Goal: Answer question/provide support: Share knowledge or assist other users

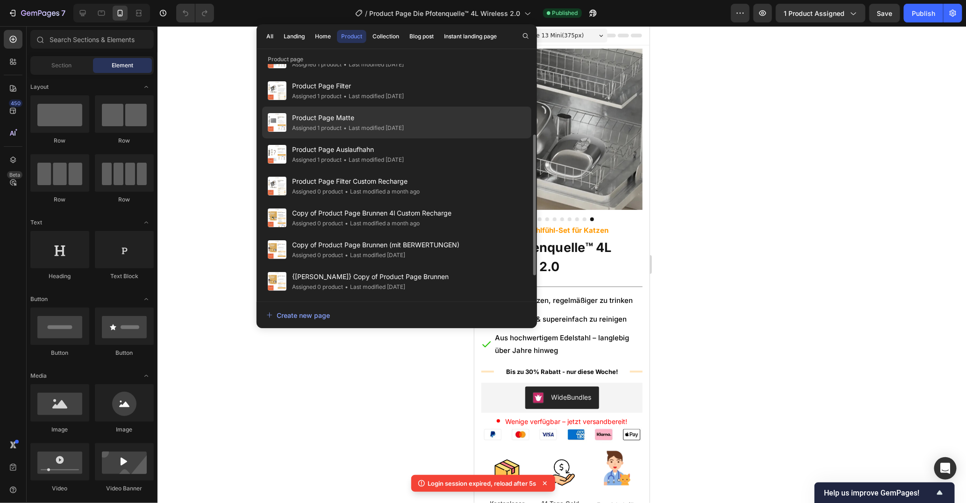
scroll to position [130, 0]
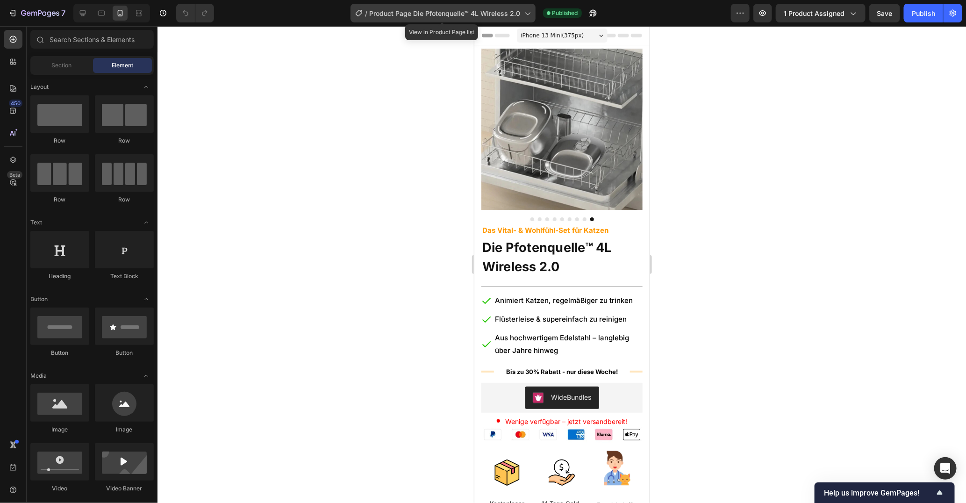
click at [491, 21] on div "/ Product Page Die Pfotenquelle™ 4L Wireless 2.0" at bounding box center [443, 13] width 185 height 19
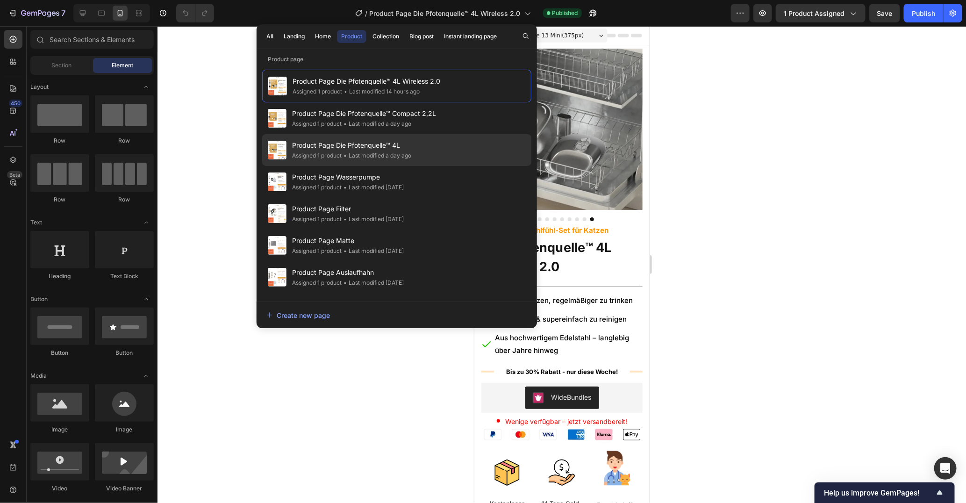
click at [452, 159] on div "Product Page Die Pfotenquelle™ 4L Assigned 1 product • Last modified a day ago" at bounding box center [396, 150] width 269 height 32
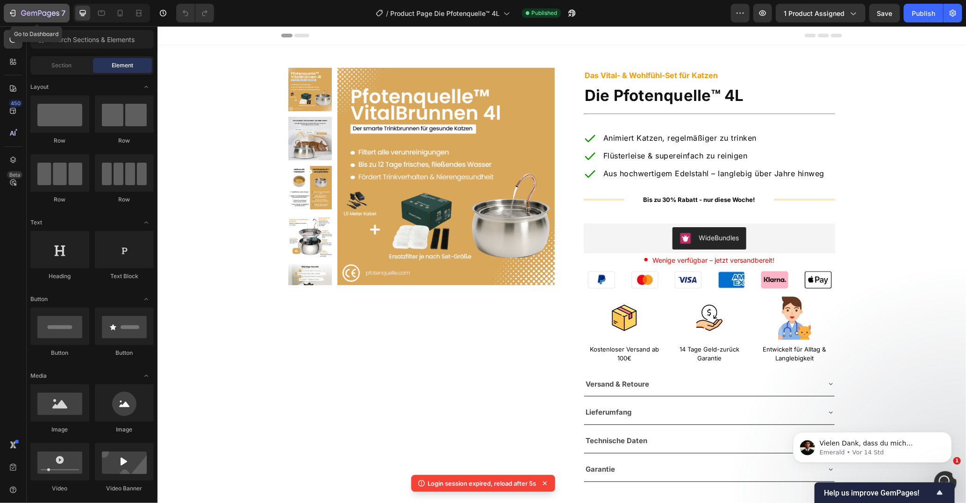
click at [36, 5] on button "7" at bounding box center [37, 13] width 66 height 19
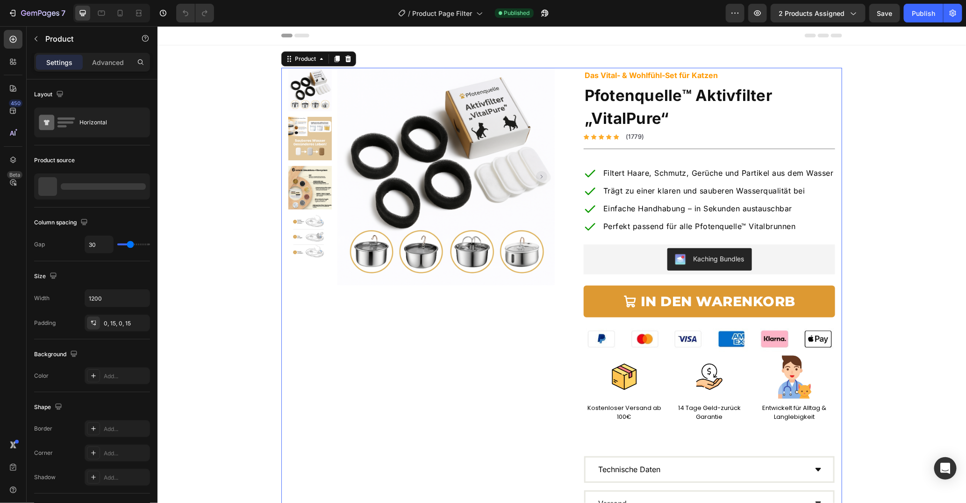
click at [565, 357] on div "Product Images Row Das Vital- & Wohlfühl-Set für Katzen Text Block Pfotenquelle…" at bounding box center [561, 291] width 561 height 449
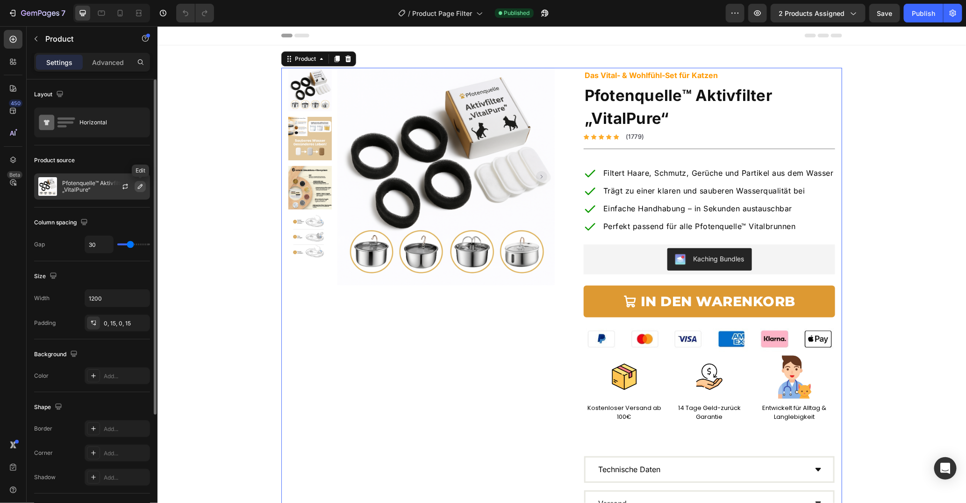
click at [138, 187] on icon "button" at bounding box center [140, 186] width 5 height 5
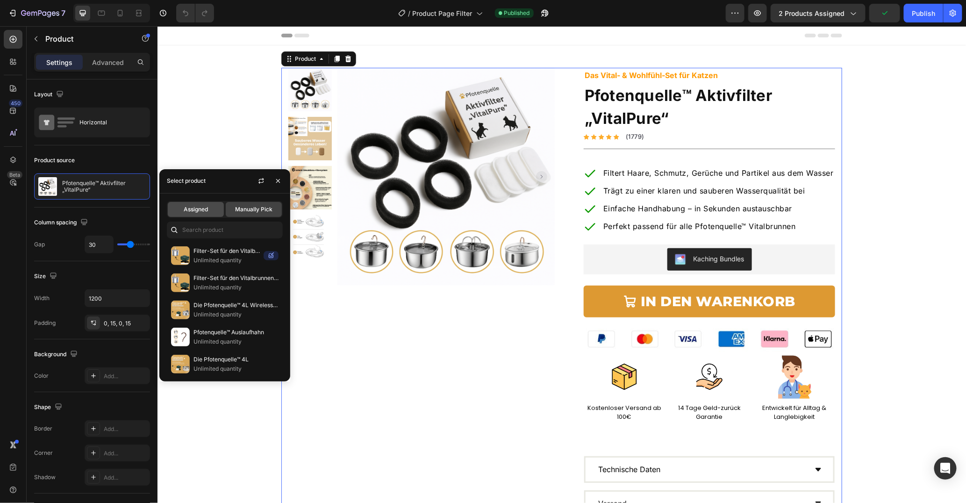
click at [193, 212] on span "Assigned" at bounding box center [196, 209] width 24 height 8
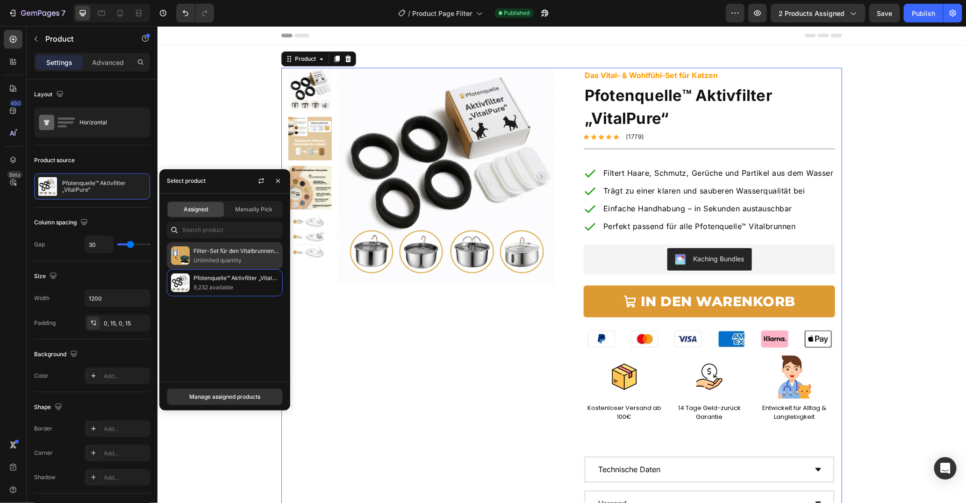
click at [268, 252] on p "Filter-Set für den Vitalbrunnen 2.2l" at bounding box center [235, 250] width 85 height 9
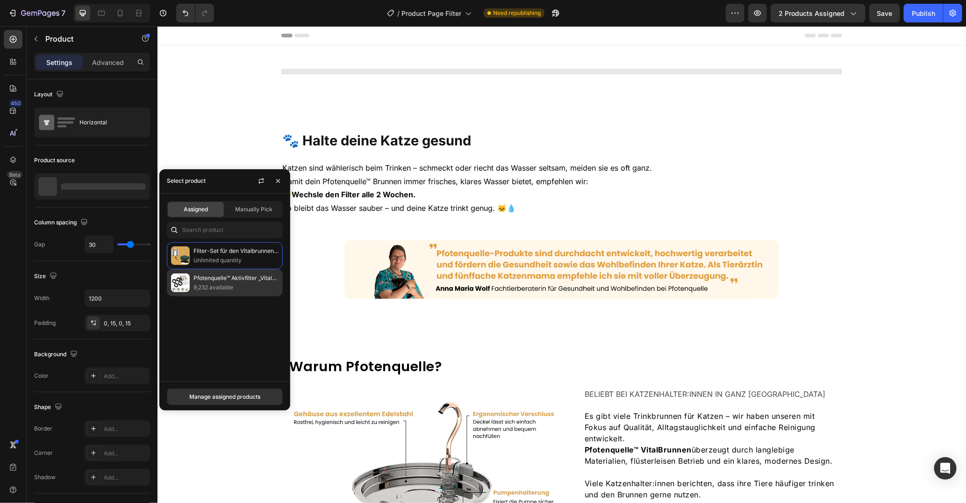
click at [252, 285] on p "9,232 available" at bounding box center [235, 287] width 85 height 9
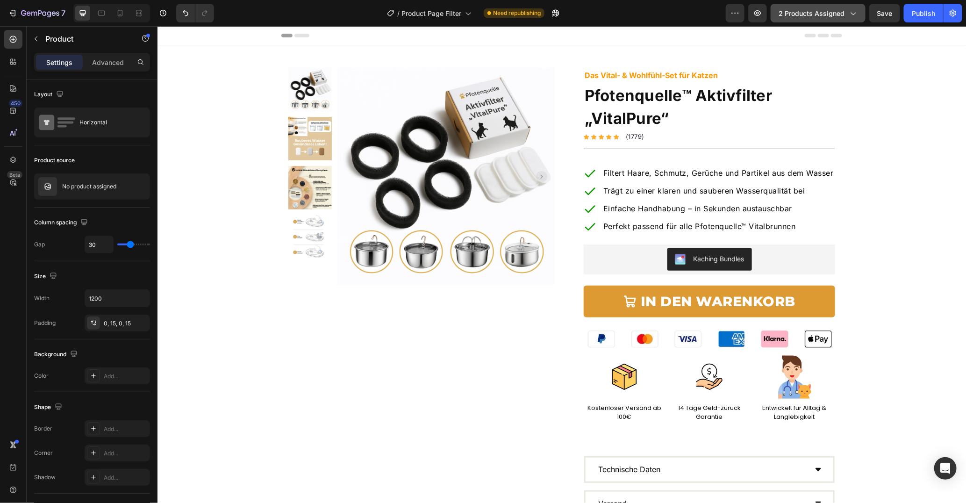
click at [795, 8] on span "2 products assigned" at bounding box center [812, 13] width 66 height 10
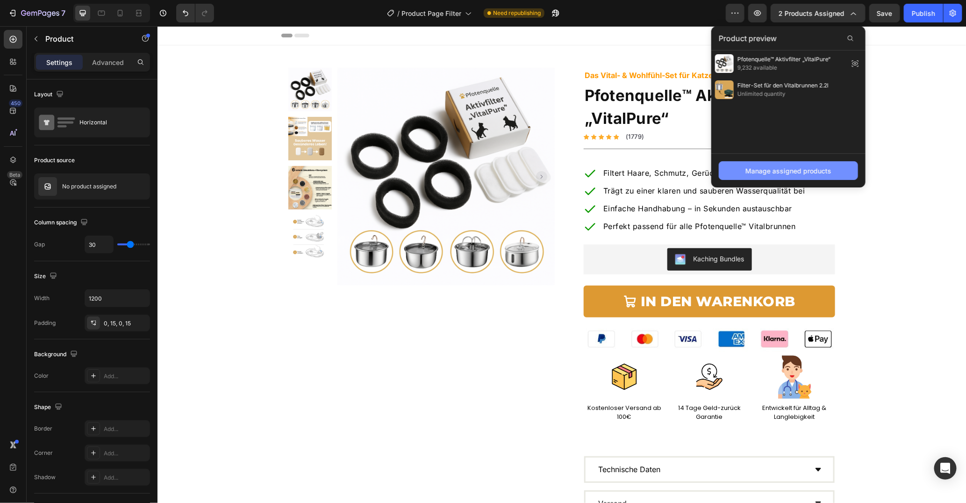
click at [791, 168] on div "Manage assigned products" at bounding box center [788, 171] width 86 height 10
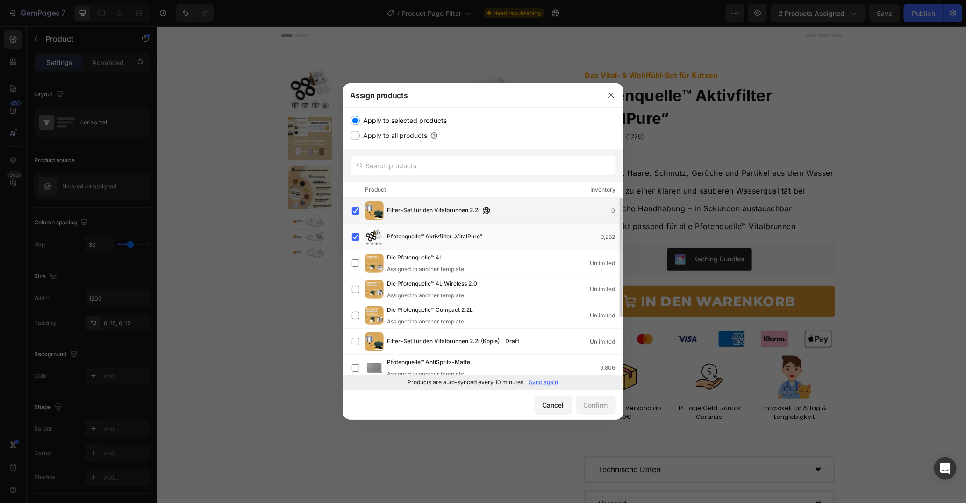
click at [442, 214] on span "Filter-Set für den Vitalbrunnen 2.2l" at bounding box center [433, 211] width 93 height 10
click at [597, 404] on div "Confirm" at bounding box center [596, 405] width 24 height 10
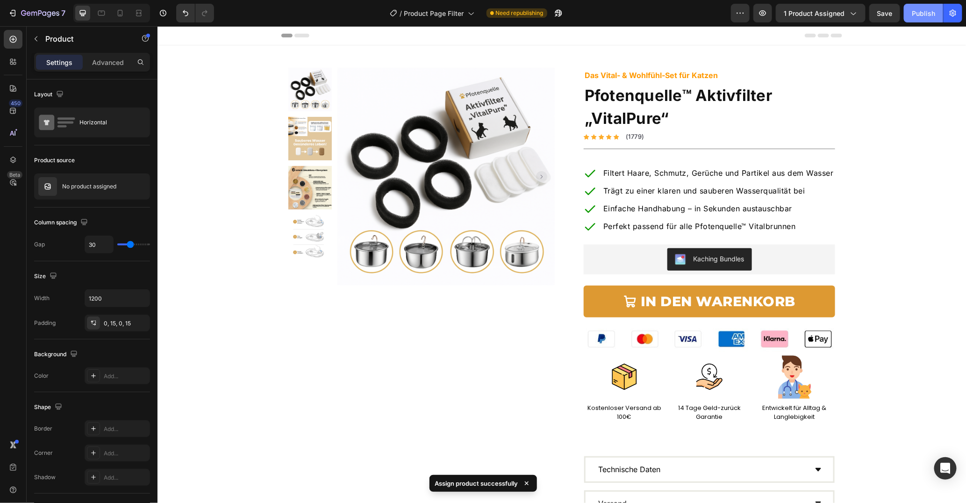
click at [921, 12] on div "Publish" at bounding box center [923, 13] width 23 height 10
click at [459, 14] on span "Product Page Filter" at bounding box center [434, 13] width 60 height 10
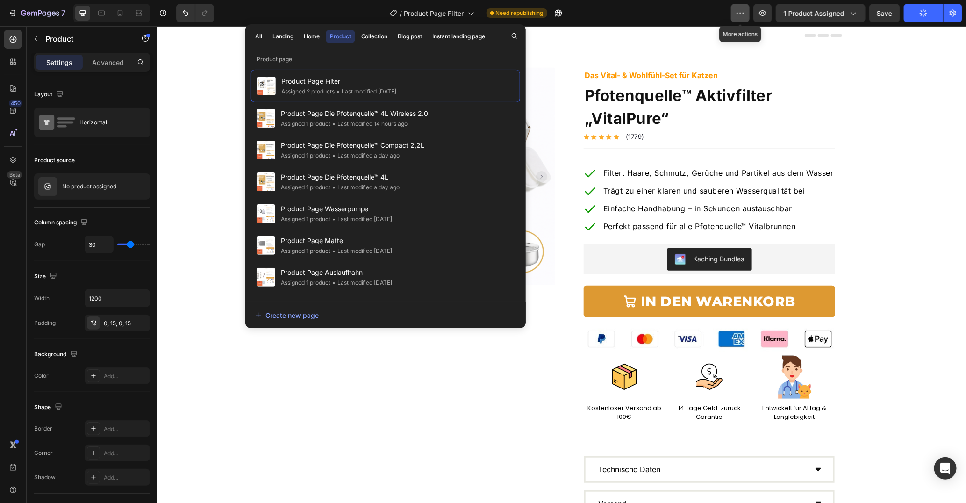
click at [740, 14] on icon "button" at bounding box center [740, 12] width 9 height 9
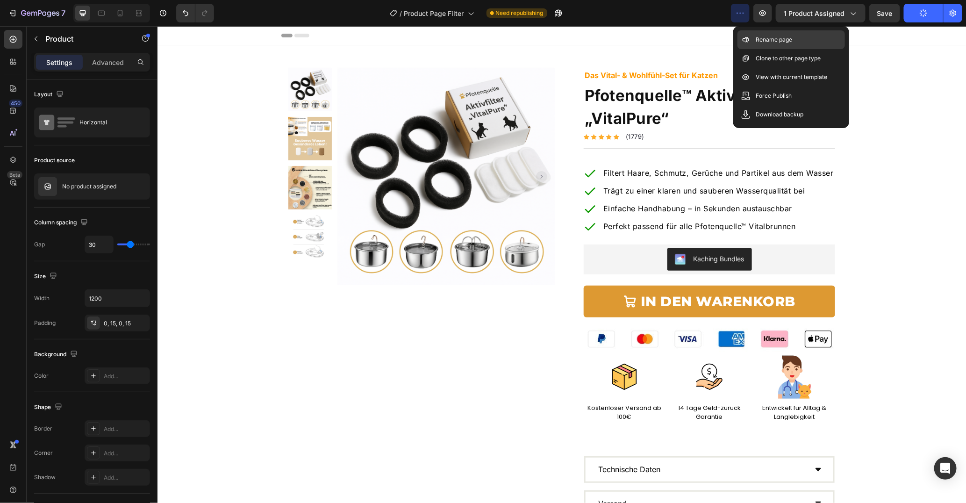
click at [783, 44] on p "Rename page" at bounding box center [774, 39] width 36 height 9
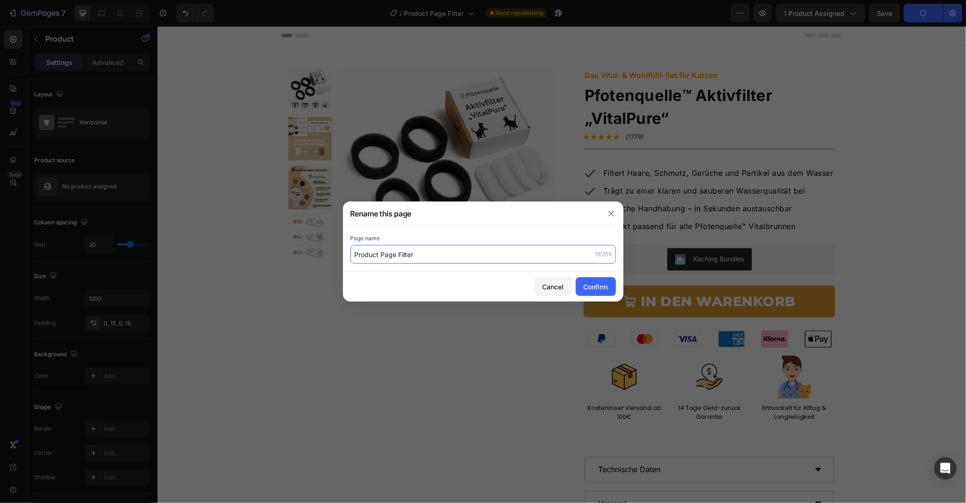
click at [458, 257] on input "Product Page Filter" at bounding box center [483, 254] width 265 height 19
click at [413, 251] on input "Product Page FilterCompact +" at bounding box center [483, 254] width 265 height 19
click at [415, 253] on input "Product Page Filter Compact +" at bounding box center [483, 254] width 265 height 19
click at [481, 258] on input "Product Page Filter für Compact +" at bounding box center [483, 254] width 265 height 19
type input "Product Page Filter für Compact + Pfotenquelle"
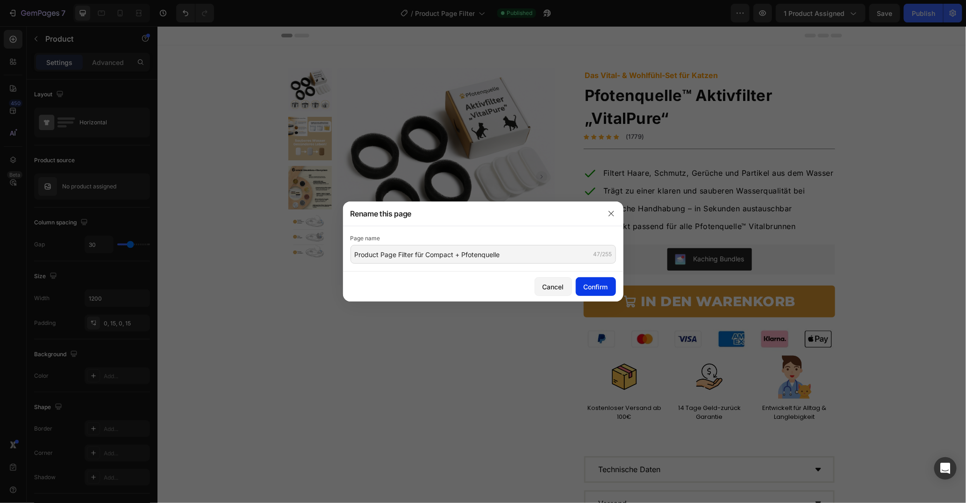
click at [588, 289] on div "Confirm" at bounding box center [596, 287] width 24 height 10
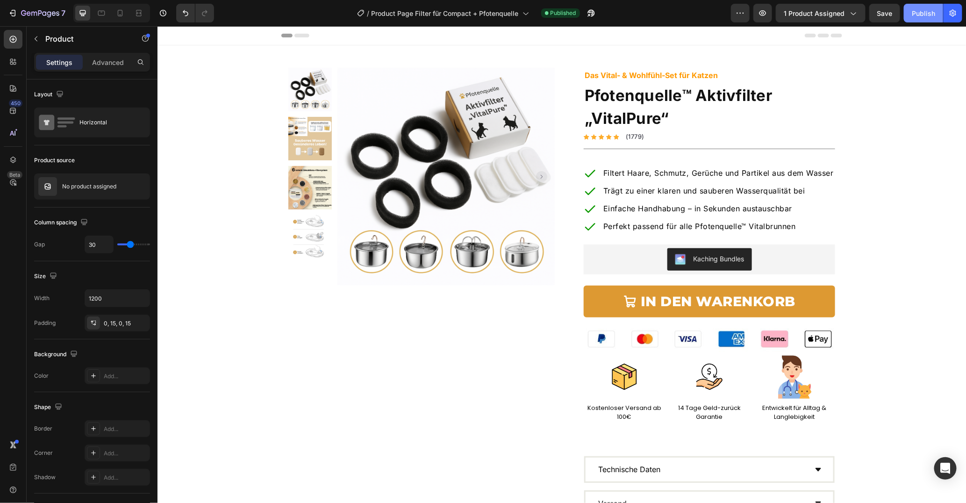
click at [915, 14] on div "Publish" at bounding box center [923, 13] width 23 height 10
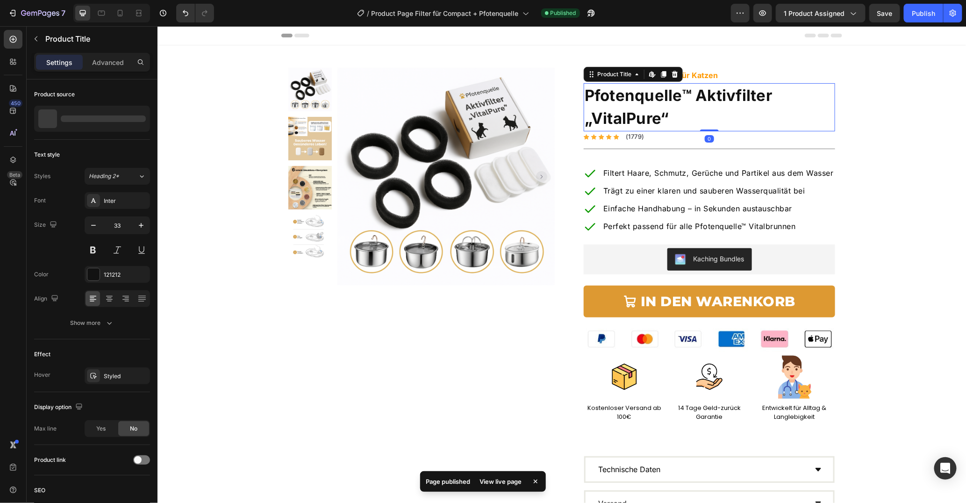
click at [696, 111] on h1 "Pfotenquelle™ Aktivfilter „VitalPure“" at bounding box center [708, 107] width 251 height 48
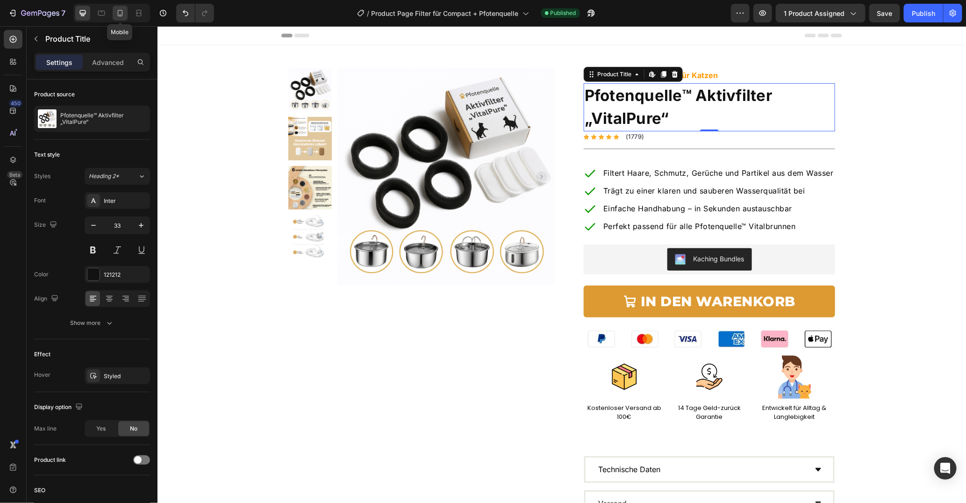
click at [113, 15] on div at bounding box center [120, 13] width 15 height 15
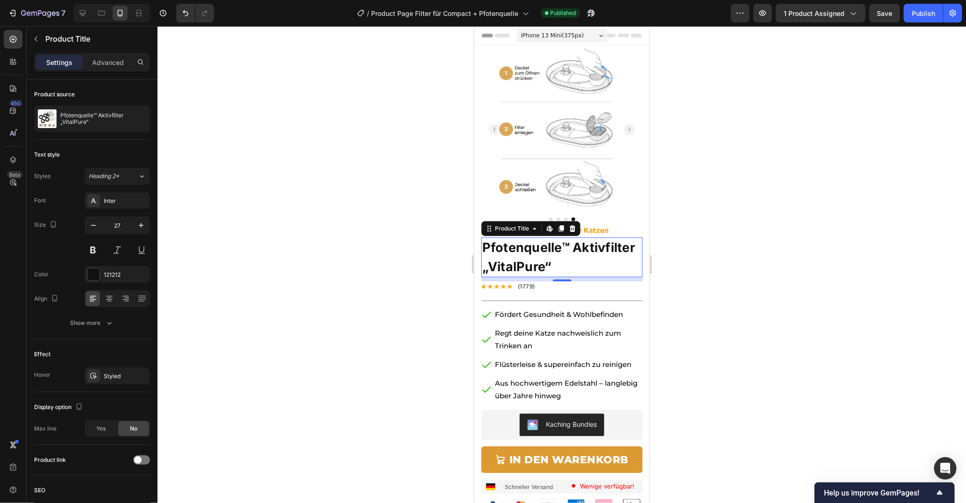
click at [74, 15] on div at bounding box center [111, 13] width 77 height 19
click at [77, 15] on div at bounding box center [82, 13] width 15 height 15
type input "33"
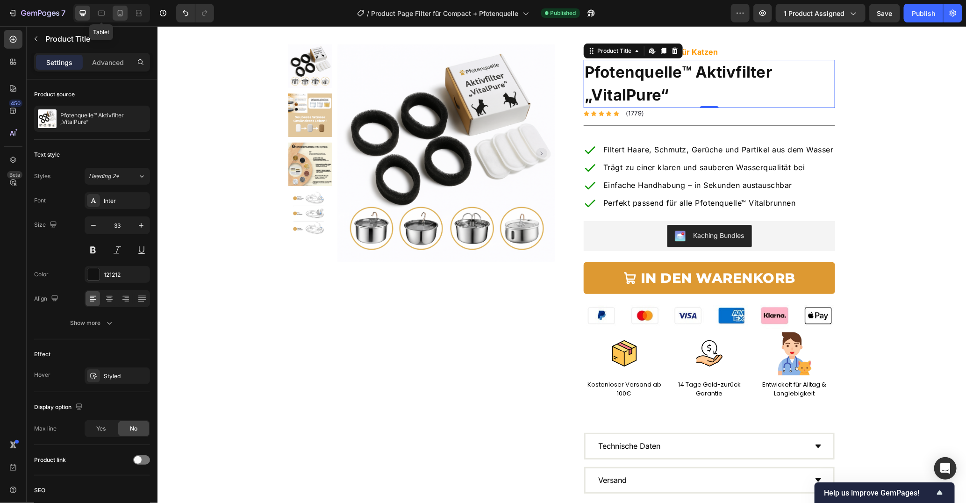
scroll to position [24, 0]
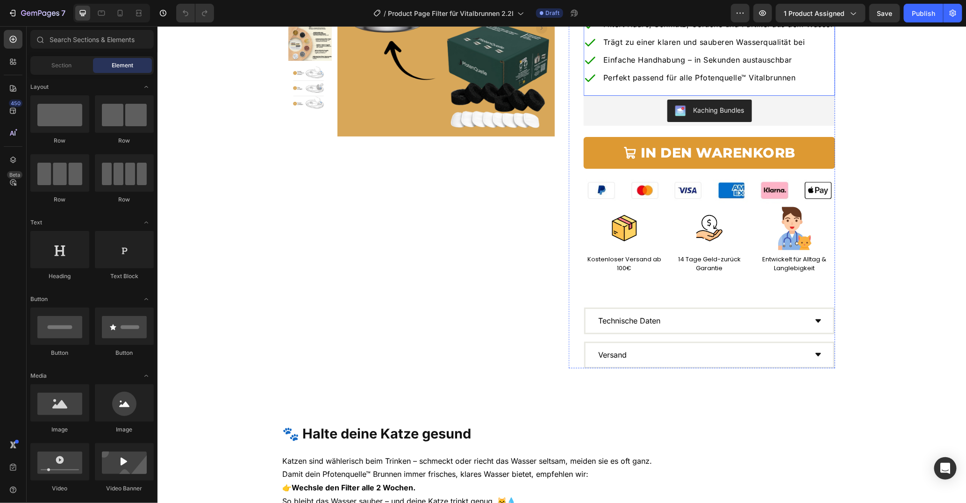
scroll to position [133, 0]
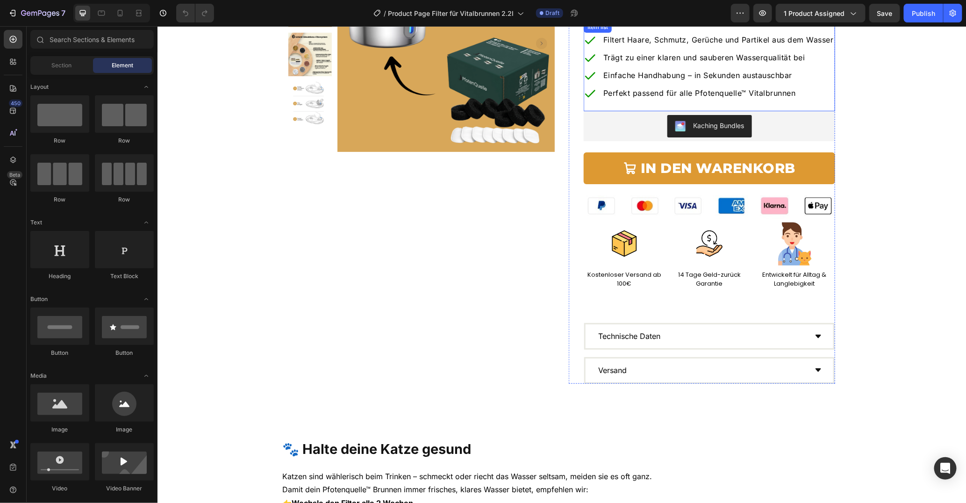
click at [800, 98] on p "Perfekt passend für alle Pfotenquelle™ Vitalbrunnen" at bounding box center [718, 92] width 230 height 11
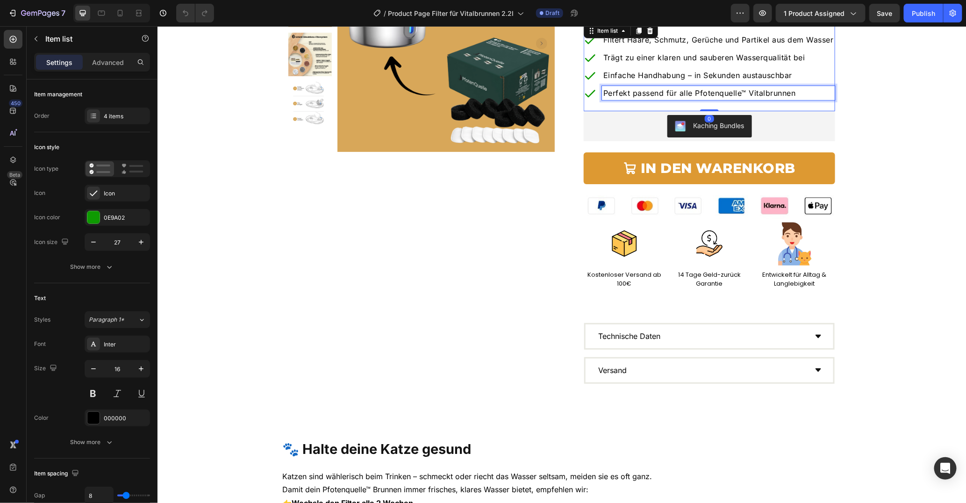
click at [800, 98] on p "Perfekt passend für alle Pfotenquelle™ Vitalbrunnen" at bounding box center [718, 92] width 230 height 11
click at [916, 15] on div "Publish" at bounding box center [923, 13] width 23 height 10
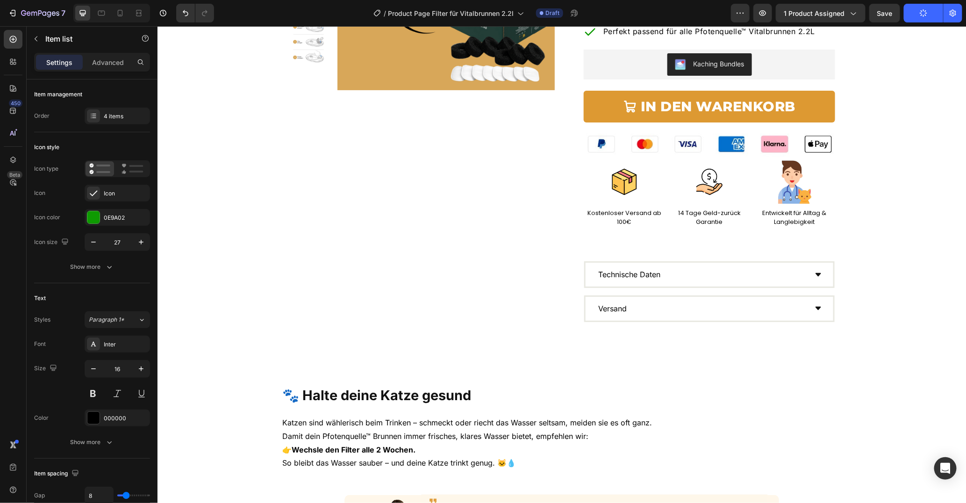
scroll to position [12, 0]
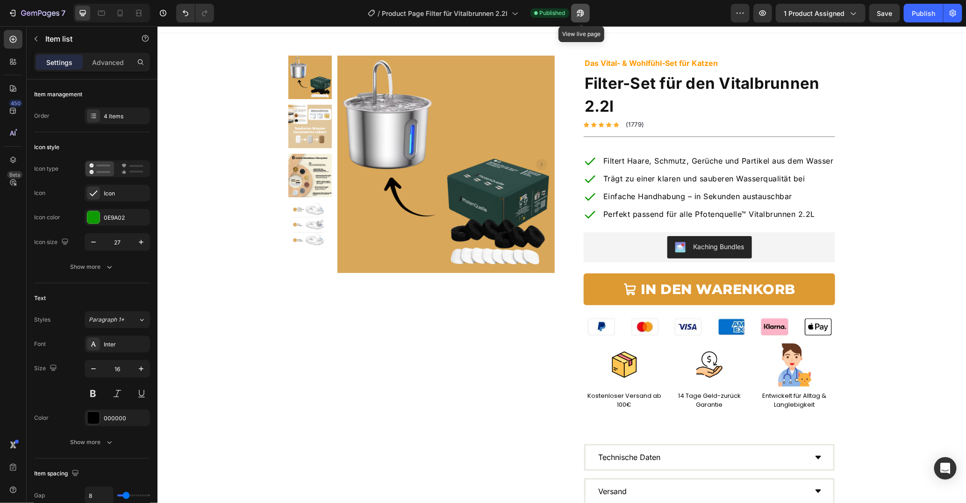
click at [580, 13] on icon "button" at bounding box center [580, 12] width 9 height 9
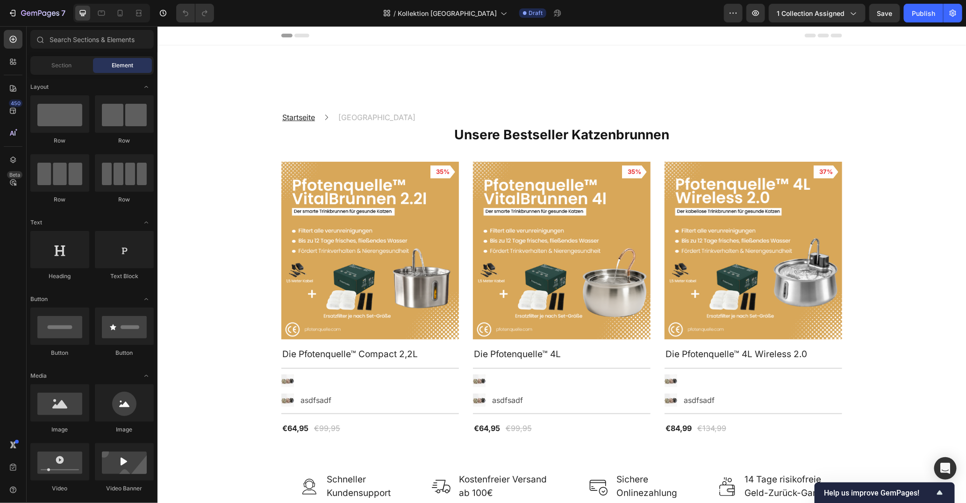
scroll to position [131, 0]
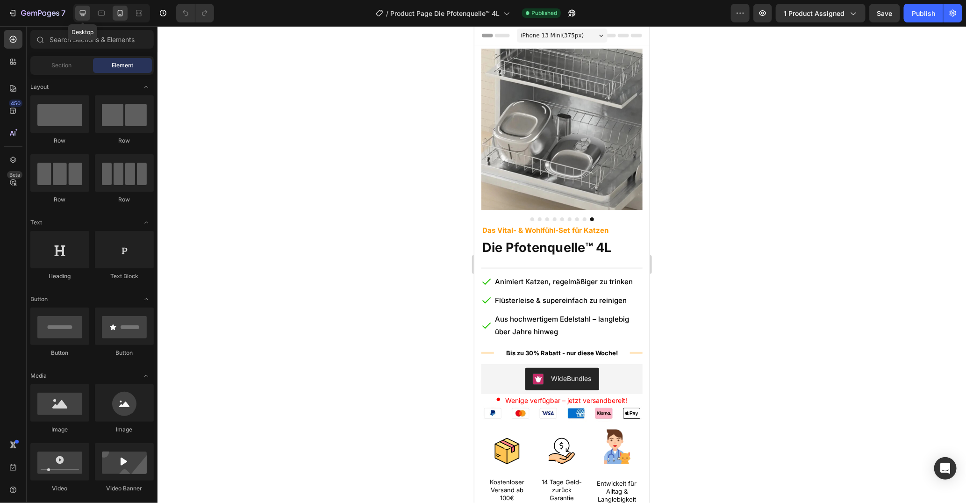
click at [76, 14] on div at bounding box center [82, 13] width 15 height 15
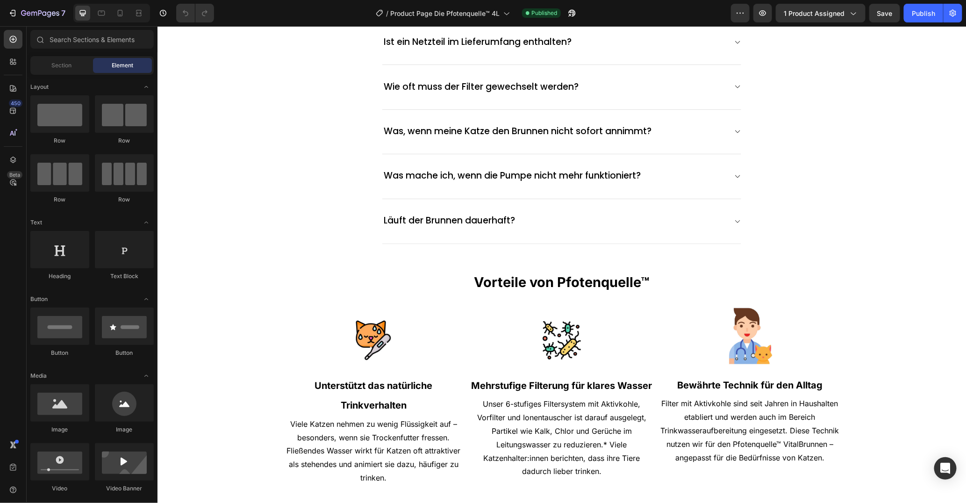
scroll to position [2821, 0]
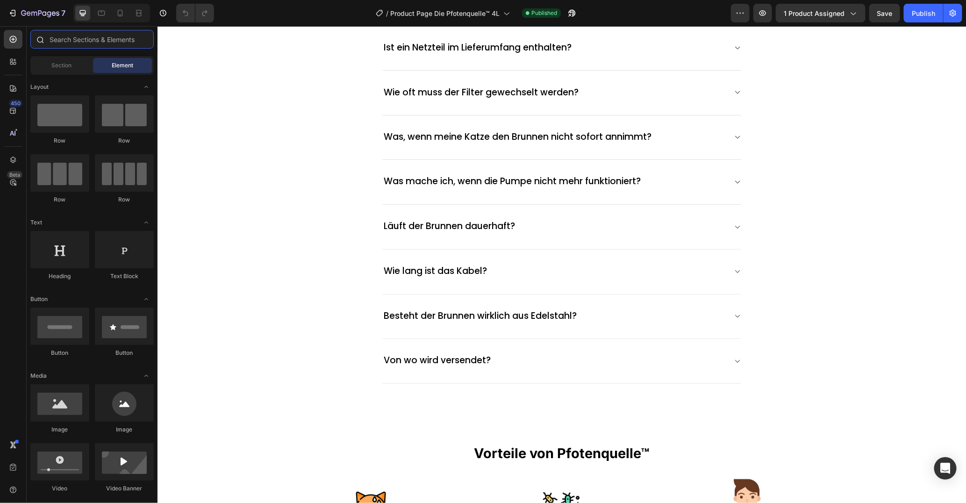
click at [62, 37] on input "text" at bounding box center [91, 39] width 123 height 19
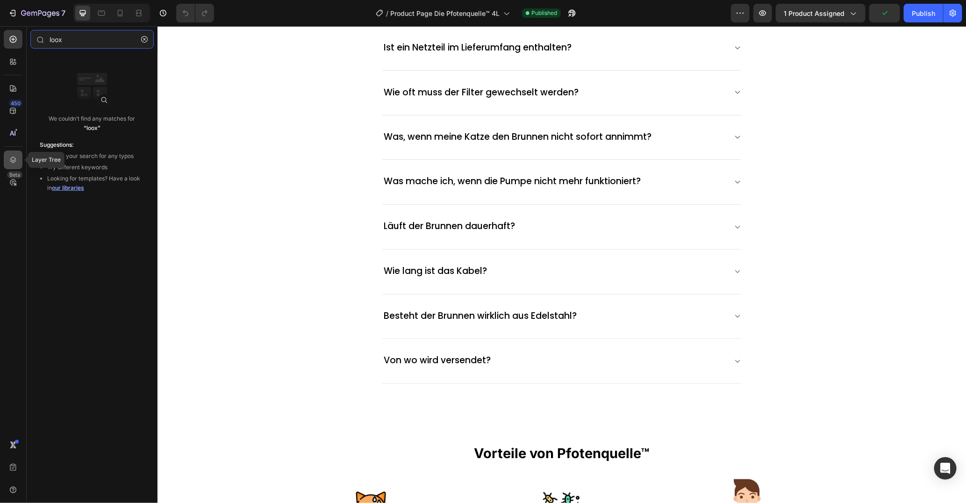
type input "loox"
click at [7, 156] on div at bounding box center [13, 159] width 19 height 19
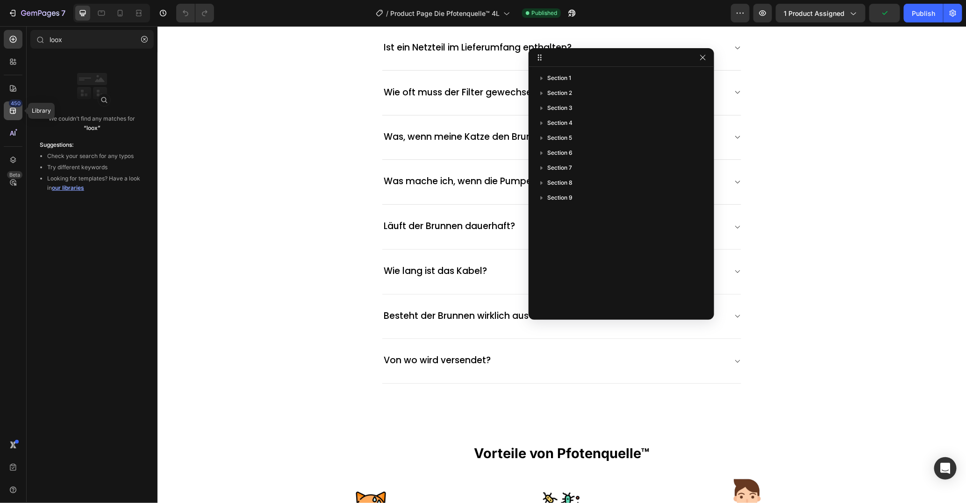
click at [7, 108] on div "450" at bounding box center [13, 110] width 19 height 19
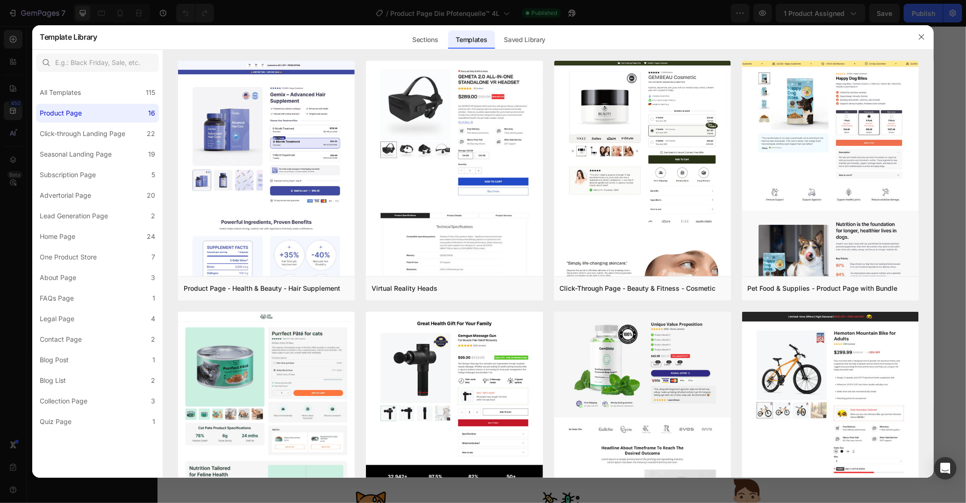
click at [10, 88] on div at bounding box center [483, 251] width 966 height 503
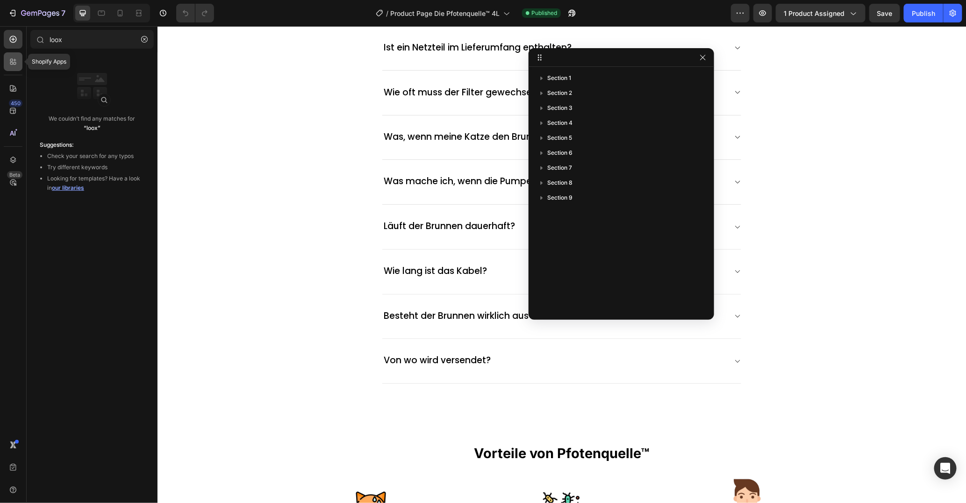
click at [14, 63] on icon at bounding box center [12, 61] width 9 height 9
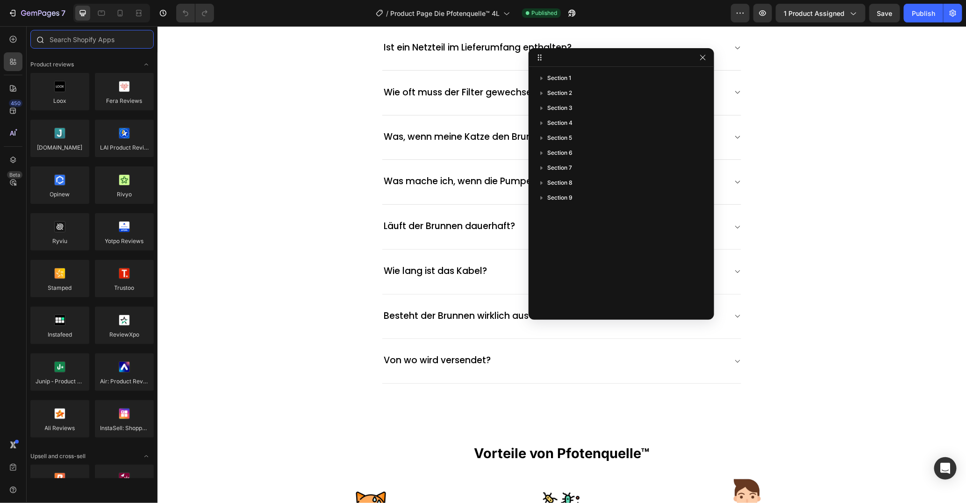
click at [104, 47] on input "text" at bounding box center [91, 39] width 123 height 19
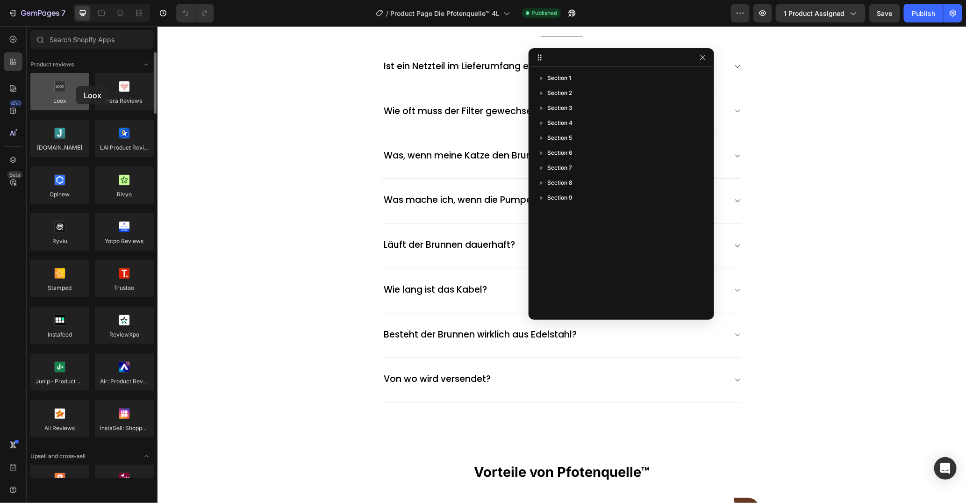
drag, startPoint x: 77, startPoint y: 83, endPoint x: 76, endPoint y: 91, distance: 8.5
click at [76, 91] on div at bounding box center [59, 91] width 59 height 37
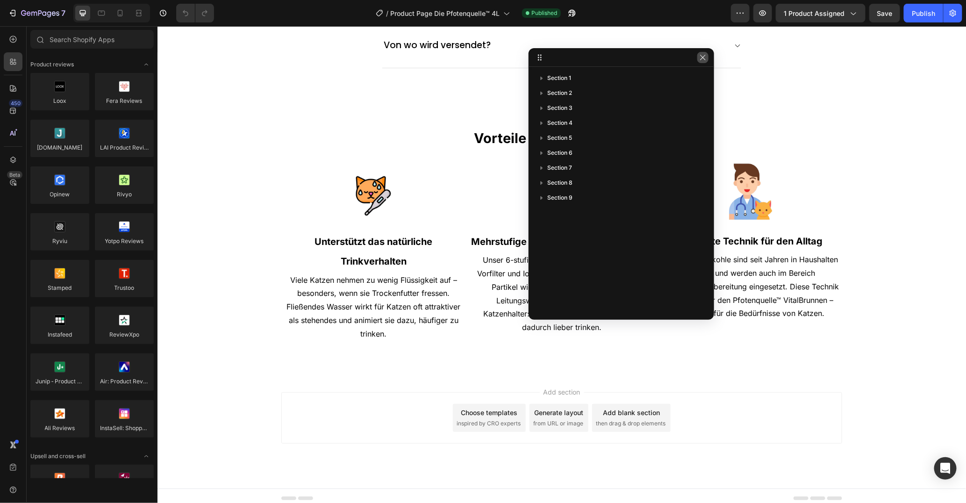
click at [705, 57] on icon "button" at bounding box center [702, 57] width 7 height 7
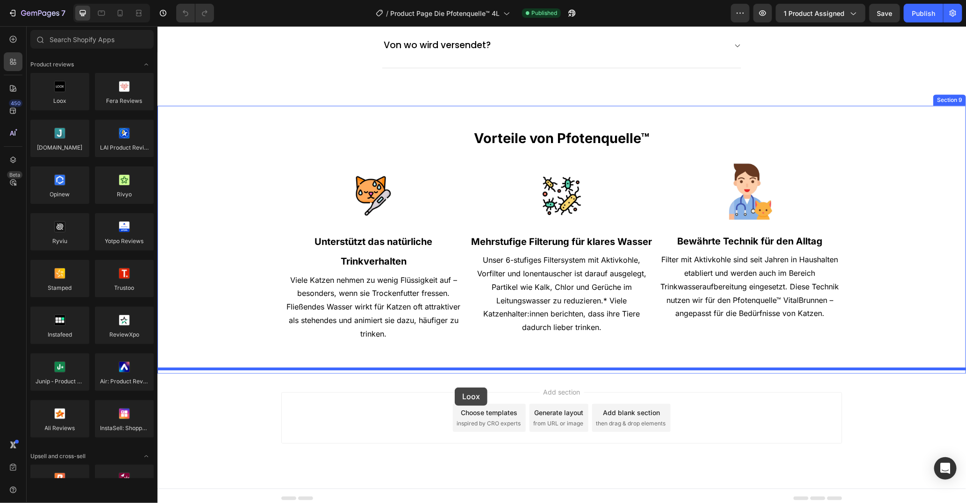
drag, startPoint x: 205, startPoint y: 110, endPoint x: 454, endPoint y: 387, distance: 372.3
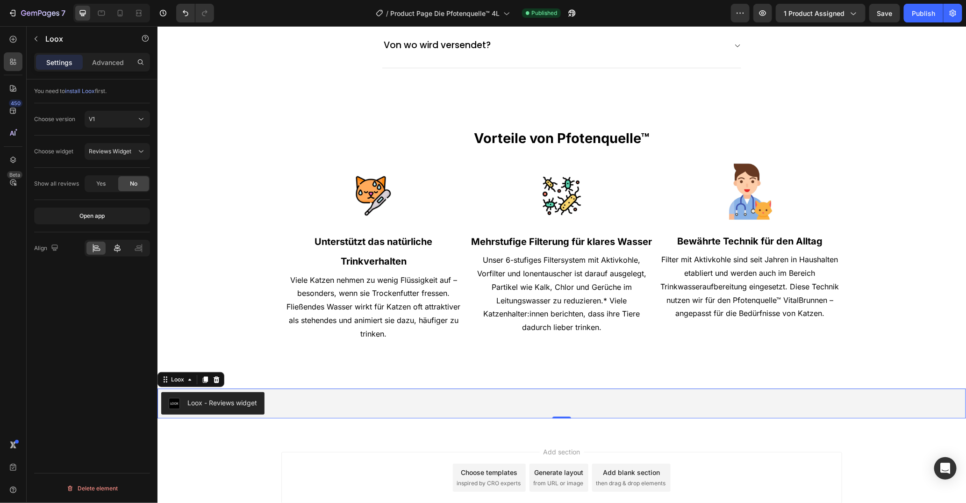
click at [115, 244] on icon at bounding box center [117, 248] width 9 height 9
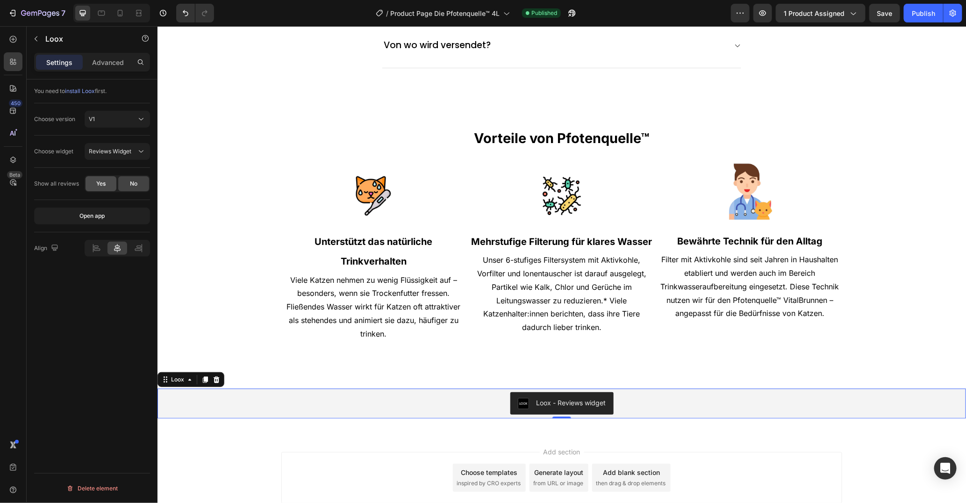
click at [98, 184] on span "Yes" at bounding box center [100, 183] width 9 height 8
click at [133, 185] on span "No" at bounding box center [133, 183] width 7 height 8
click at [128, 115] on div "V1" at bounding box center [117, 119] width 57 height 9
click at [915, 15] on div "Publish" at bounding box center [923, 13] width 23 height 10
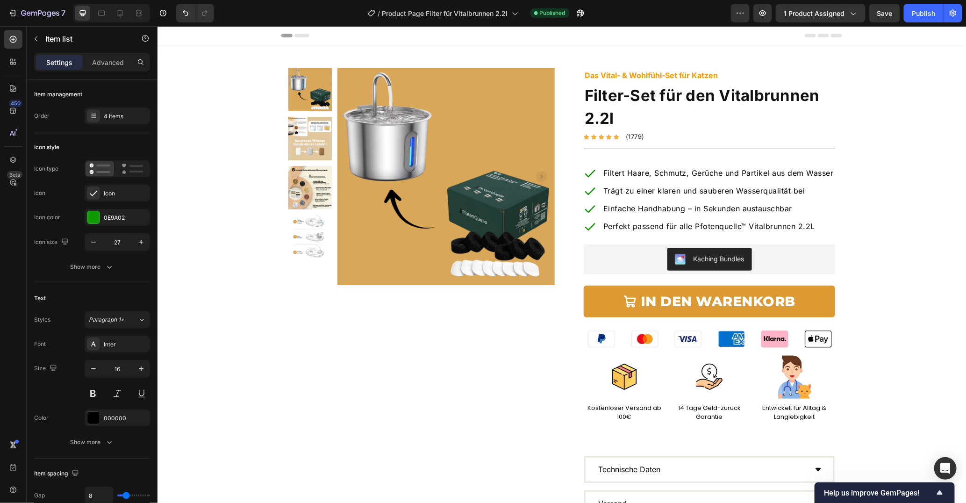
scroll to position [12, 0]
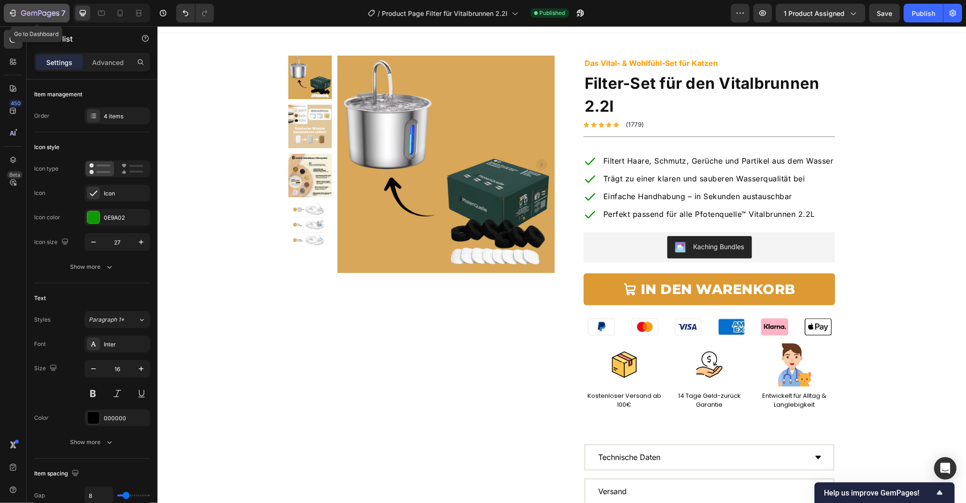
click at [30, 15] on icon "button" at bounding box center [40, 14] width 38 height 8
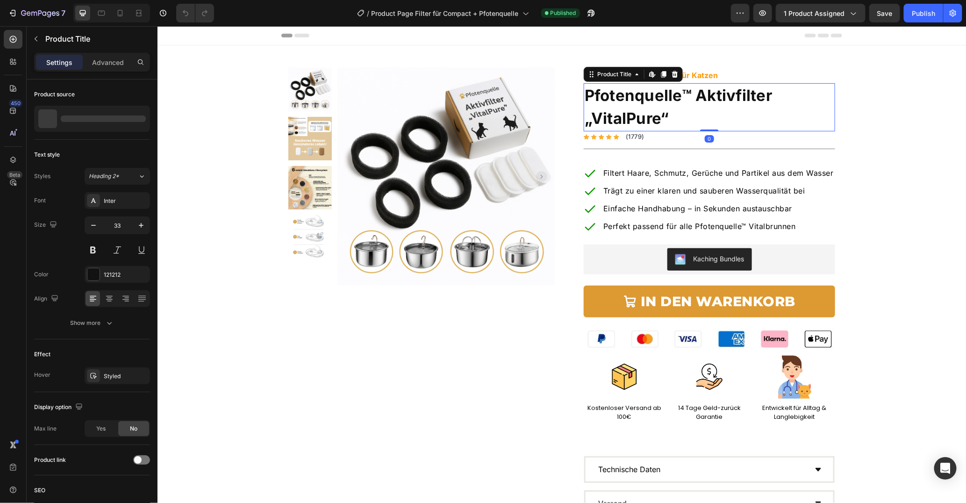
click at [646, 104] on h1 "Pfotenquelle™ Aktivfilter „VitalPure“" at bounding box center [708, 107] width 251 height 48
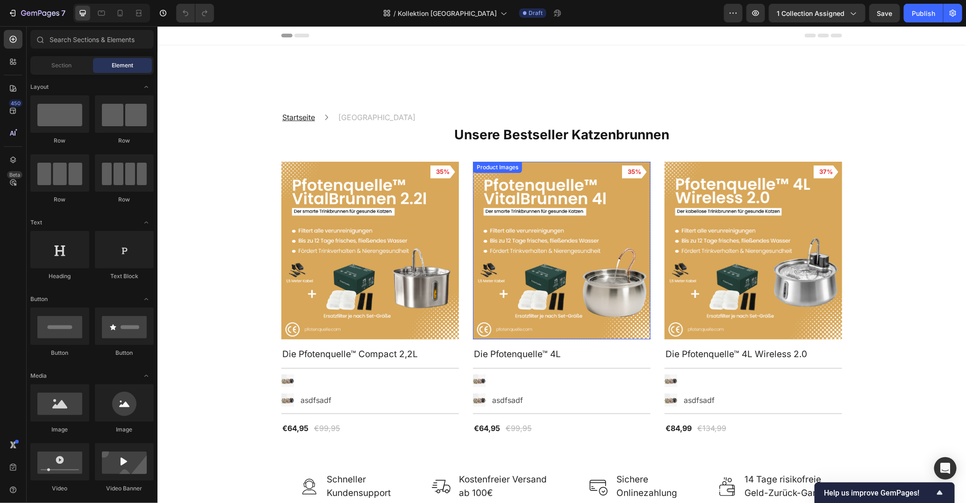
scroll to position [131, 0]
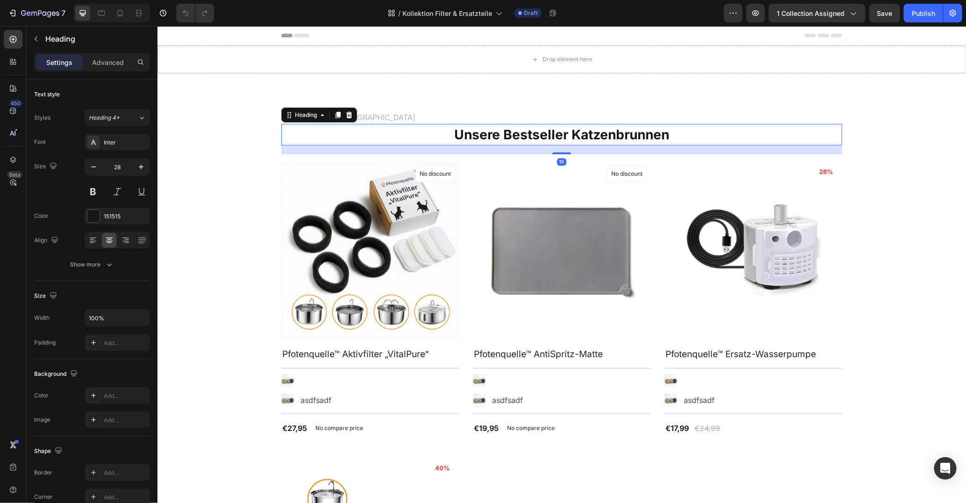
click at [542, 136] on strong "Unsere Bestseller Katzenbrunnen" at bounding box center [561, 134] width 215 height 16
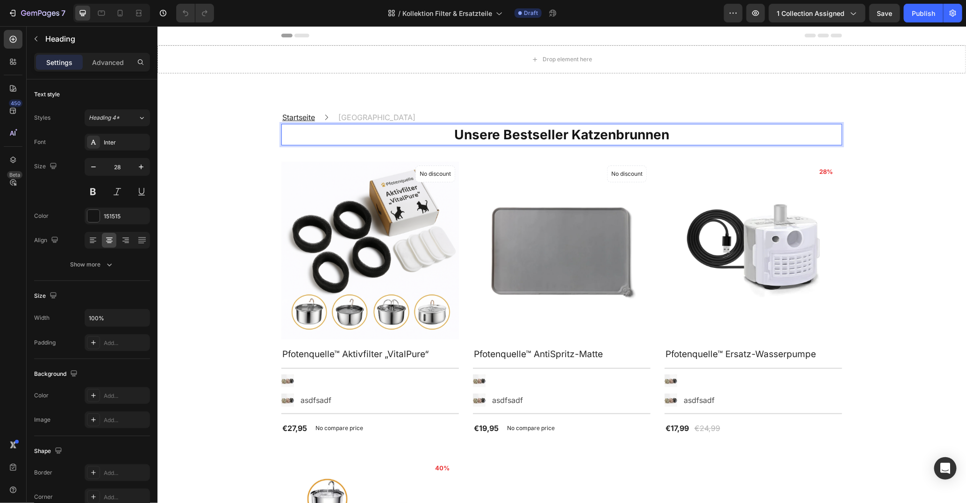
click at [500, 129] on strong "Unsere Bestseller Katzenbrunnen" at bounding box center [561, 134] width 215 height 16
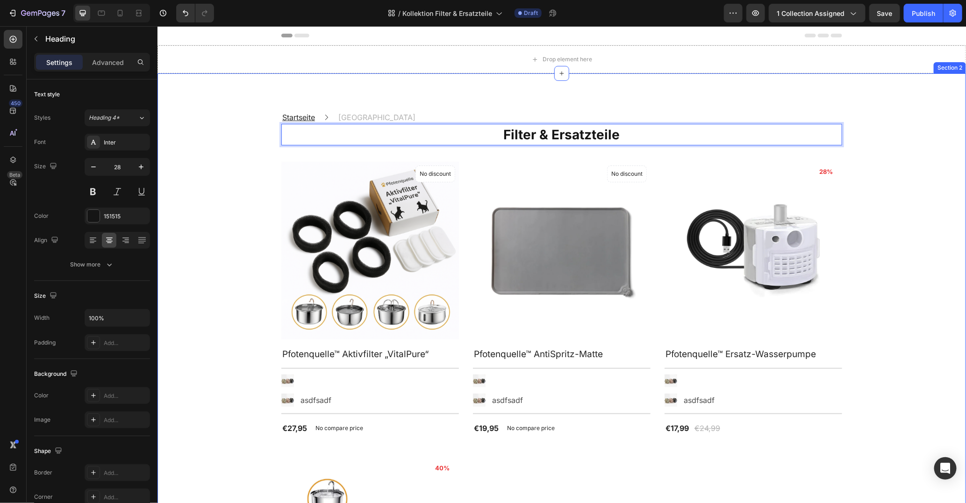
click at [373, 108] on div "Startseite Text block Icon Katzenbrunnen Text block Row Filter & Ersatzteile He…" at bounding box center [561, 420] width 809 height 695
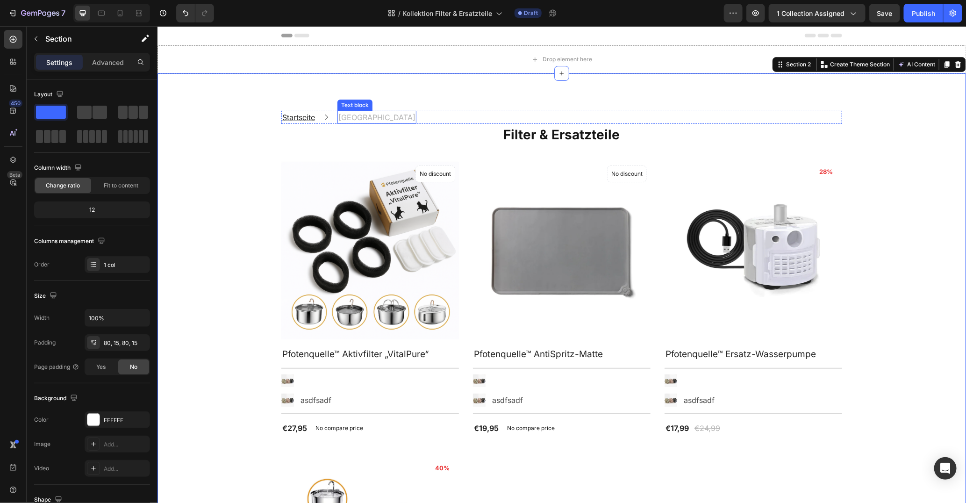
click at [372, 113] on p "Katzenbrunnen" at bounding box center [376, 116] width 77 height 11
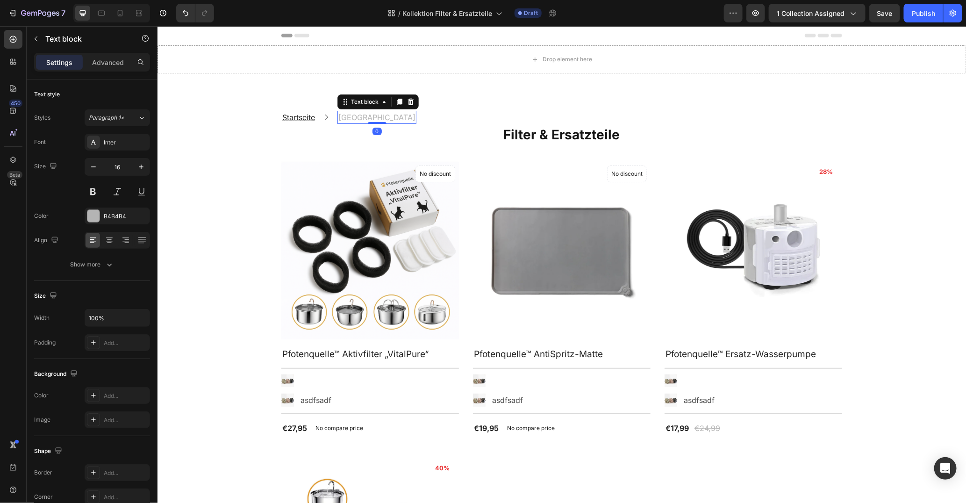
click at [372, 113] on p "Katzenbrunnen" at bounding box center [376, 116] width 77 height 11
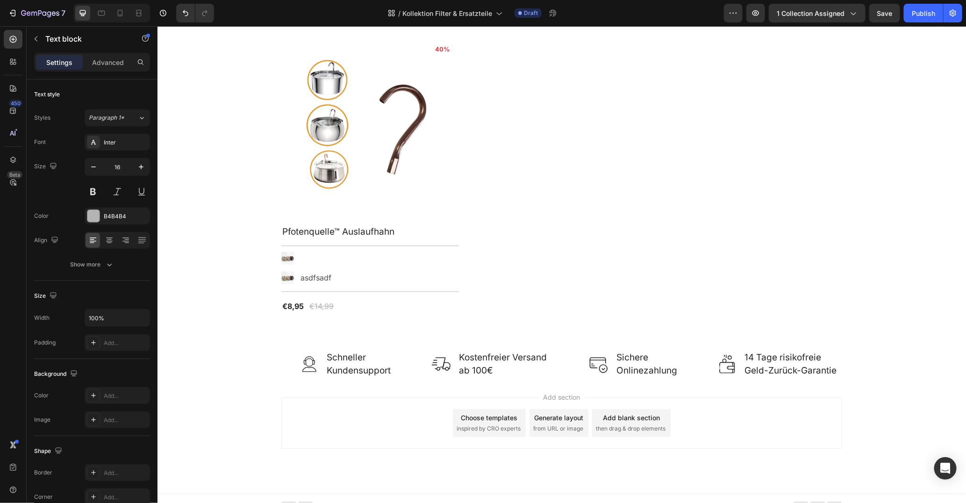
scroll to position [423, 0]
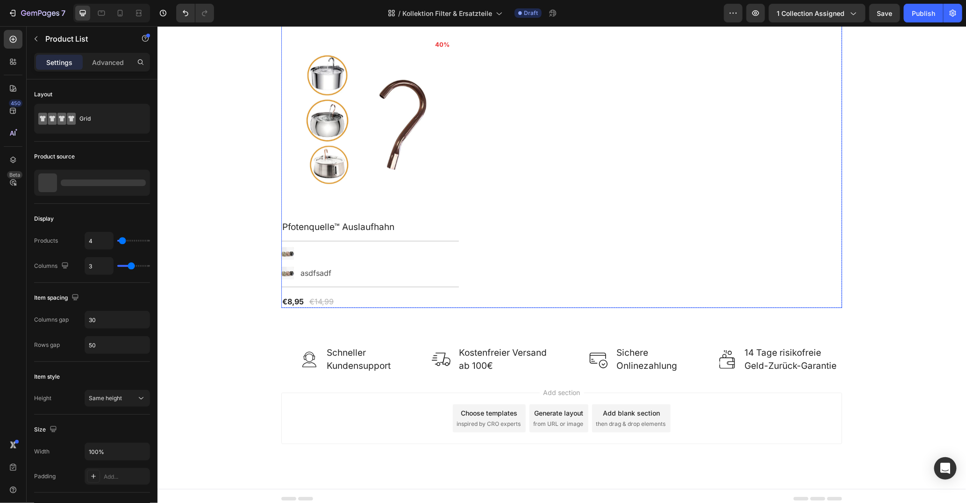
click at [502, 228] on div "Product Images No discount Not be displayed when published Product Badge Row Pf…" at bounding box center [561, 23] width 561 height 570
click at [408, 256] on div "Image Text Block Image asdfsadf Text Block" at bounding box center [370, 264] width 178 height 34
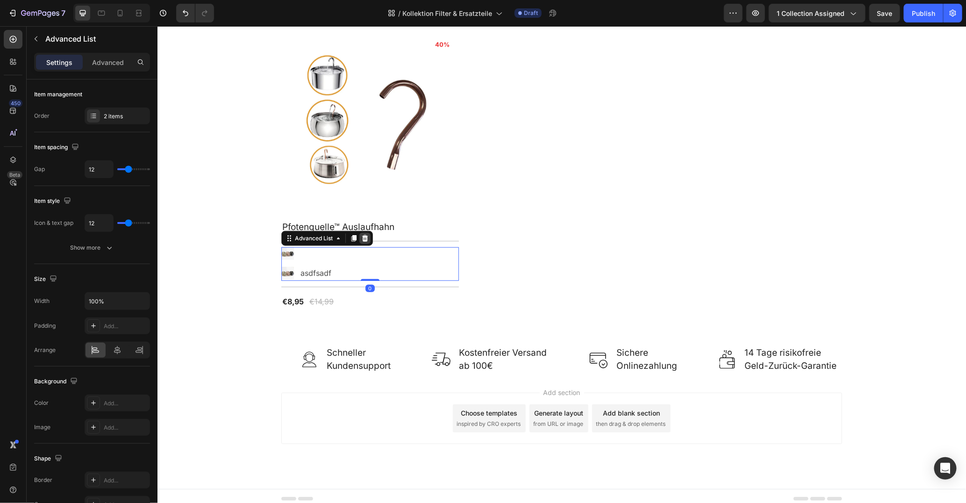
click at [362, 235] on icon at bounding box center [365, 238] width 6 height 7
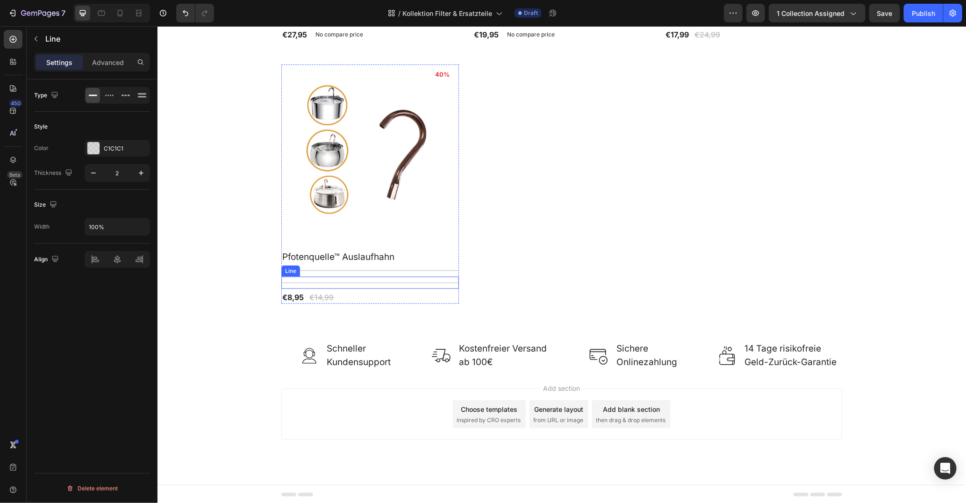
click at [375, 280] on div "Title Line" at bounding box center [370, 282] width 178 height 12
click at [338, 267] on icon at bounding box center [337, 267] width 7 height 7
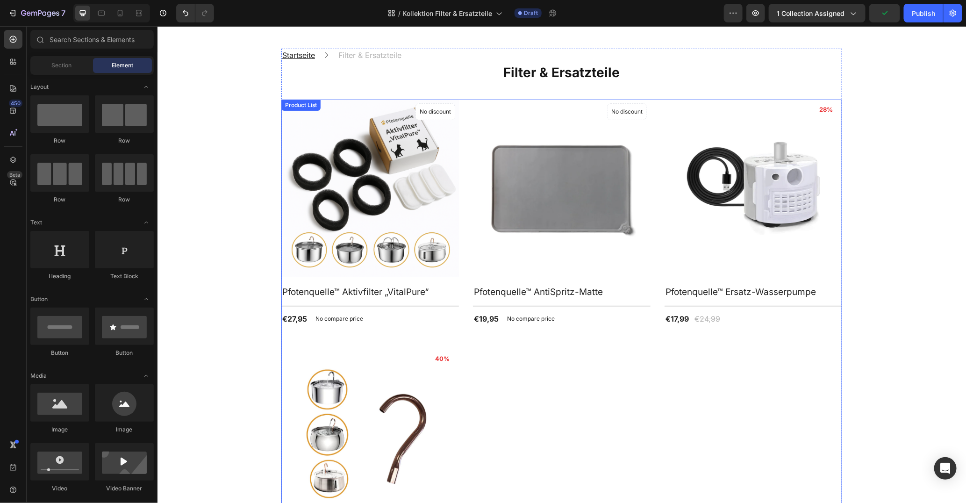
scroll to position [61, 0]
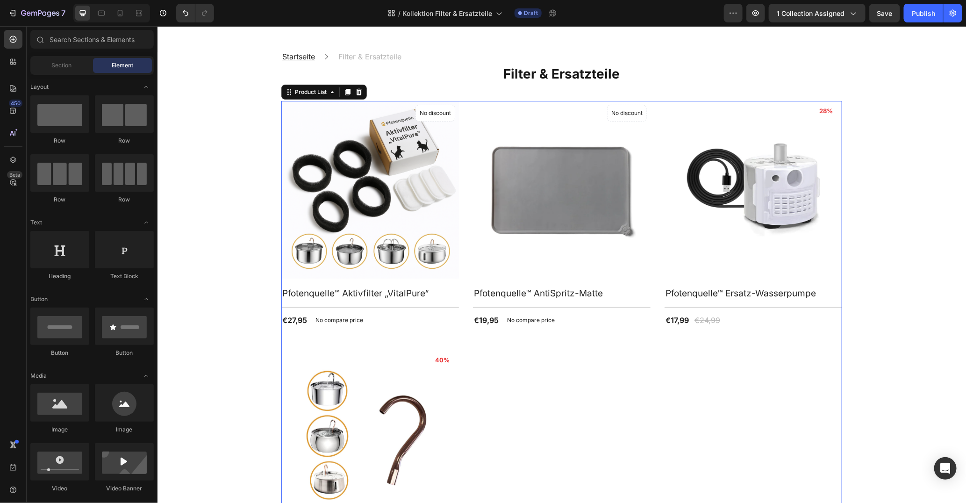
click at [473, 328] on div "Product Images No discount Not be displayed when published Product Badge Row Pf…" at bounding box center [561, 337] width 561 height 474
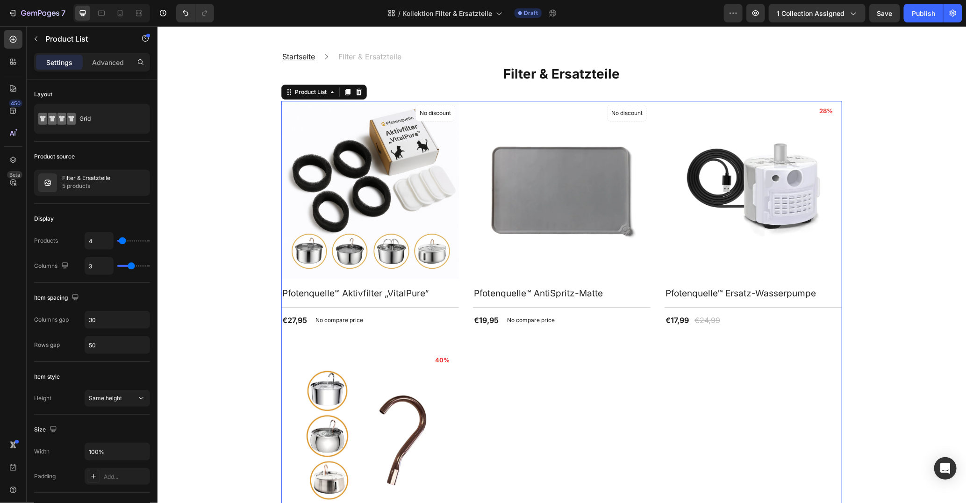
click at [524, 430] on div "Product Images No discount Not be displayed when published Product Badge Row Pf…" at bounding box center [561, 337] width 561 height 474
type input "5"
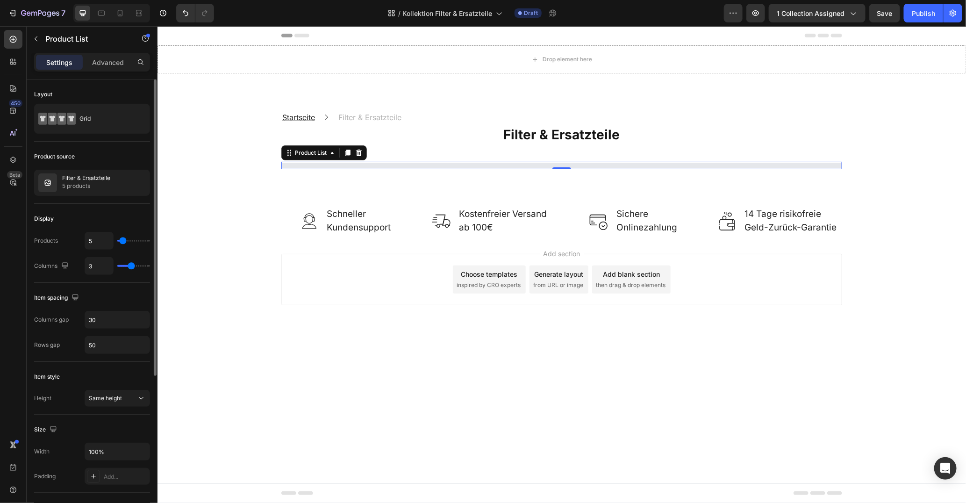
scroll to position [0, 0]
type input "6"
type input "7"
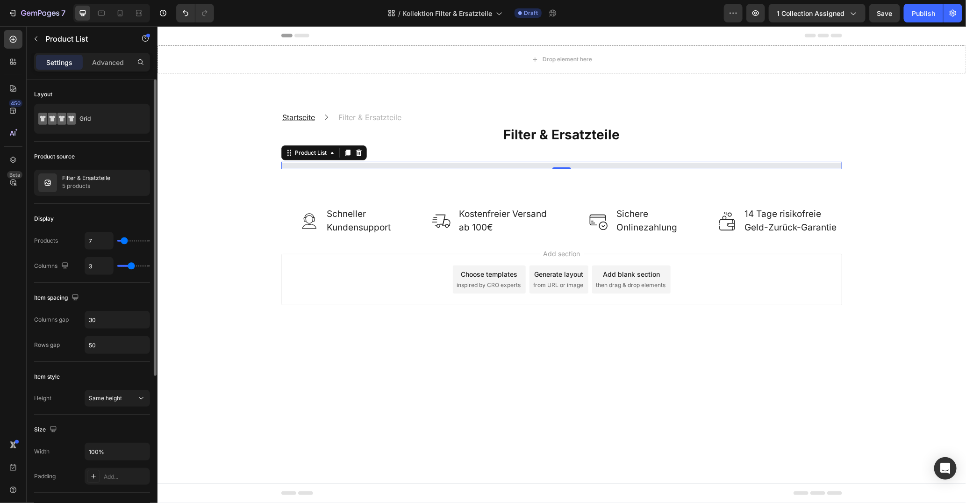
type input "8"
type input "9"
type input "10"
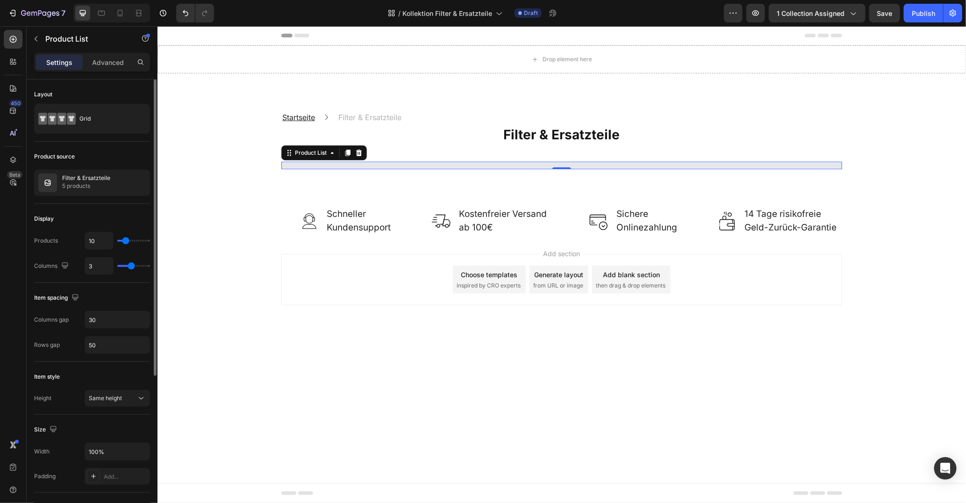
type input "10"
click at [125, 242] on input "range" at bounding box center [133, 241] width 33 height 2
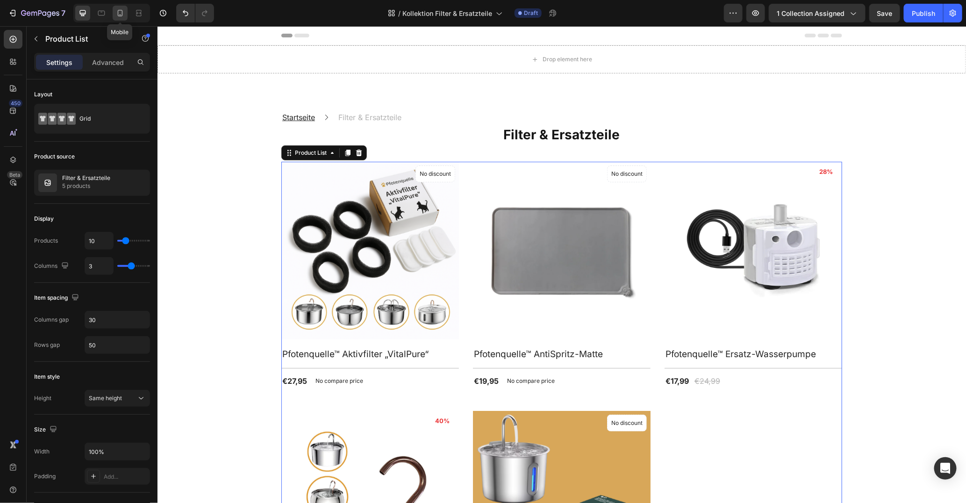
click at [120, 12] on icon at bounding box center [119, 12] width 9 height 9
type input "2"
type input "24"
type input "42"
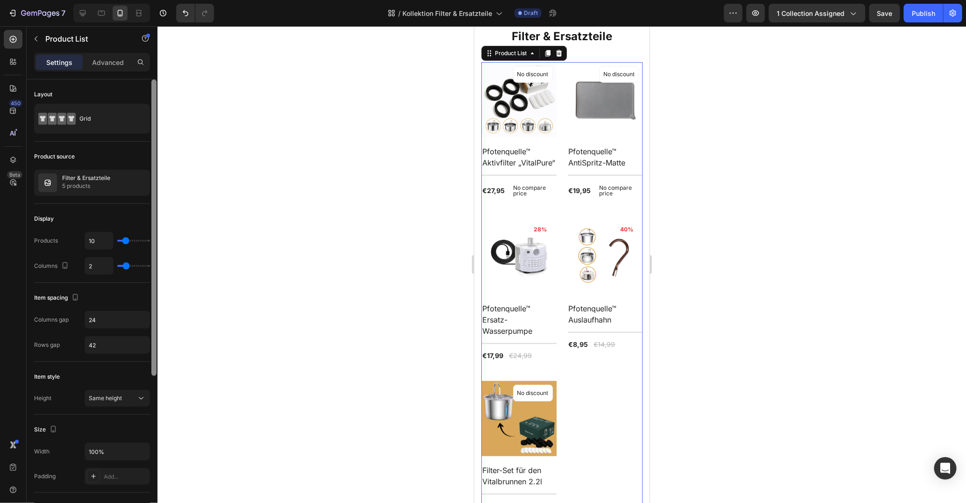
scroll to position [101, 0]
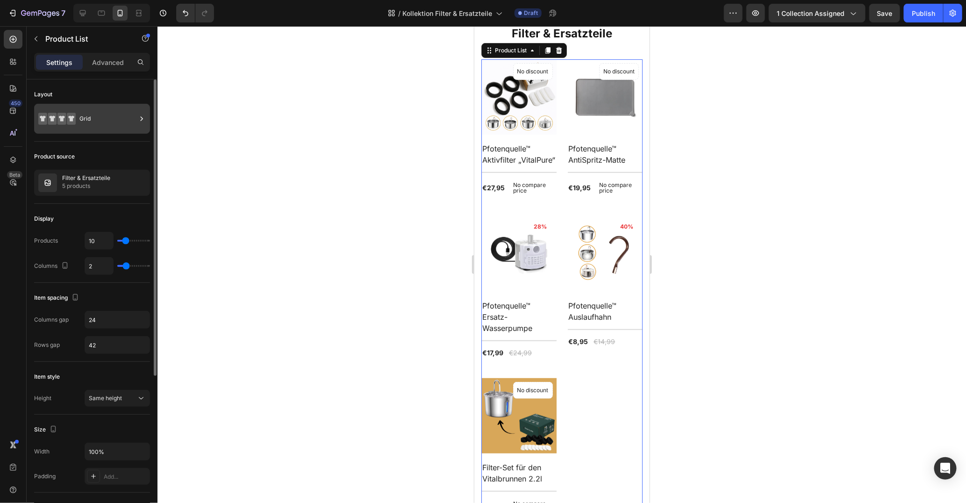
click at [118, 111] on div "Grid" at bounding box center [107, 118] width 57 height 21
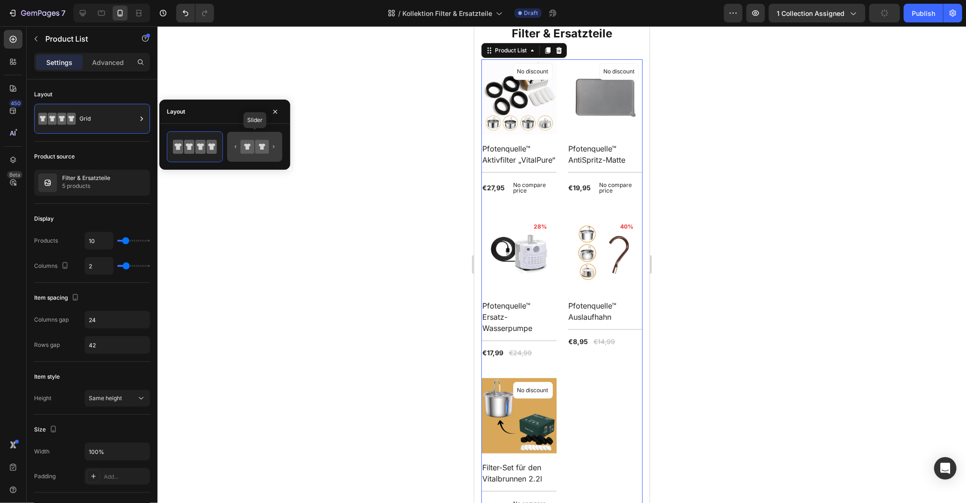
click at [260, 158] on div at bounding box center [254, 147] width 55 height 30
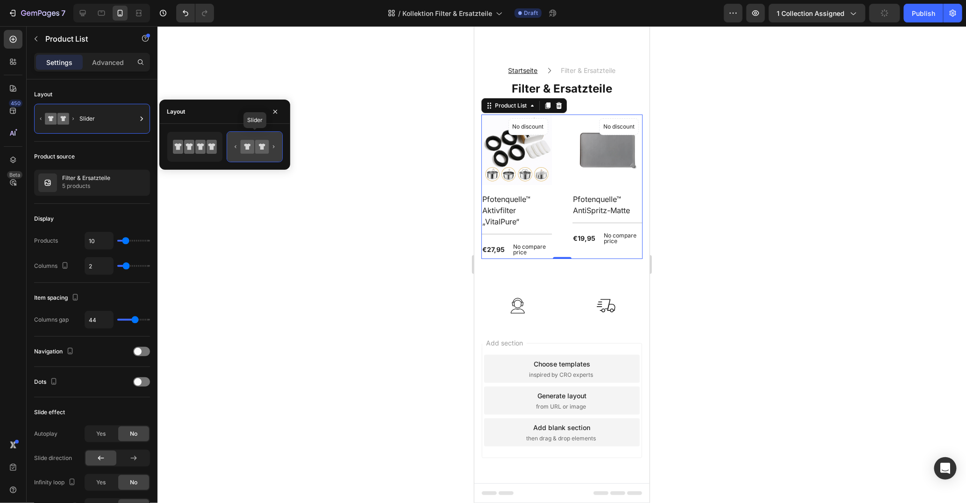
scroll to position [46, 0]
click at [192, 147] on icon at bounding box center [189, 147] width 10 height 14
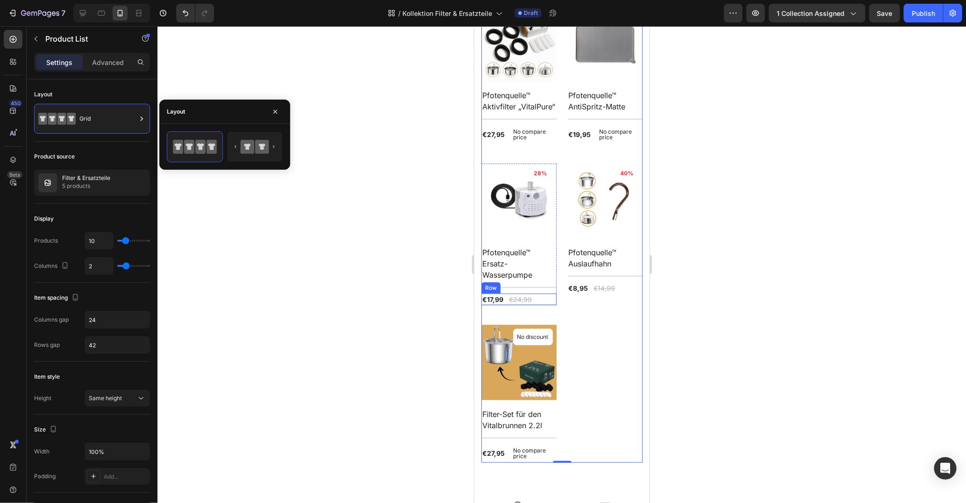
scroll to position [157, 0]
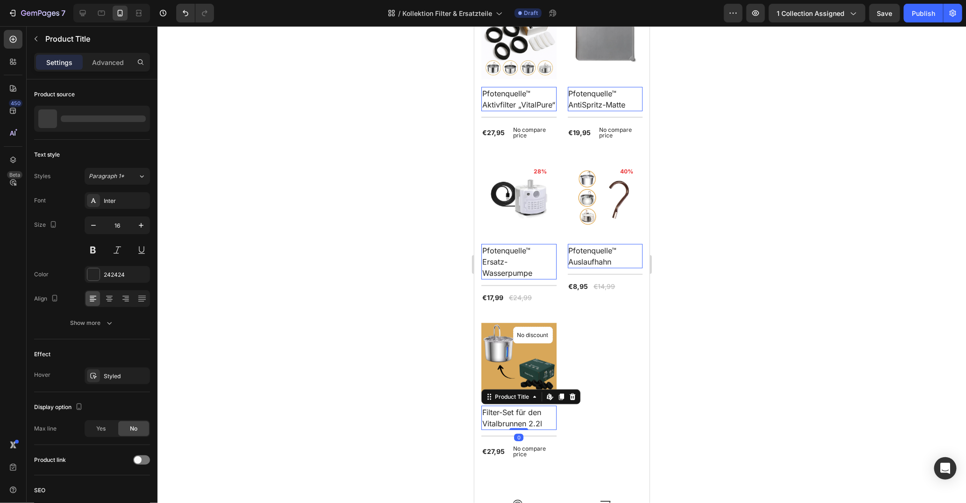
click at [538, 408] on h2 "Filter-Set für den Vitalbrunnen 2.2l" at bounding box center [518, 417] width 75 height 24
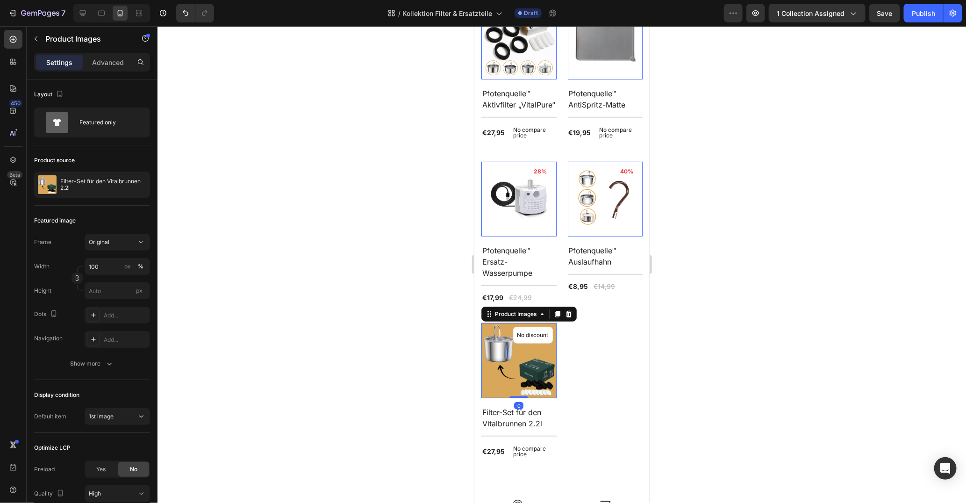
click at [512, 367] on img at bounding box center [518, 359] width 75 height 75
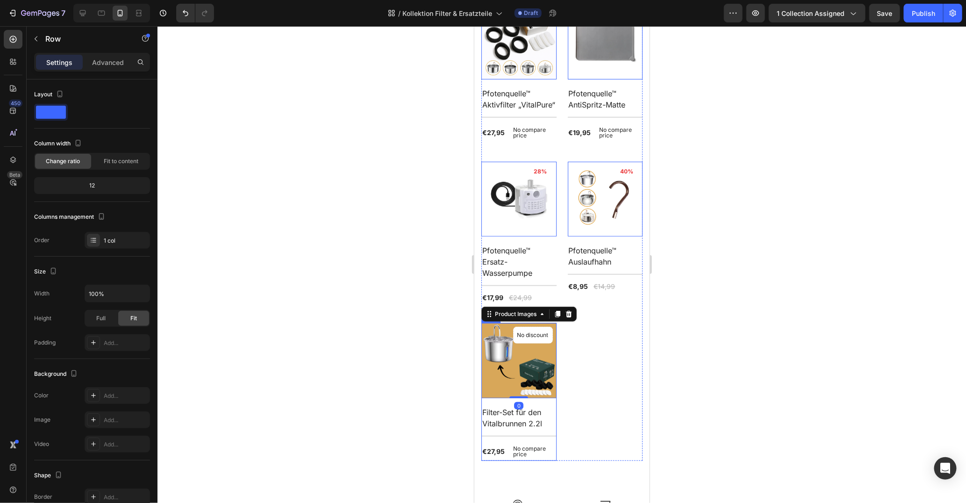
click at [497, 402] on div "Product Images 0 No discount Not be displayed when published Product Badge Row …" at bounding box center [518, 391] width 75 height 138
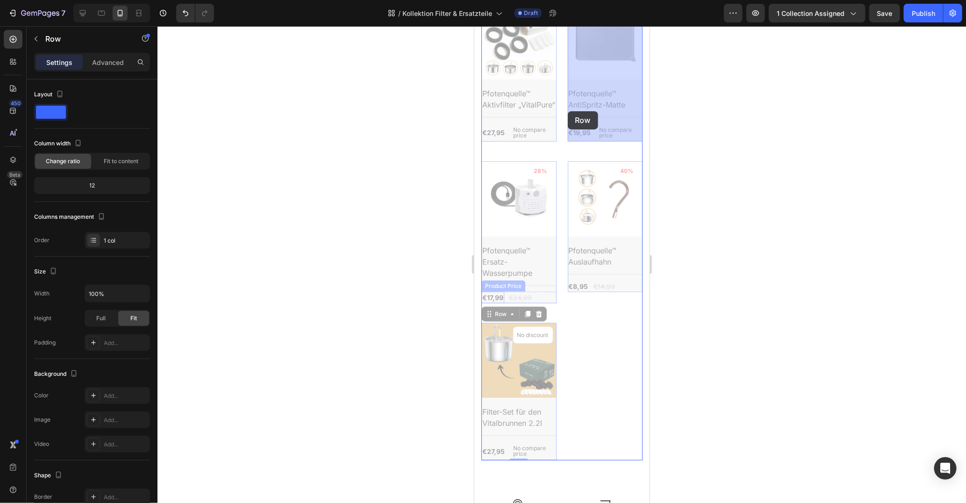
drag, startPoint x: 503, startPoint y: 317, endPoint x: 567, endPoint y: 111, distance: 216.3
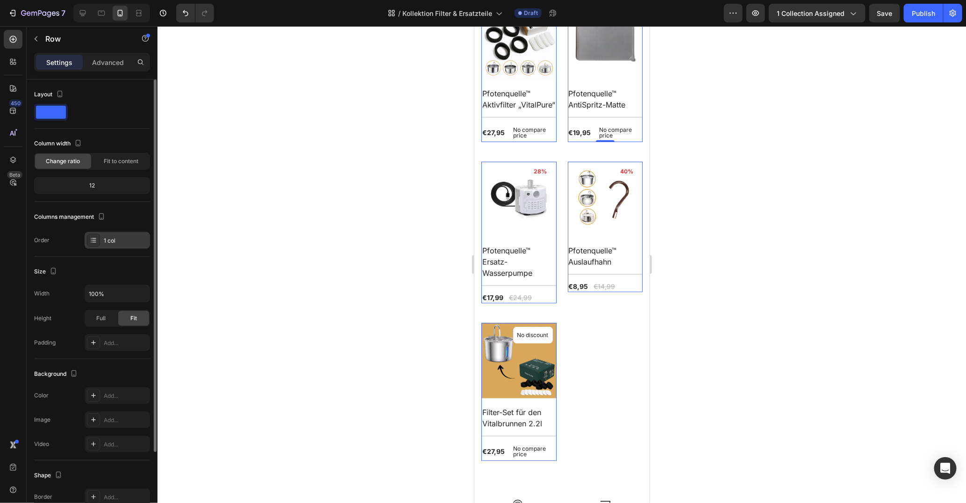
click at [117, 237] on div "1 col" at bounding box center [126, 240] width 44 height 8
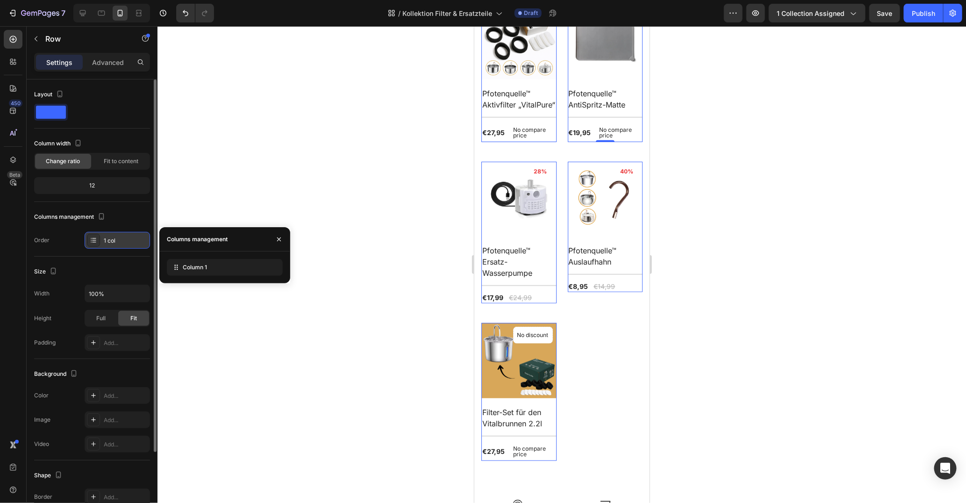
click at [117, 237] on div "1 col" at bounding box center [126, 240] width 44 height 8
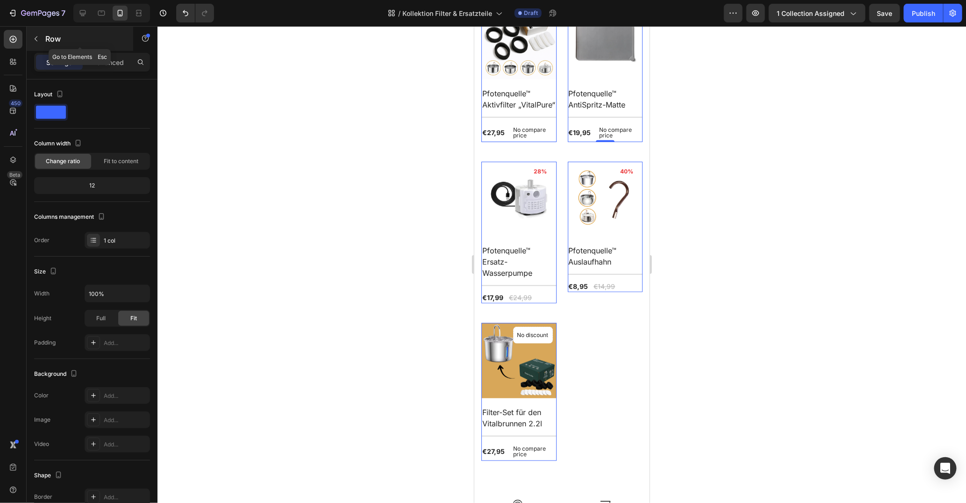
click at [55, 44] on div "Row" at bounding box center [80, 39] width 107 height 24
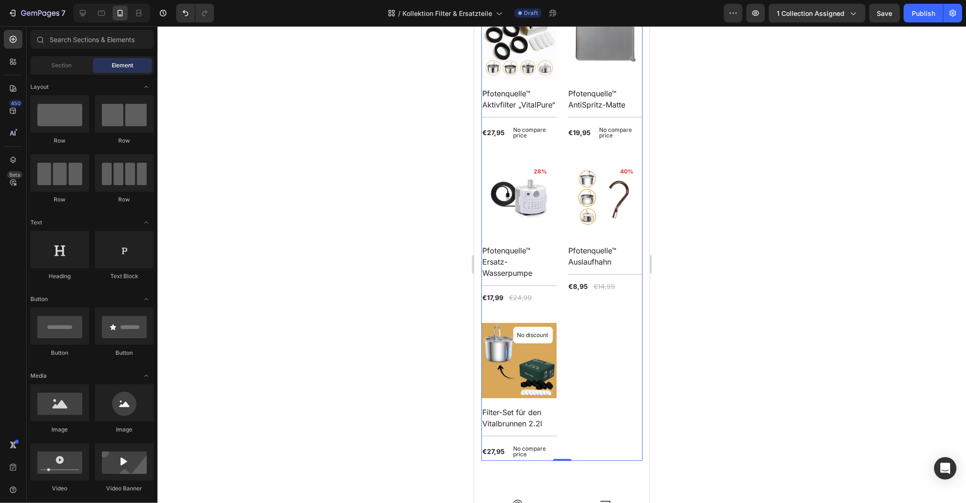
click at [559, 310] on div "Product Images No discount Not be displayed when published Product Badge Row Pf…" at bounding box center [561, 232] width 161 height 457
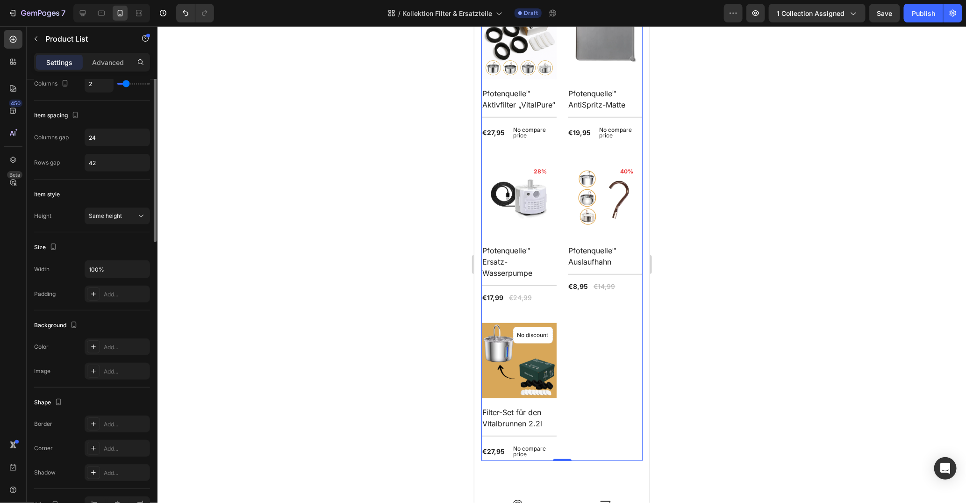
scroll to position [234, 0]
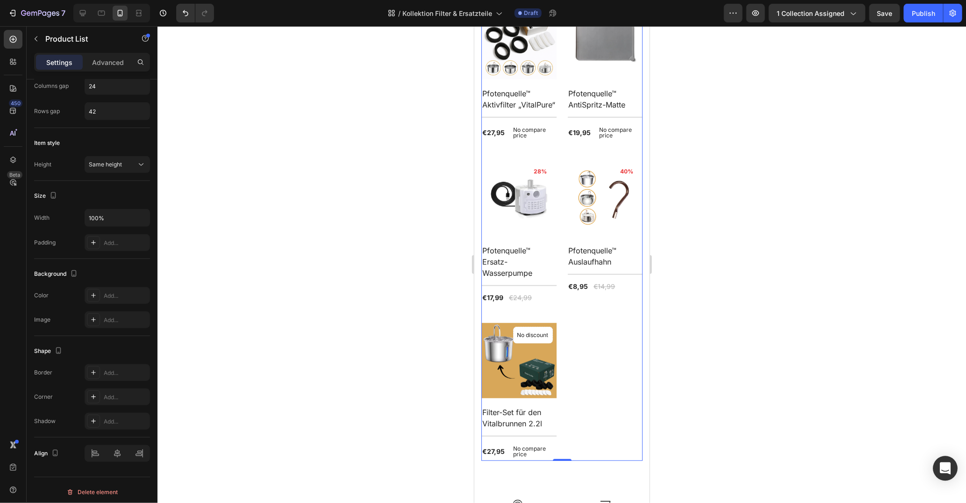
click at [954, 476] on div "Open Intercom Messenger" at bounding box center [945, 468] width 25 height 25
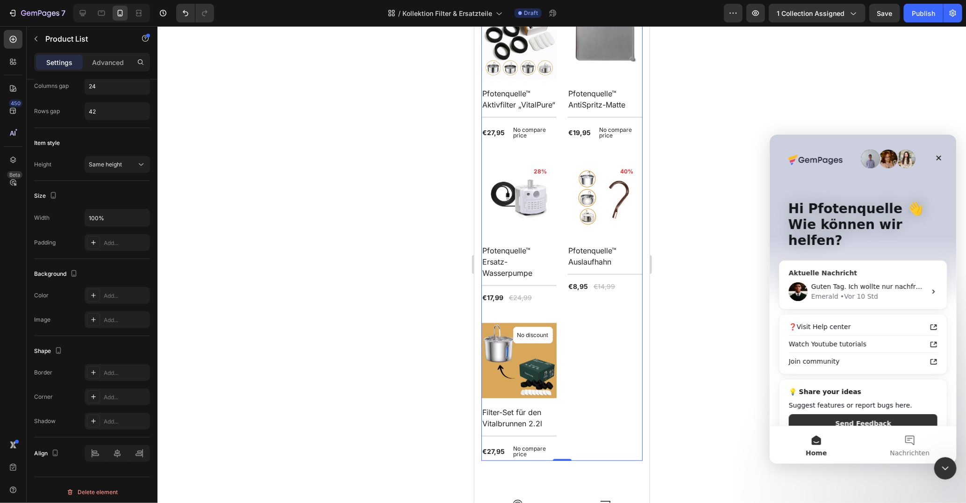
click at [853, 291] on div "• Vor 10 Std" at bounding box center [859, 296] width 38 height 10
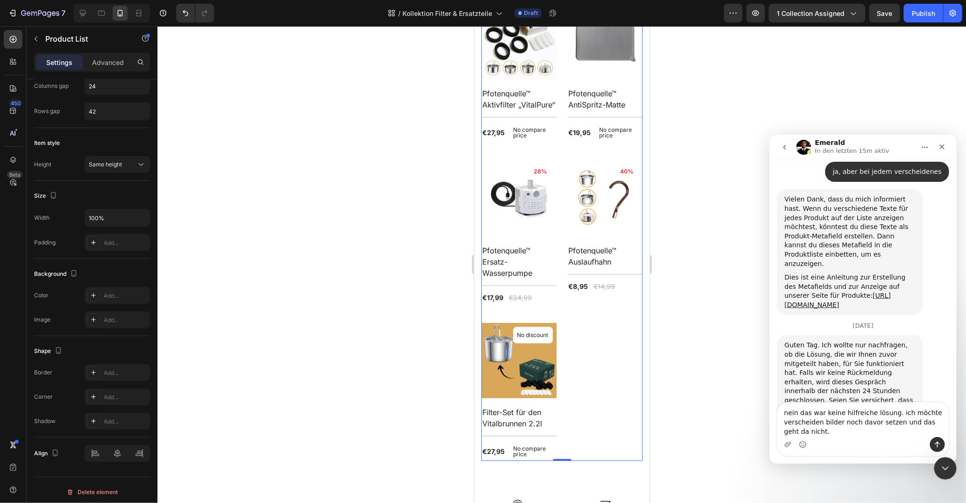
scroll to position [826, 0]
type textarea "nein das war keine hilfreiche lösung. ich möchte verscheiden bilder noch davor …"
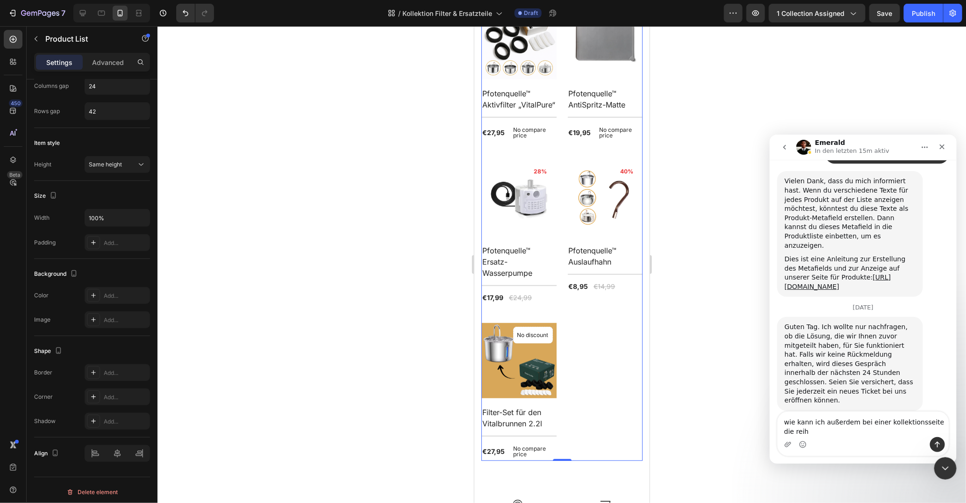
scroll to position [845, 0]
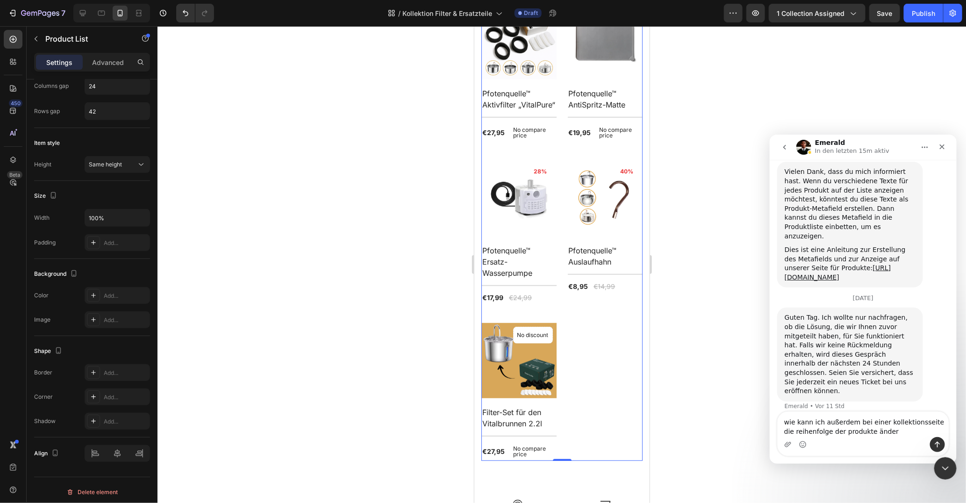
type textarea "wie kann ich außerdem bei einer kollektionsseite die reihenfolge der produkte ä…"
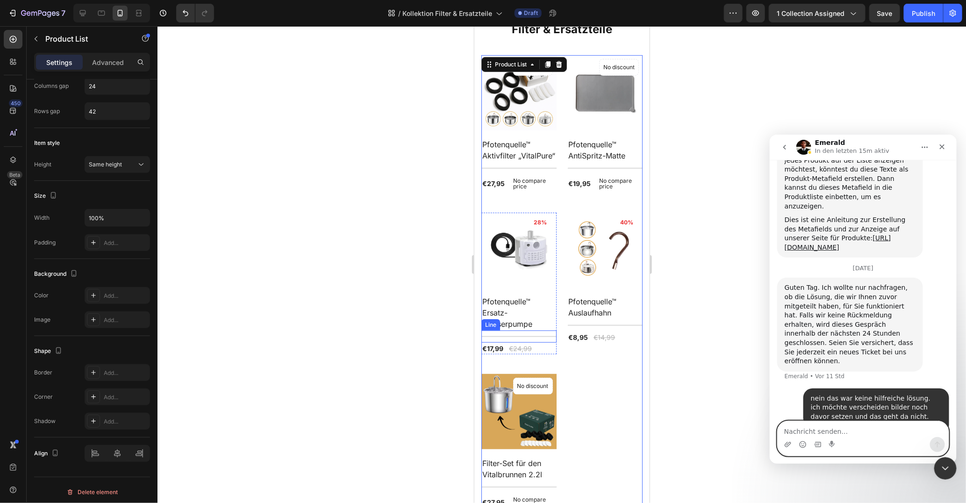
scroll to position [103, 0]
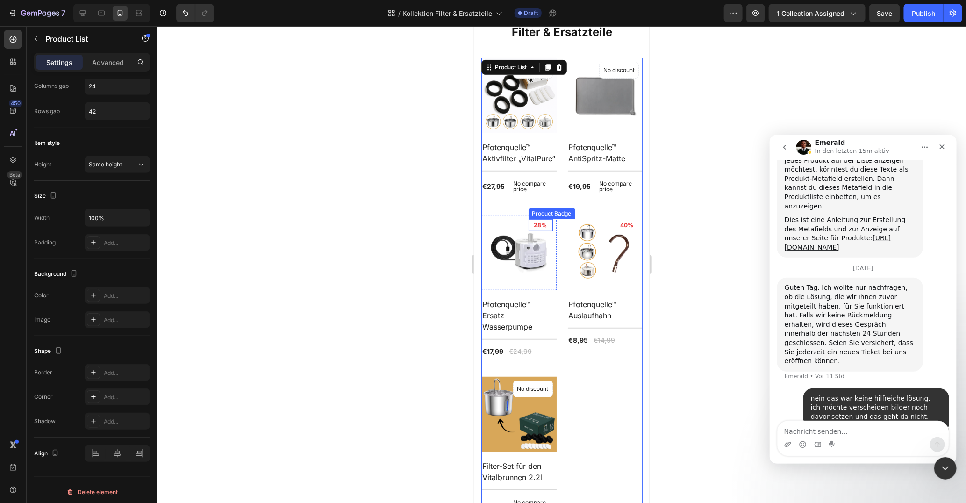
click at [537, 221] on pre "28%" at bounding box center [540, 225] width 24 height 12
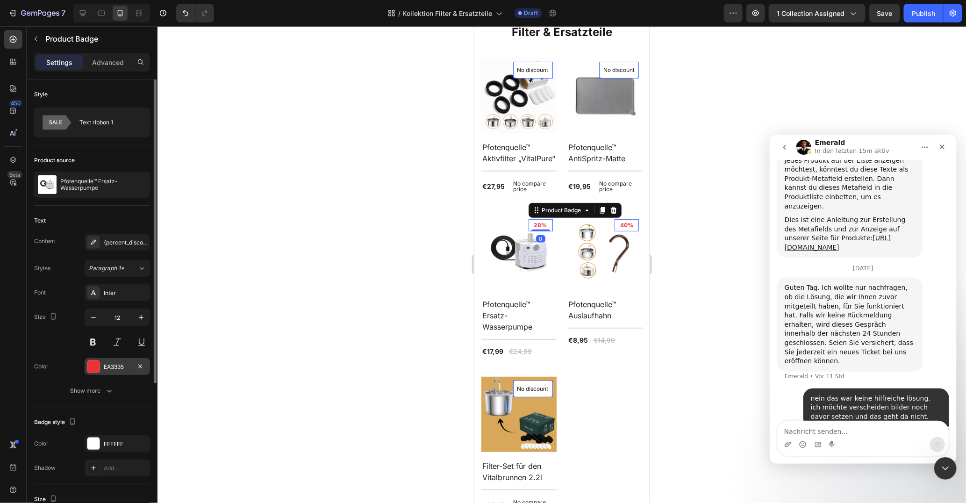
click at [96, 365] on div at bounding box center [93, 366] width 12 height 12
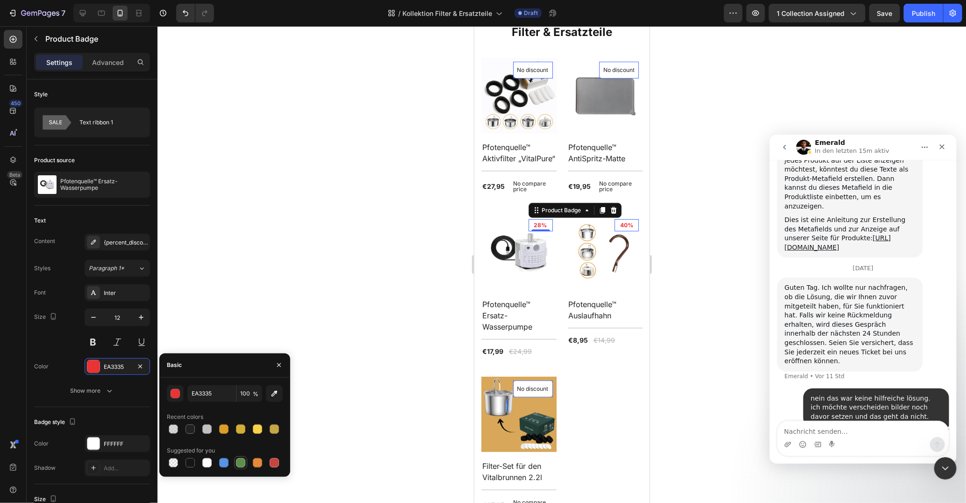
click at [239, 459] on div at bounding box center [240, 462] width 9 height 9
type input "5E8E49"
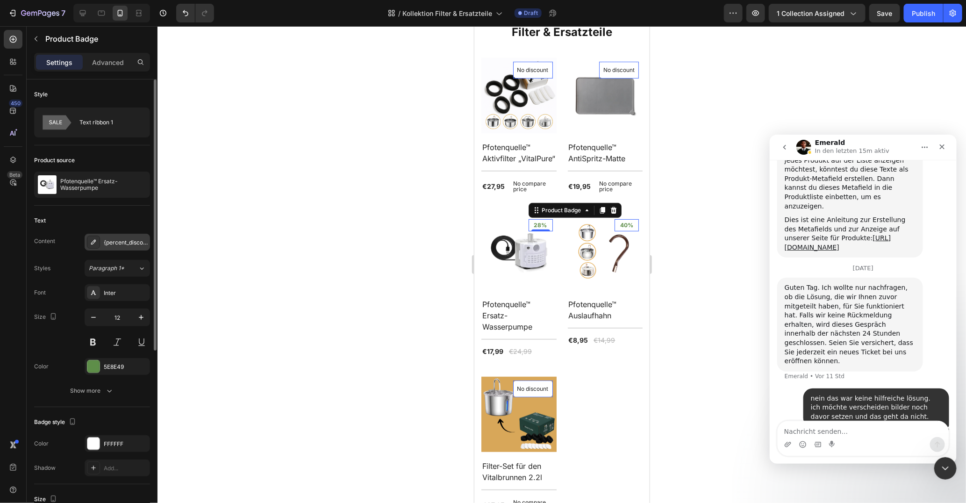
click at [112, 243] on div "{percent_discount}" at bounding box center [126, 242] width 44 height 8
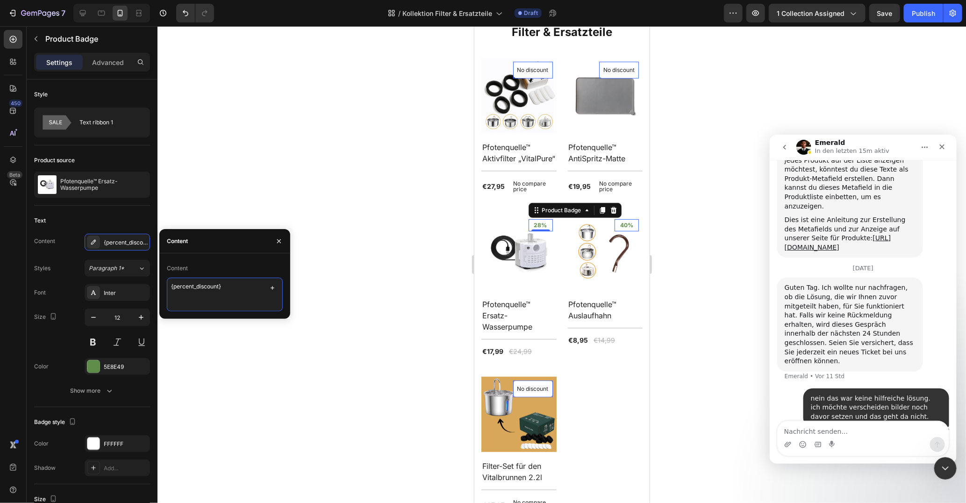
click at [218, 283] on textarea "{percent_discount}" at bounding box center [225, 295] width 116 height 34
type textarea "Sale"
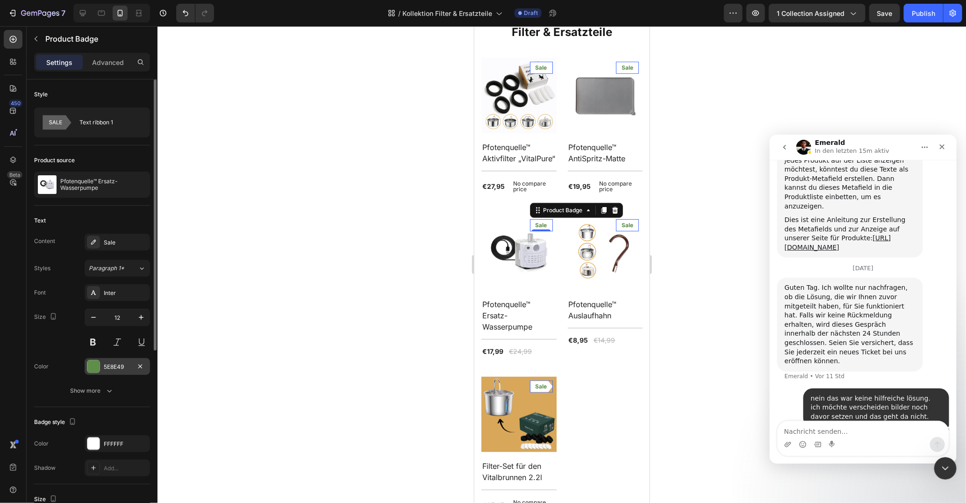
click at [102, 358] on div "5E8E49" at bounding box center [117, 366] width 65 height 17
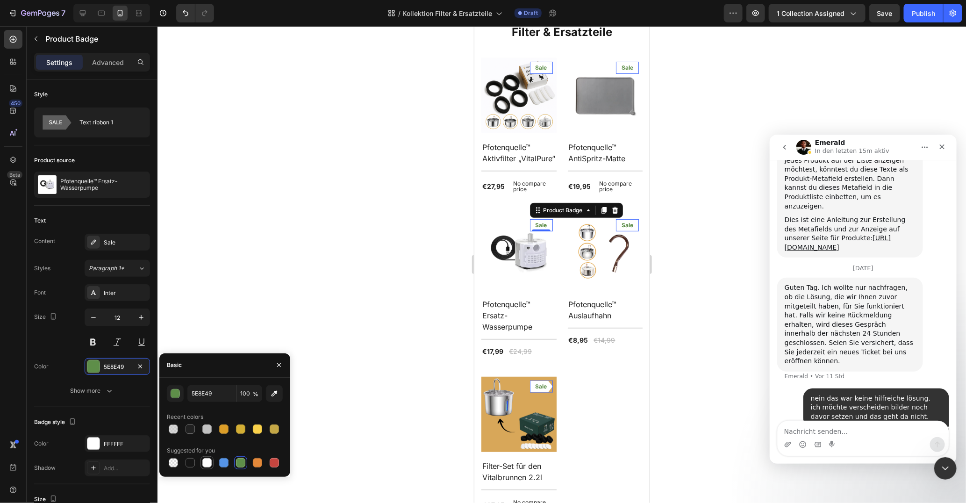
click at [205, 459] on div at bounding box center [206, 462] width 9 height 9
type input "FFFFFF"
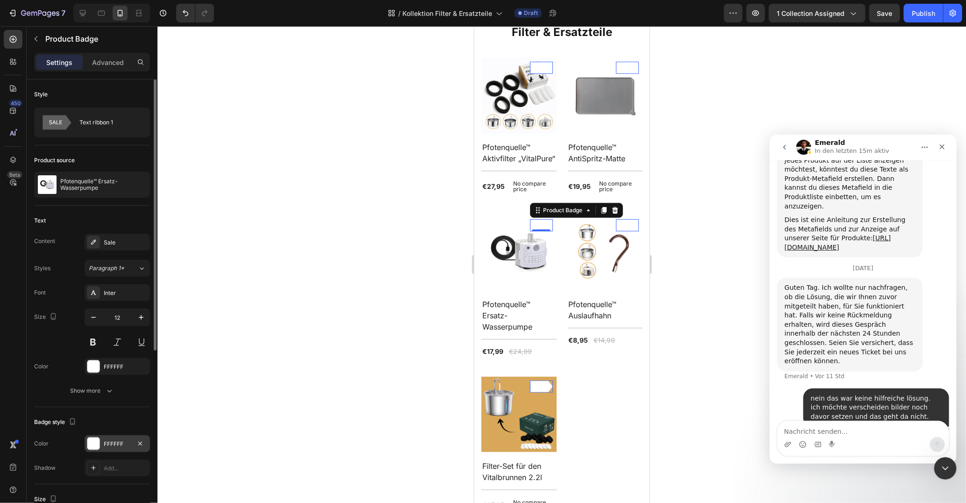
click at [106, 440] on div "FFFFFF" at bounding box center [117, 444] width 27 height 8
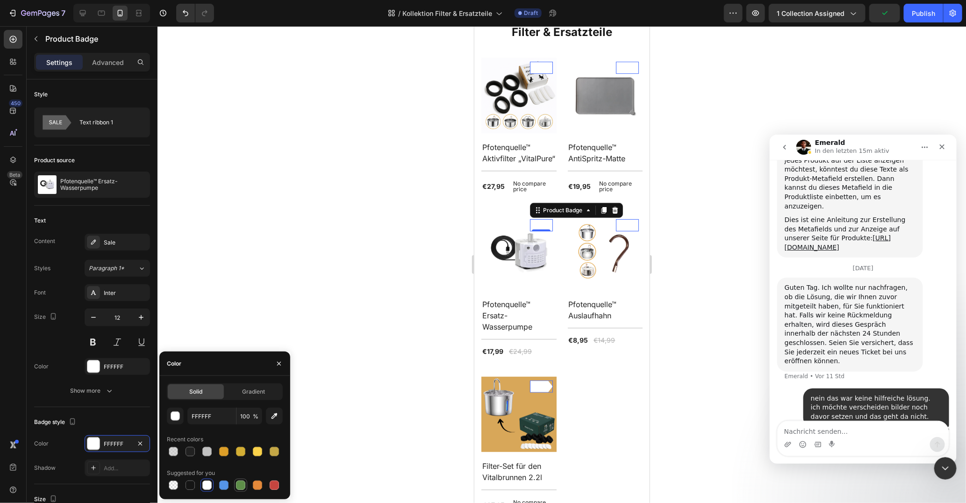
click at [238, 483] on div at bounding box center [240, 484] width 9 height 9
type input "5E8E49"
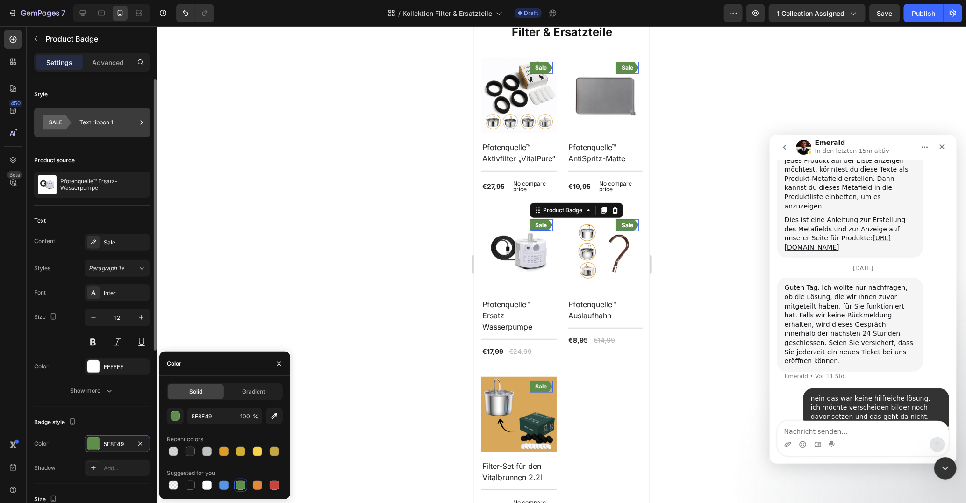
click at [109, 131] on div "Text ribbon 1" at bounding box center [107, 122] width 57 height 21
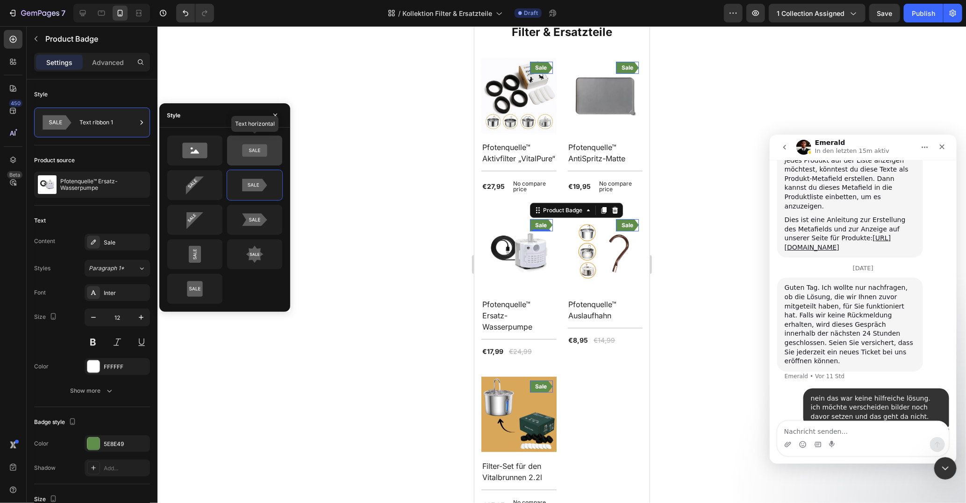
click at [251, 152] on icon at bounding box center [254, 150] width 25 height 13
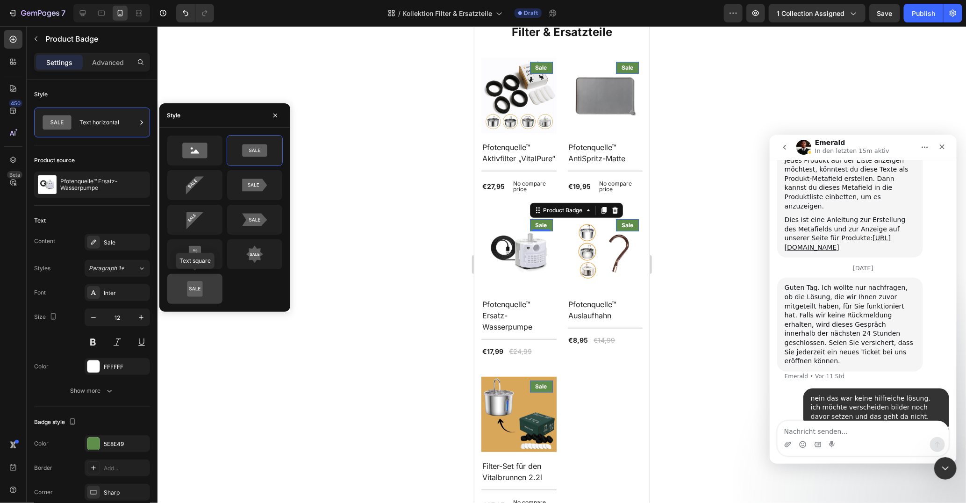
click at [197, 284] on icon at bounding box center [194, 288] width 15 height 15
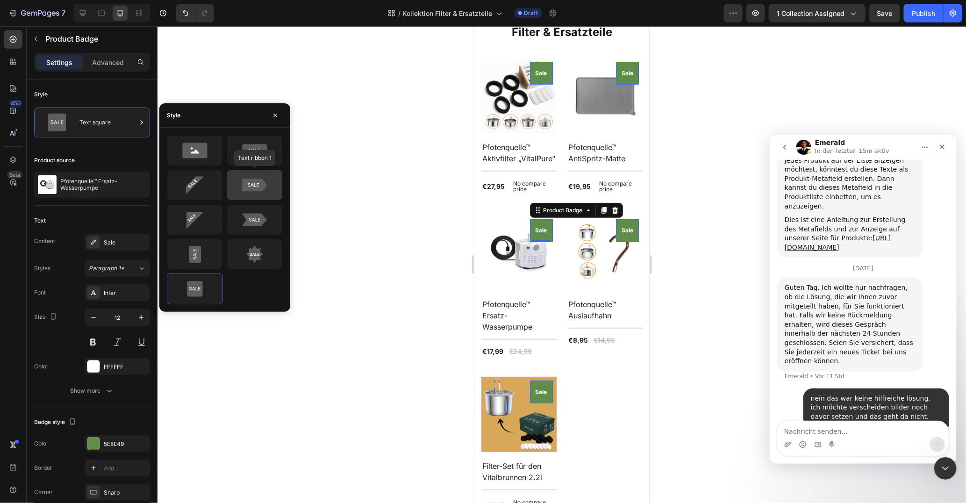
click at [256, 193] on icon at bounding box center [255, 185] width 44 height 19
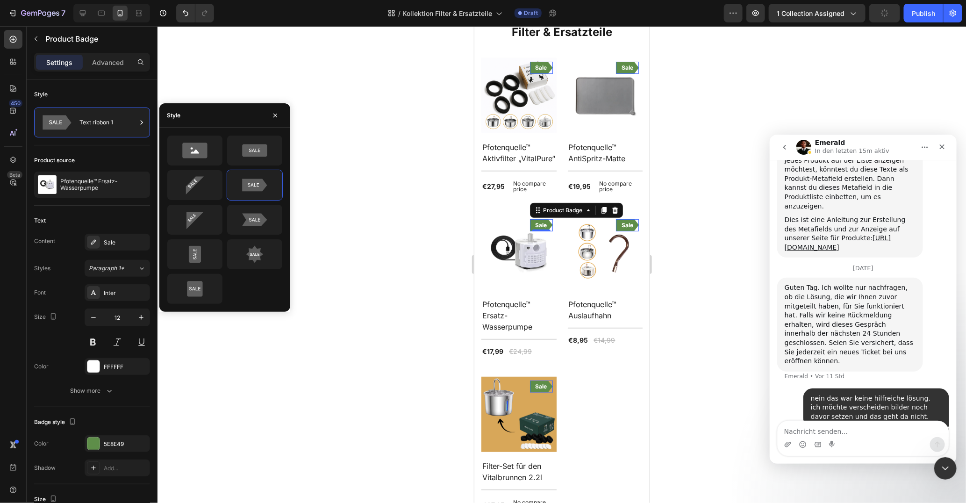
click at [253, 134] on div at bounding box center [224, 220] width 131 height 184
click at [250, 154] on icon at bounding box center [254, 150] width 25 height 13
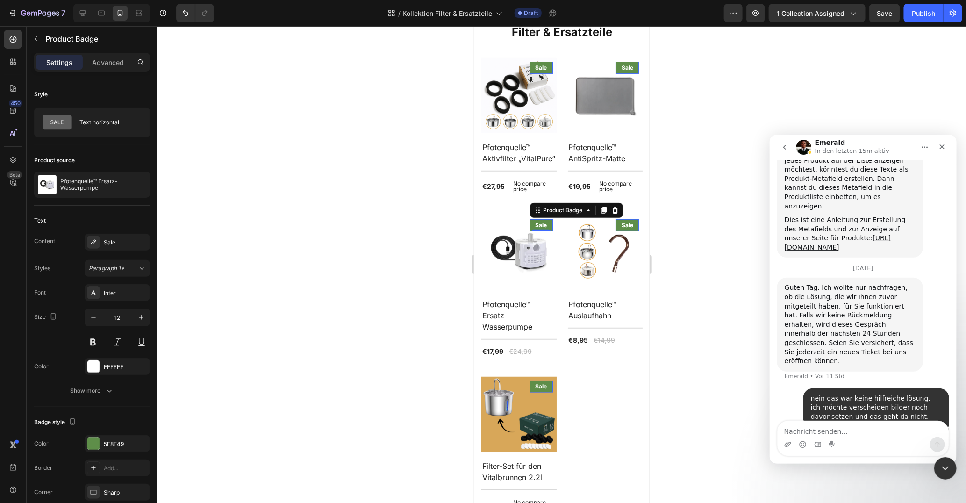
click at [687, 363] on div at bounding box center [562, 264] width 809 height 477
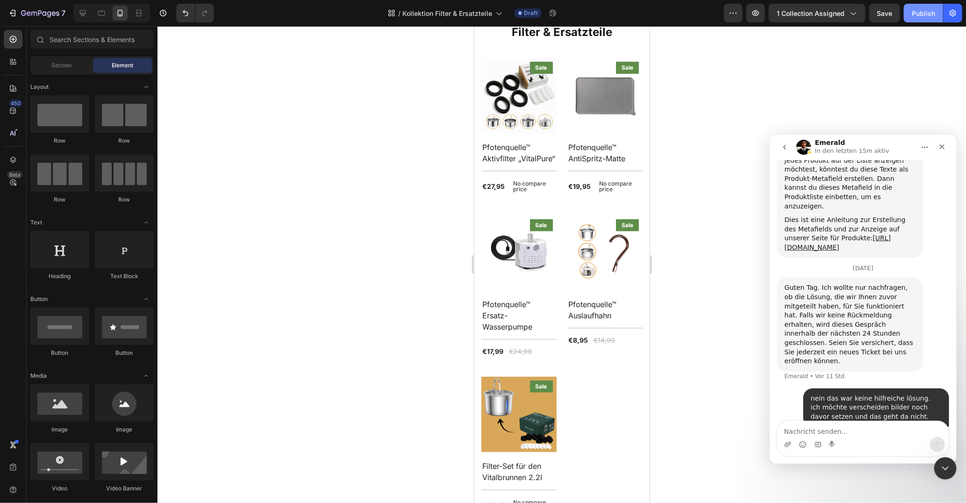
click at [923, 14] on div "Publish" at bounding box center [923, 13] width 23 height 10
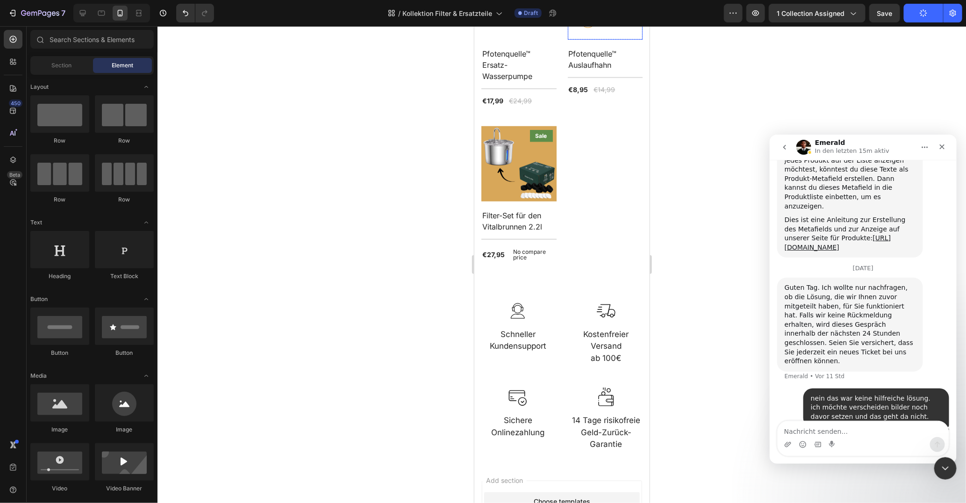
scroll to position [353, 0]
click at [780, 145] on button "go back" at bounding box center [784, 147] width 18 height 18
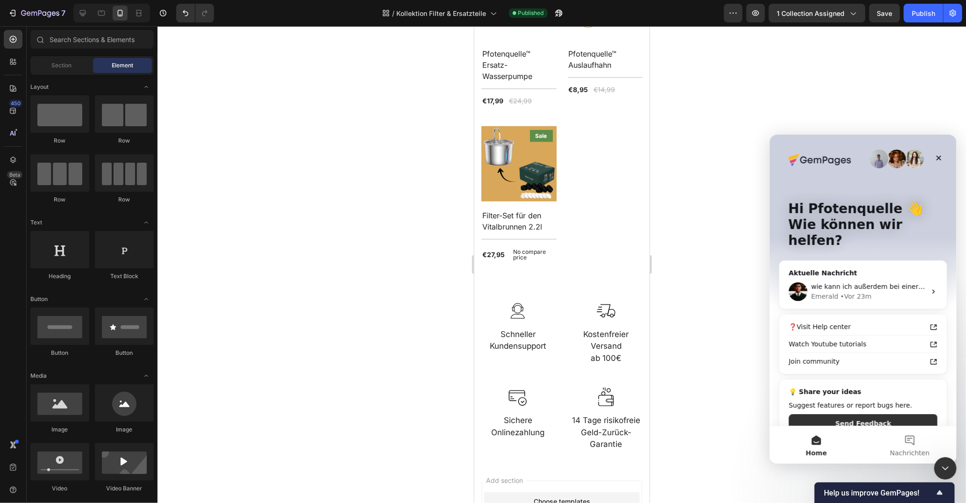
scroll to position [0, 0]
click at [863, 291] on div "• Vor 23m" at bounding box center [855, 296] width 31 height 10
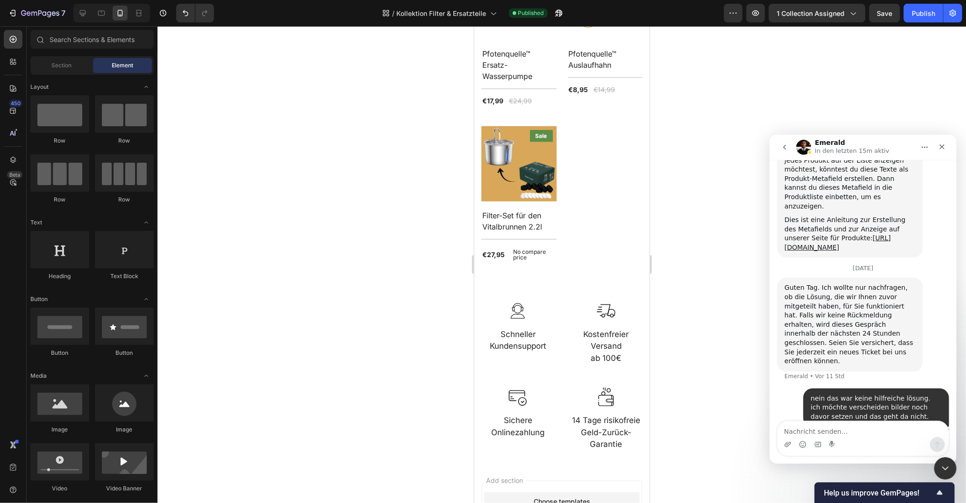
scroll to position [874, 0]
type textarea "hallo?"
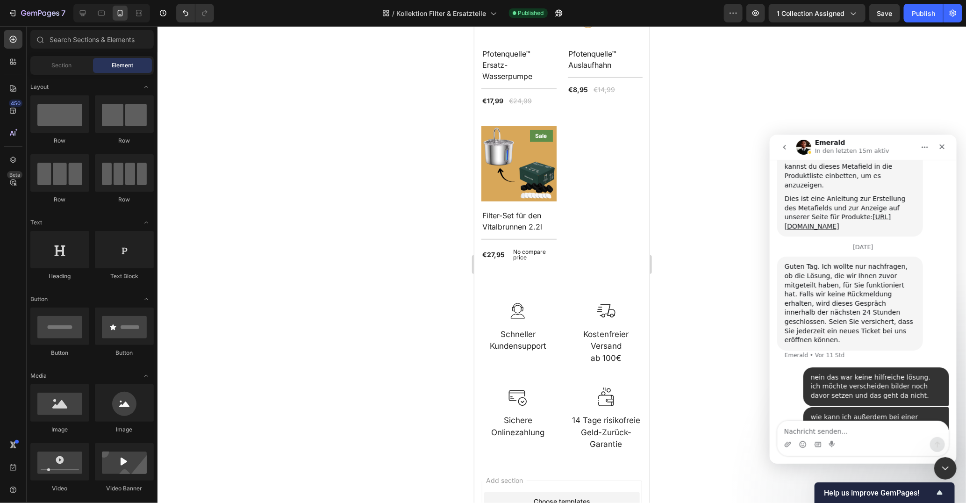
scroll to position [896, 0]
click at [785, 145] on icon "go back" at bounding box center [784, 146] width 3 height 5
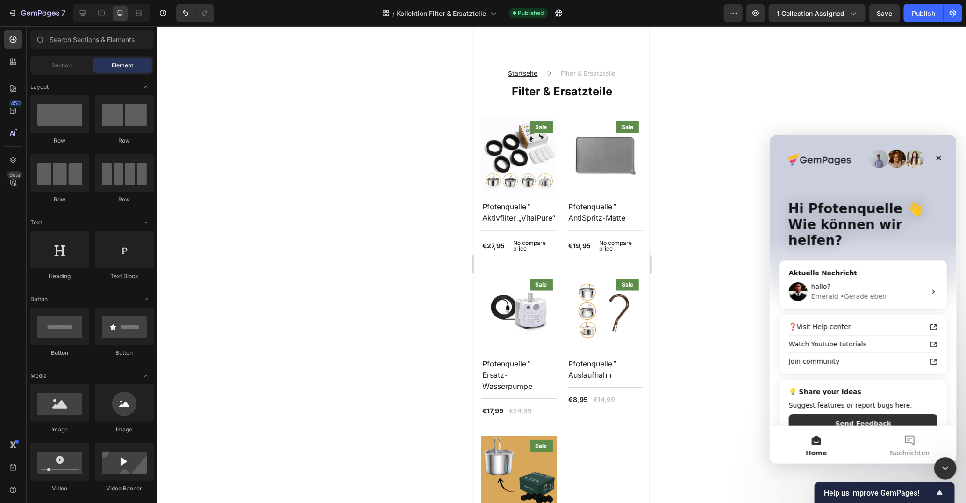
scroll to position [0, 0]
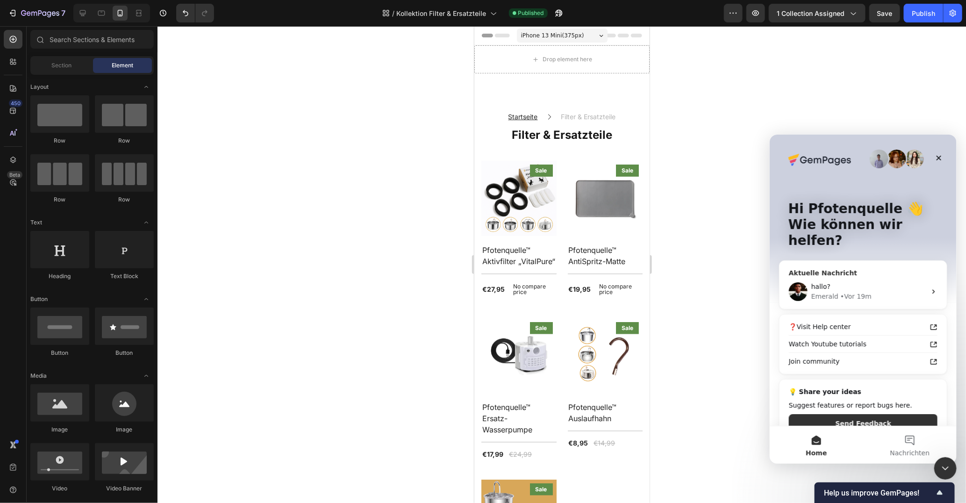
click at [889, 291] on div "Emerald • Vor 19m" at bounding box center [868, 296] width 115 height 10
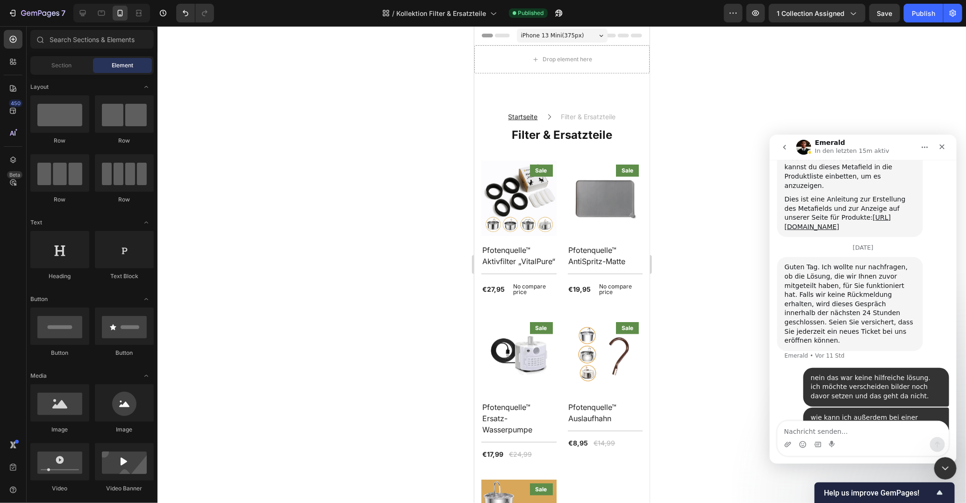
scroll to position [896, 0]
drag, startPoint x: 887, startPoint y: 381, endPoint x: 790, endPoint y: 346, distance: 102.9
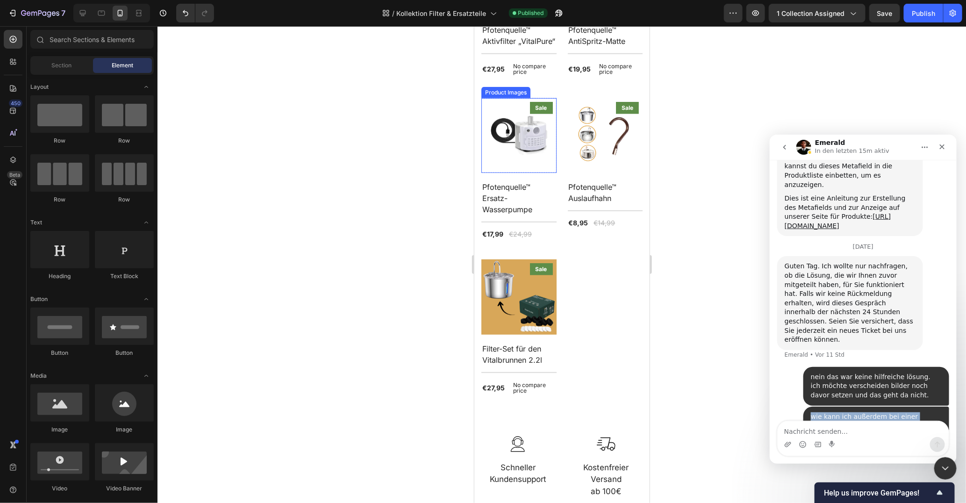
scroll to position [228, 0]
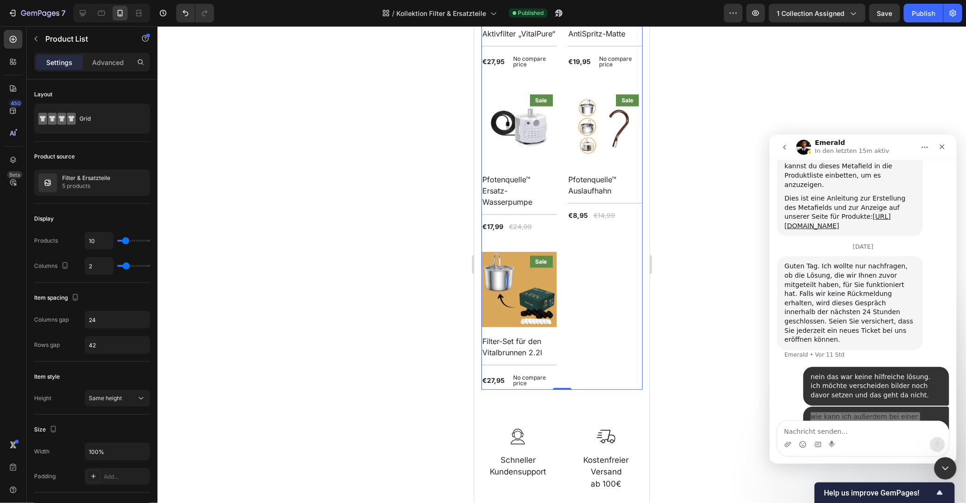
click at [568, 311] on div "Product Images Sale Product Badge Row Pfotenquelle™ Aktivfilter „VitalPure“ Pro…" at bounding box center [561, 161] width 161 height 457
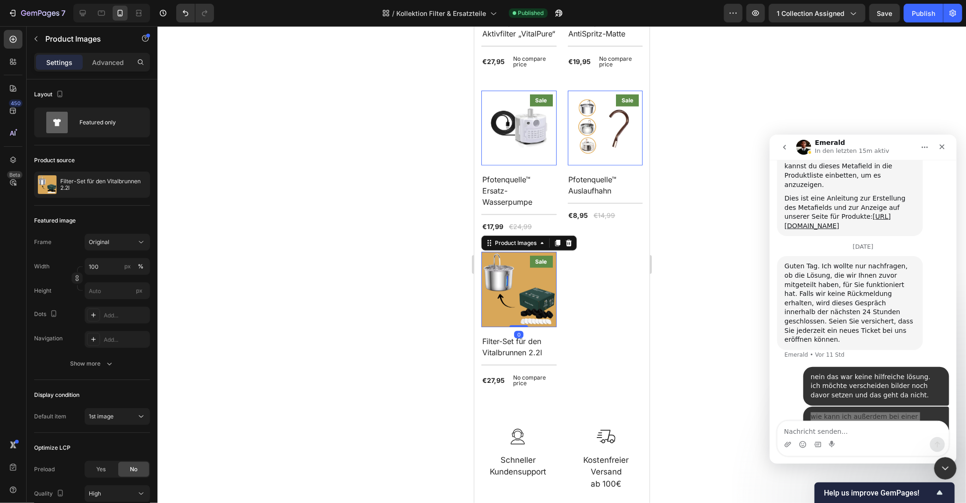
click at [524, 283] on img at bounding box center [518, 288] width 75 height 75
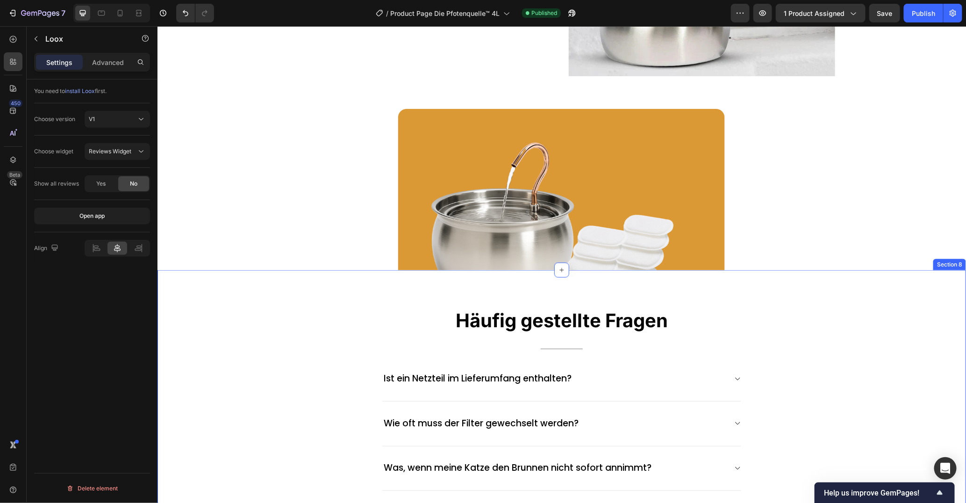
scroll to position [2453, 0]
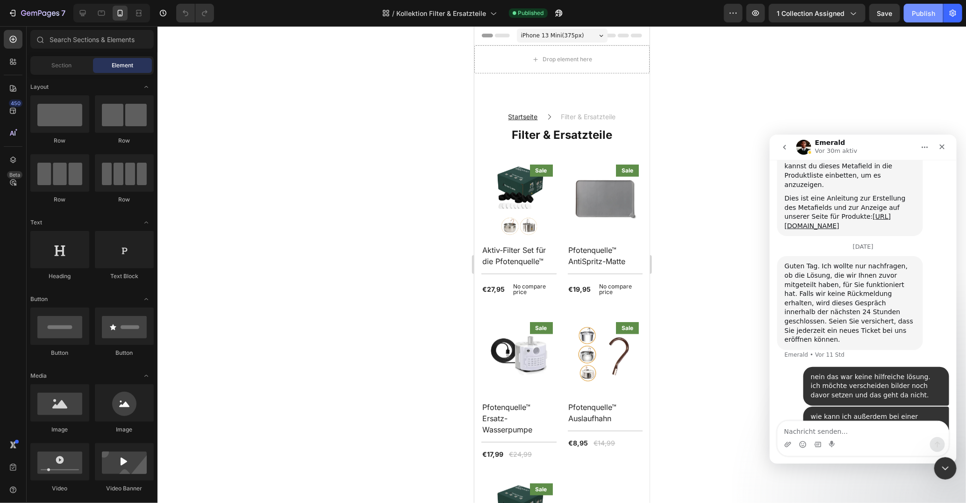
click at [929, 21] on button "Publish" at bounding box center [923, 13] width 39 height 19
click at [520, 287] on p "No compare price" at bounding box center [533, 288] width 40 height 11
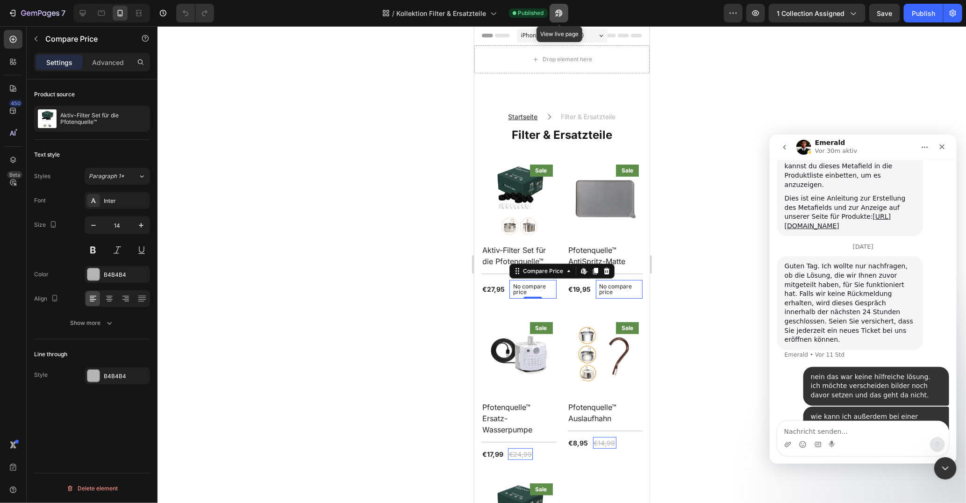
click at [562, 14] on icon "button" at bounding box center [558, 13] width 7 height 7
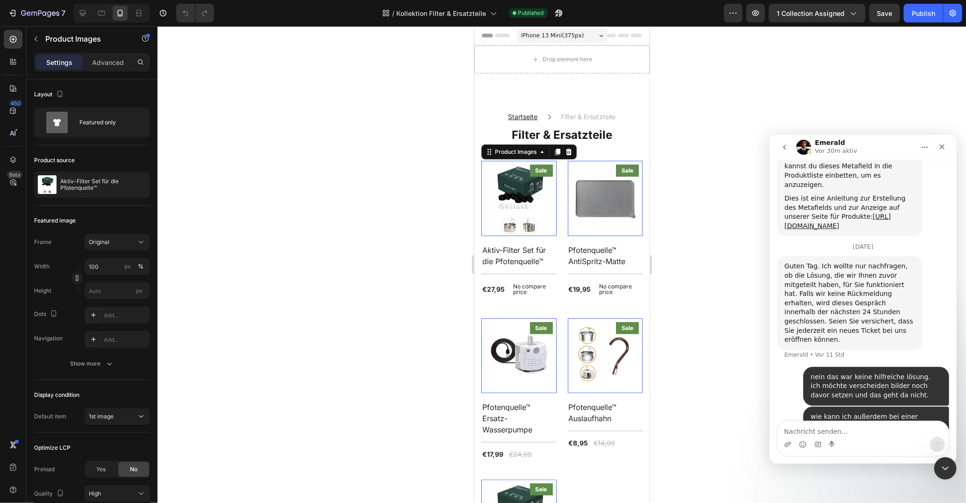
click at [502, 220] on img at bounding box center [518, 197] width 75 height 75
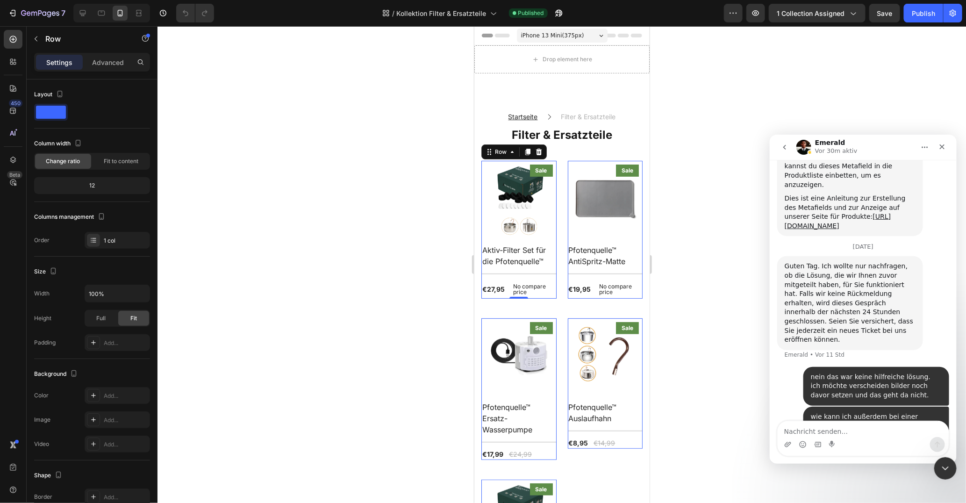
click at [544, 236] on div "Product Images Sale Product Badge Row Aktiv-Filter Set für die Pfotenquelle™ Pr…" at bounding box center [518, 229] width 75 height 138
click at [56, 36] on p "Row" at bounding box center [84, 38] width 79 height 11
click at [523, 241] on div "Product Images Sale Product Badge Row Aktiv-Filter Set für die Pfotenquelle™ Pr…" at bounding box center [518, 229] width 75 height 138
click at [55, 38] on p "Row" at bounding box center [84, 38] width 79 height 11
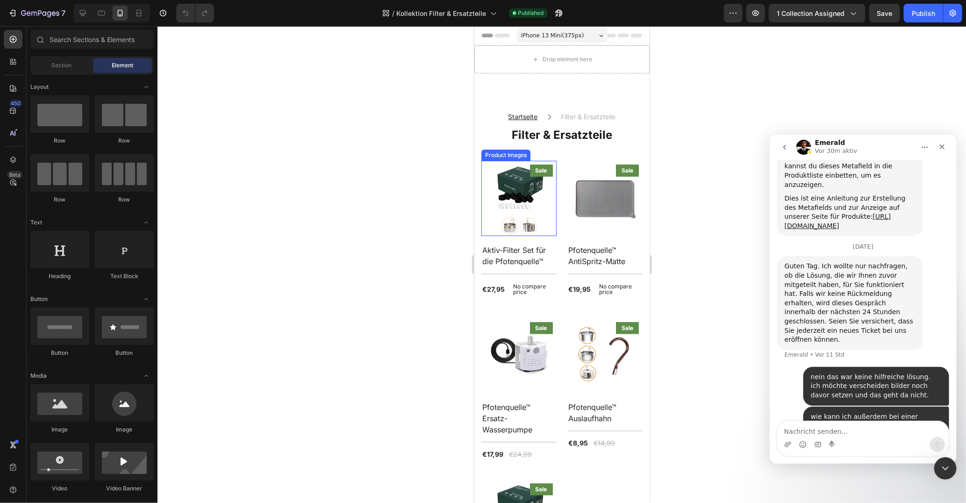
click at [534, 188] on img at bounding box center [518, 197] width 75 height 75
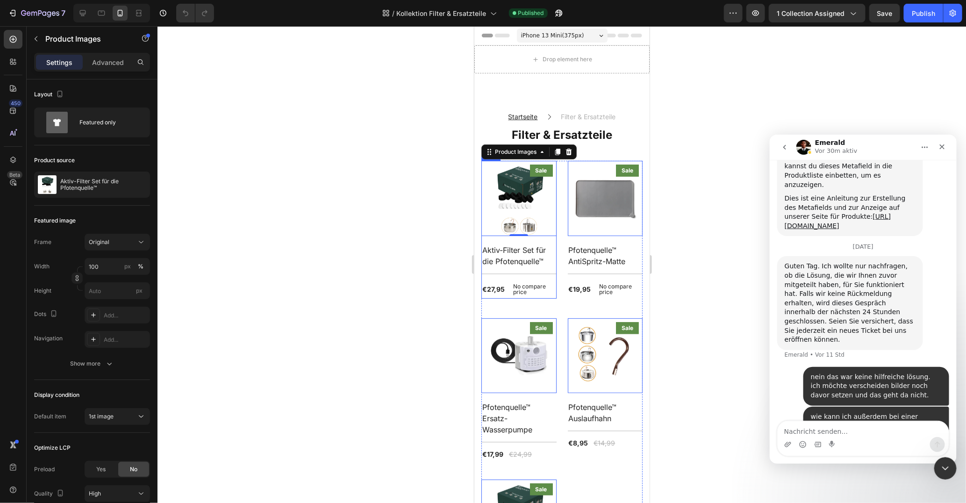
click at [540, 239] on div "Product Images 0 Sale Product Badge Row Aktiv-Filter Set für die Pfotenquelle™ …" at bounding box center [518, 229] width 75 height 138
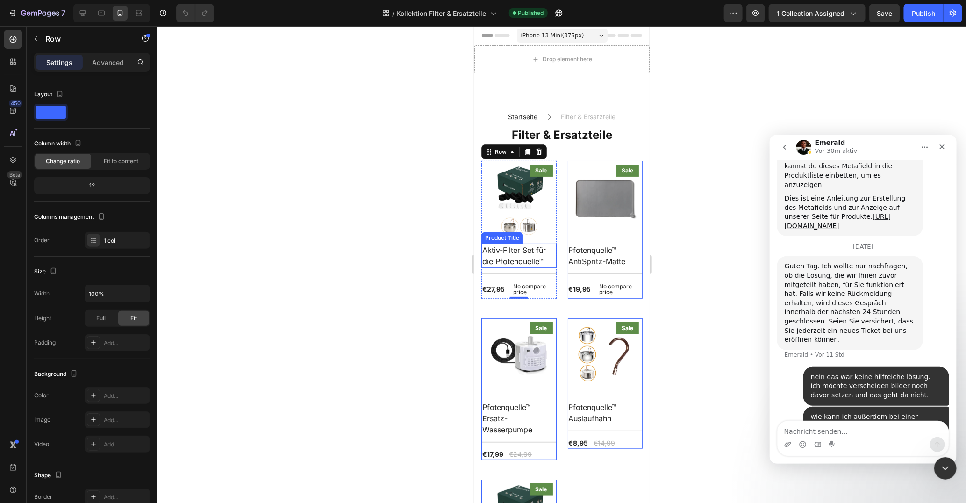
click at [534, 251] on h2 "Aktiv-Filter Set für die Pfotenquelle™" at bounding box center [518, 255] width 75 height 24
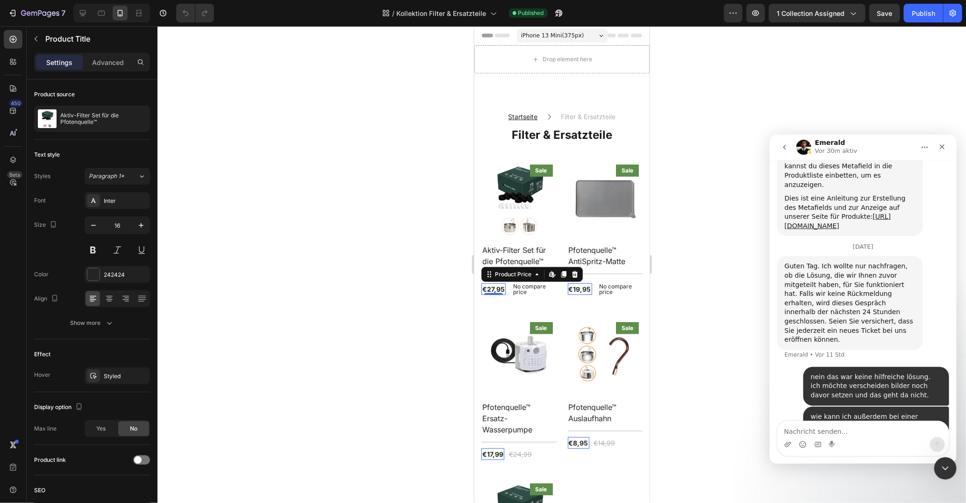
click at [492, 290] on div "€27,95 Product Price Edit content in Shopify 0 Product Price Edit content in Sh…" at bounding box center [493, 289] width 24 height 12
click at [507, 294] on div "€27,95 Product Price Edit content in Shopify 0 Product Price Edit content in Sh…" at bounding box center [518, 288] width 75 height 19
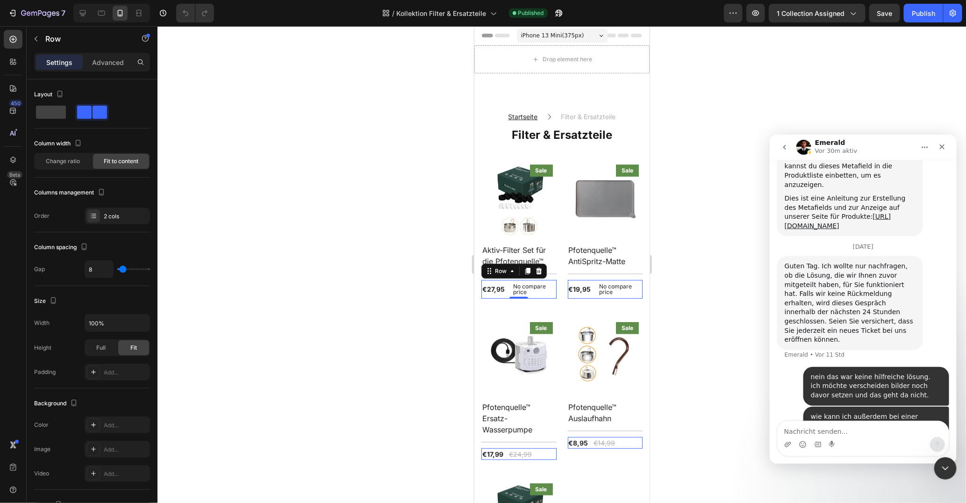
click at [508, 285] on div "€27,95 Product Price Product Price No compare price Compare Price Row 0" at bounding box center [518, 288] width 75 height 19
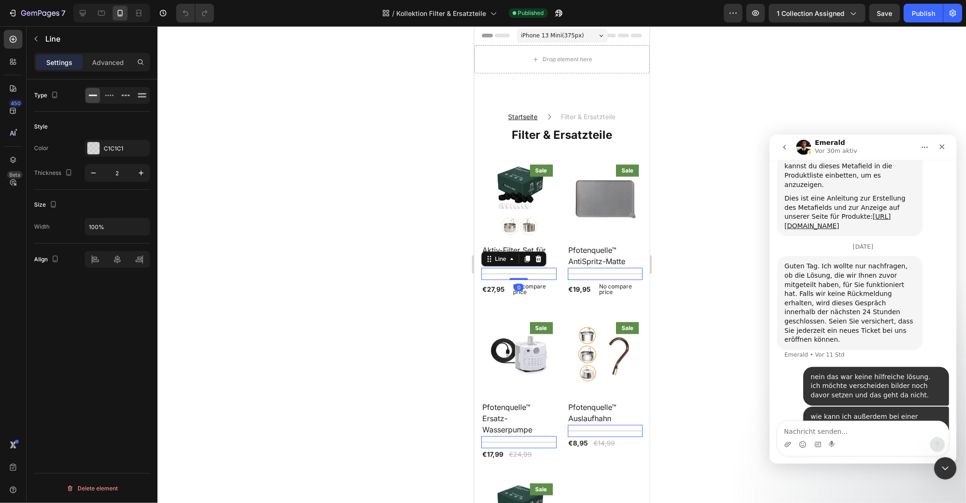
click at [549, 274] on div "Title Line 0" at bounding box center [518, 273] width 75 height 12
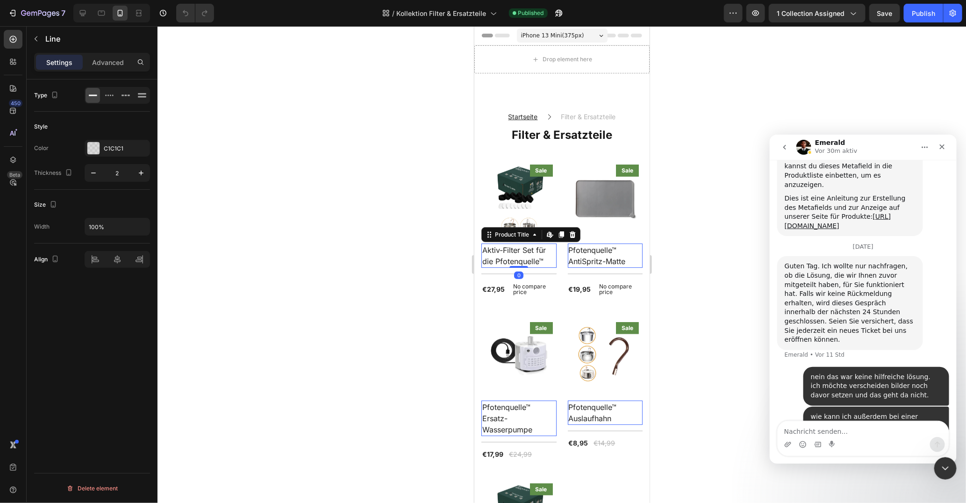
click at [547, 265] on h2 "Aktiv-Filter Set für die Pfotenquelle™" at bounding box center [518, 255] width 75 height 24
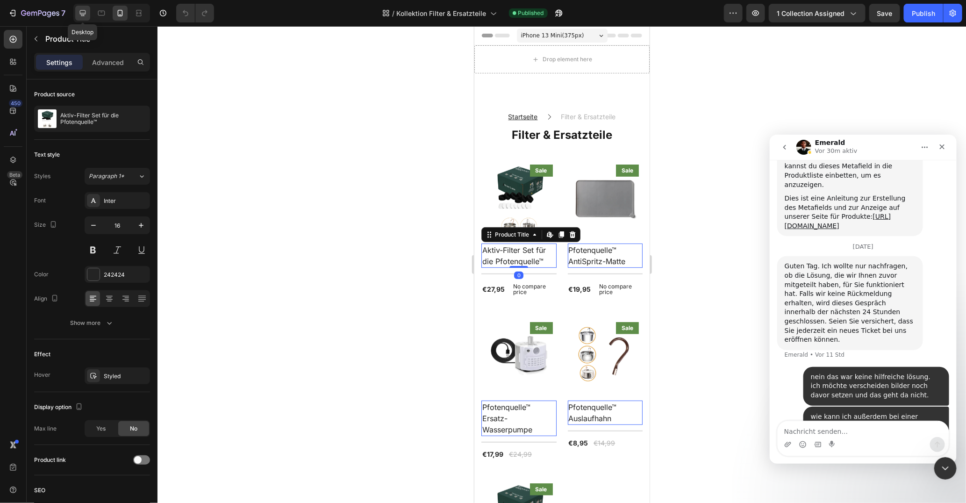
click at [80, 13] on icon at bounding box center [83, 13] width 6 height 6
type input "19"
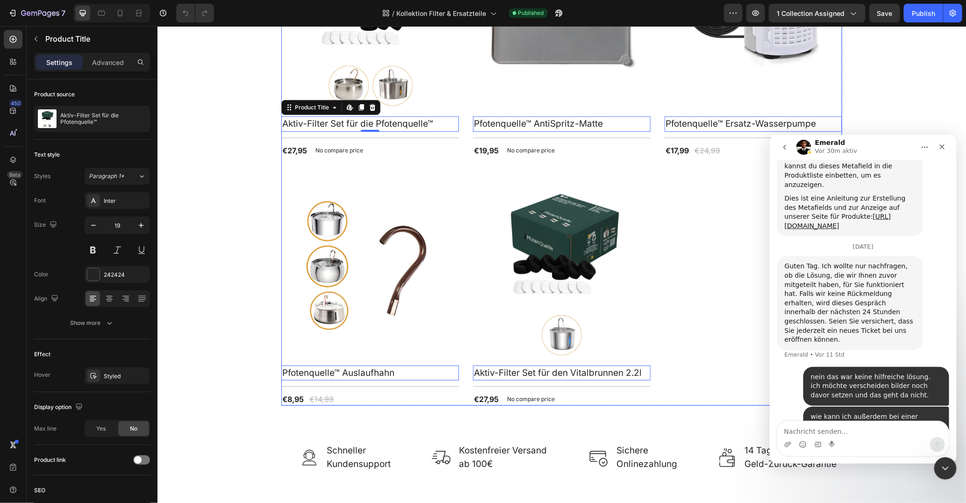
scroll to position [229, 0]
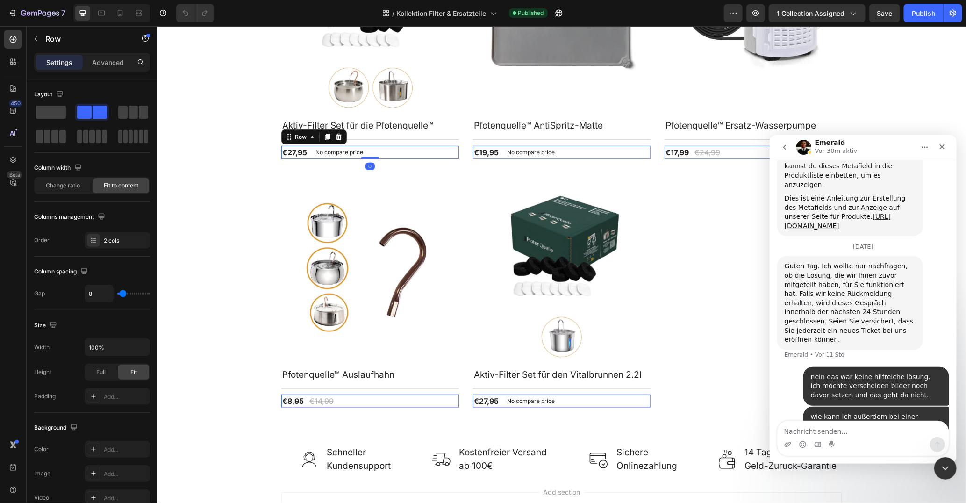
click at [373, 157] on div "€27,95 Product Price Product Price No compare price Compare Price Row 0" at bounding box center [370, 151] width 178 height 13
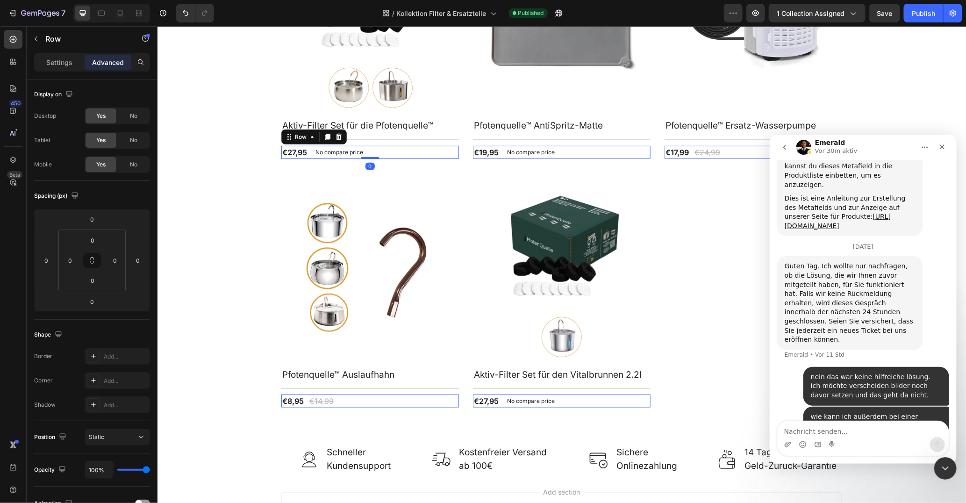
click at [373, 171] on div "Product Images Sale Product Badge Row Aktiv-Filter Set für die Pfotenquelle™ Pr…" at bounding box center [561, 170] width 561 height 474
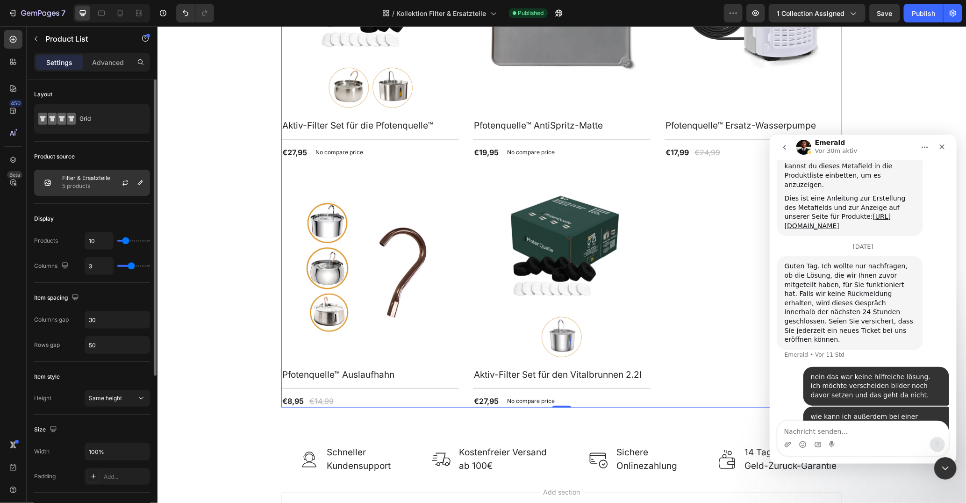
click at [90, 175] on p "Filter & Ersatzteile" at bounding box center [86, 178] width 48 height 7
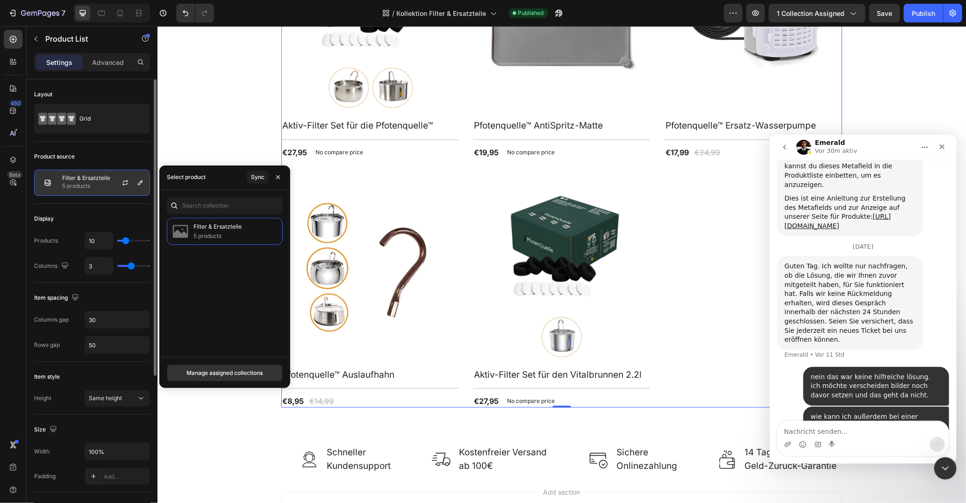
click at [90, 175] on p "Filter & Ersatzteile" at bounding box center [86, 178] width 48 height 7
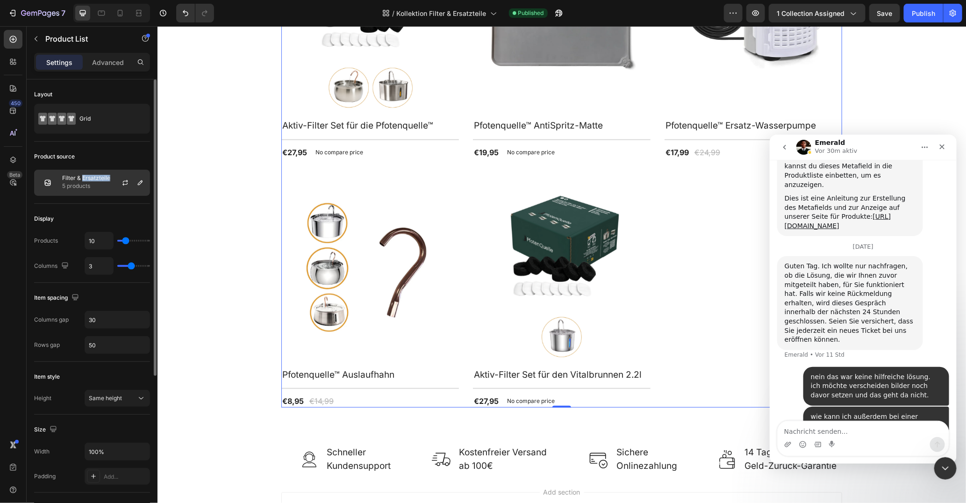
click at [90, 175] on p "Filter & Ersatzteile" at bounding box center [86, 178] width 48 height 7
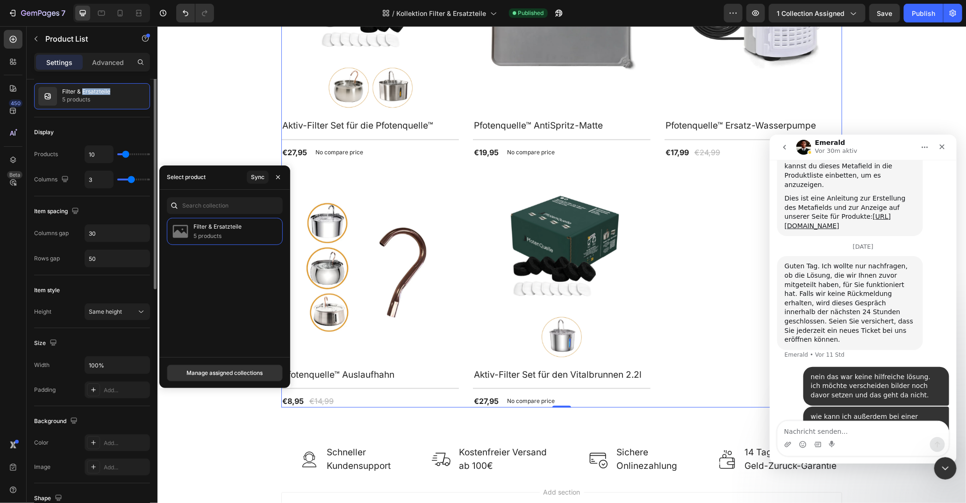
scroll to position [0, 0]
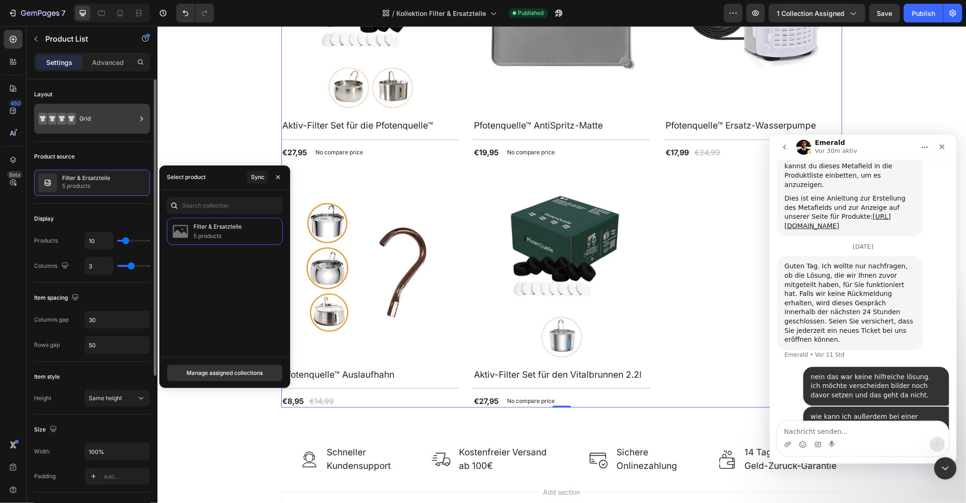
click at [84, 116] on div "Grid" at bounding box center [107, 118] width 57 height 21
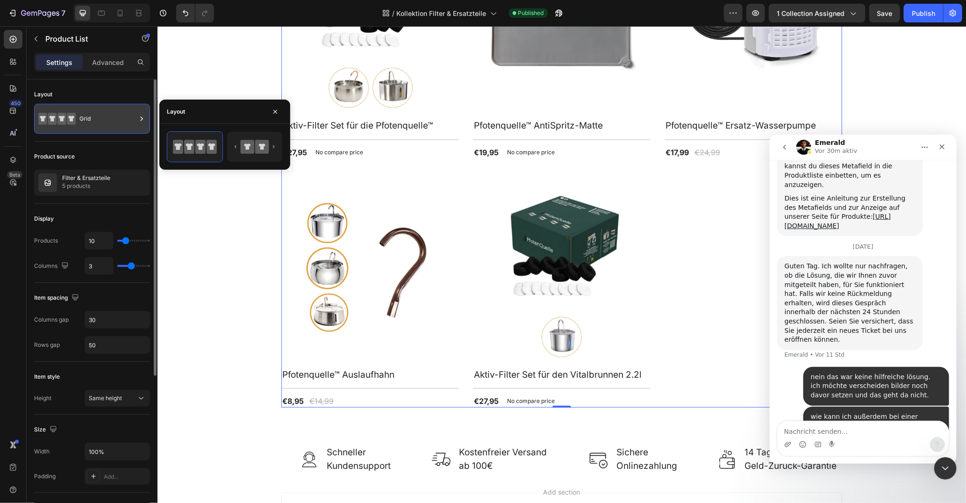
drag, startPoint x: 84, startPoint y: 116, endPoint x: 1, endPoint y: 84, distance: 89.0
click at [84, 116] on div "Grid" at bounding box center [107, 118] width 57 height 21
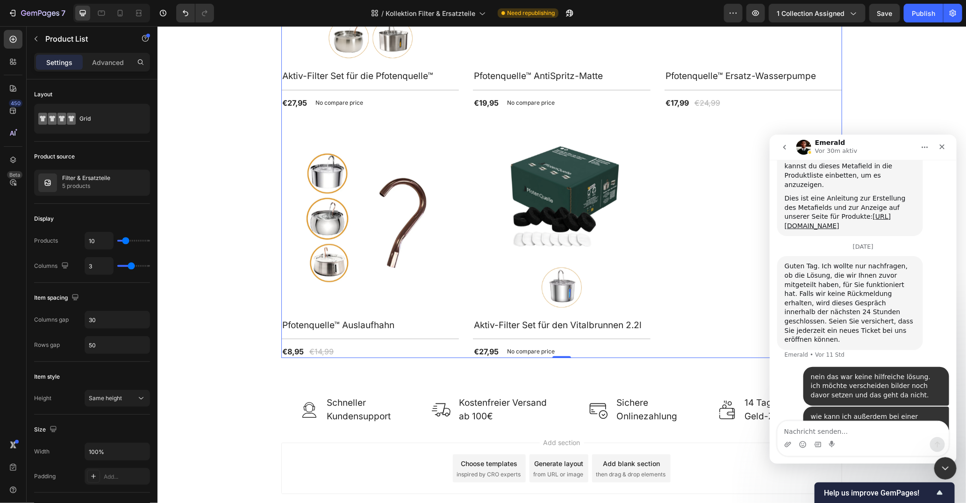
scroll to position [332, 0]
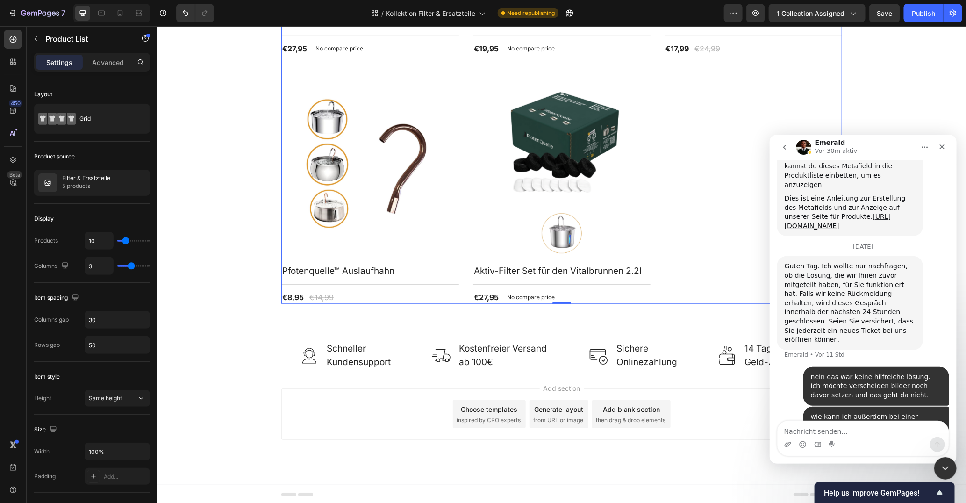
drag, startPoint x: 940, startPoint y: 401, endPoint x: 870, endPoint y: 304, distance: 119.5
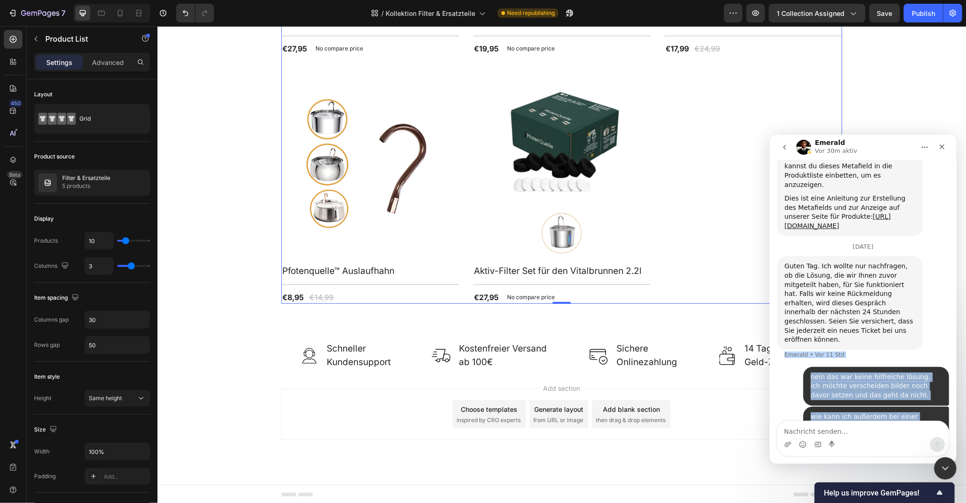
click at [866, 412] on div "wie kann ich außerdem bei einer kollektionsseite die reihenfolge der produkte ä…" at bounding box center [875, 426] width 131 height 28
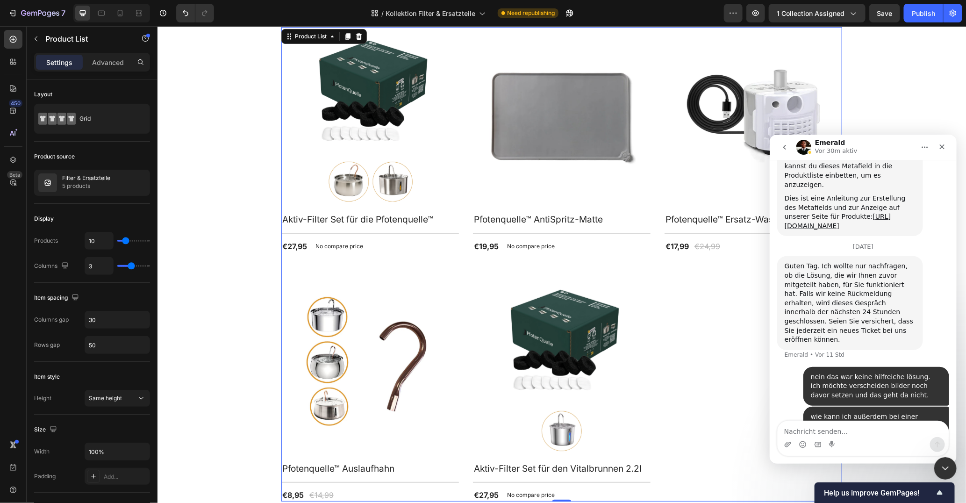
scroll to position [0, 0]
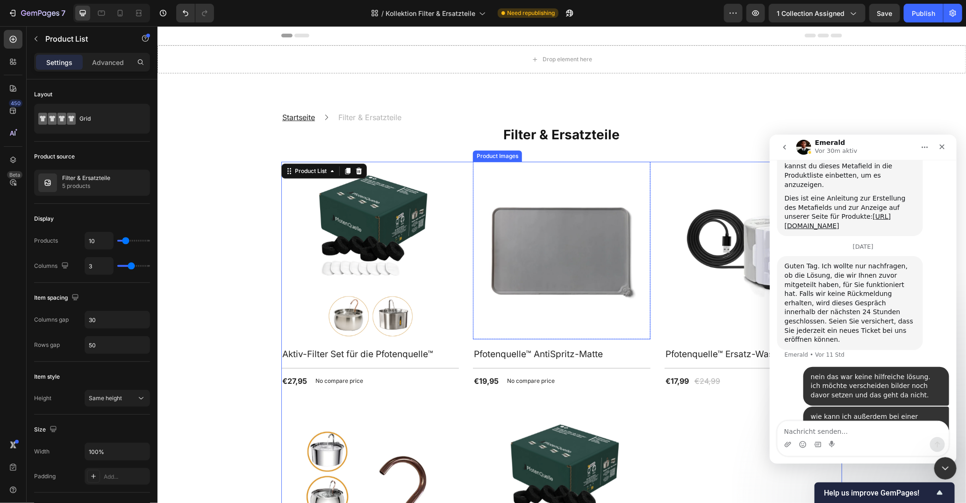
click at [558, 213] on img at bounding box center [562, 250] width 178 height 178
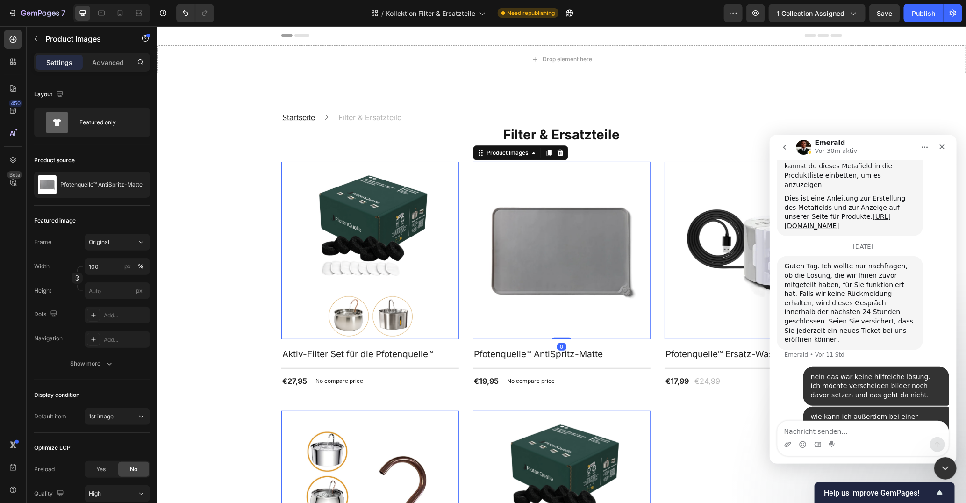
click at [720, 292] on img at bounding box center [753, 250] width 178 height 178
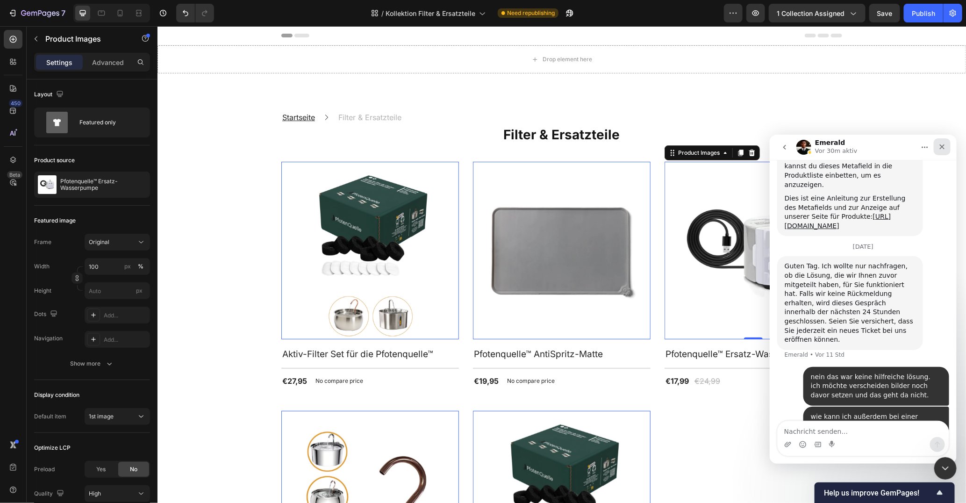
click at [936, 146] on div "Schließen" at bounding box center [941, 146] width 17 height 17
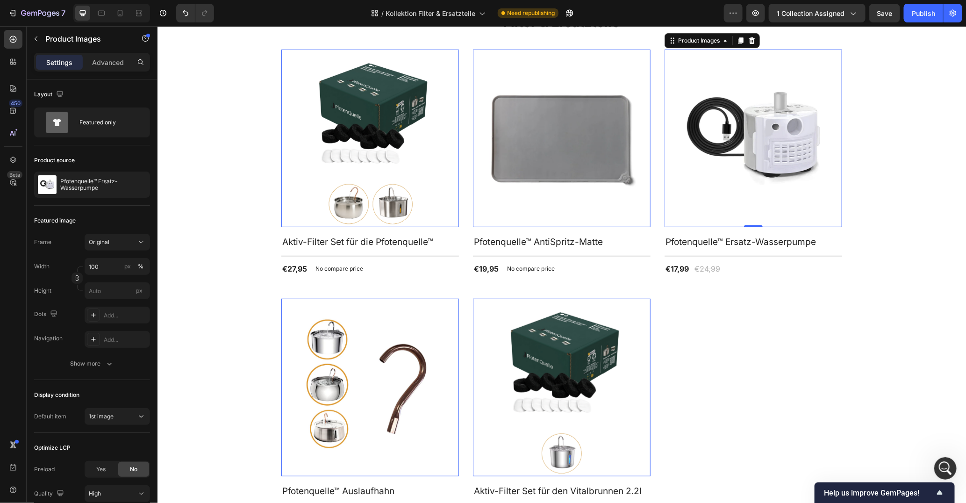
scroll to position [179, 0]
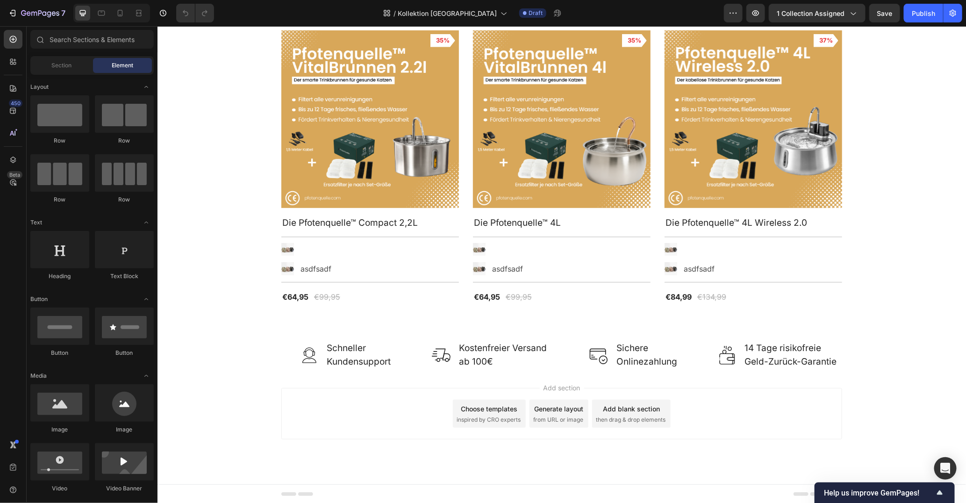
scroll to position [131, 0]
